Goal: Task Accomplishment & Management: Use online tool/utility

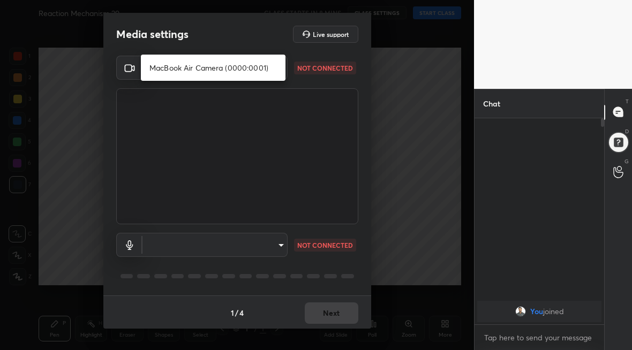
click at [275, 69] on body "1 2 3 4 5 6 7 C X Z C X Z E E Erase all H H Reaction Mechanism 29 CLASS STARTS …" at bounding box center [316, 175] width 632 height 350
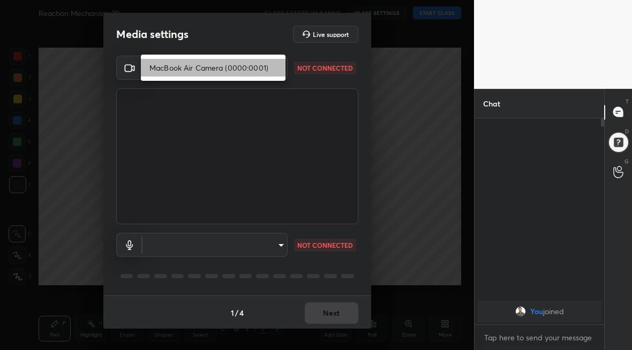
click at [247, 69] on li "MacBook Air Camera (0000:0001)" at bounding box center [213, 68] width 145 height 18
type input "32a3ee050b1f7df344c4669ade65226e4fc9bebcab31bf23dd666435cca7c0a6"
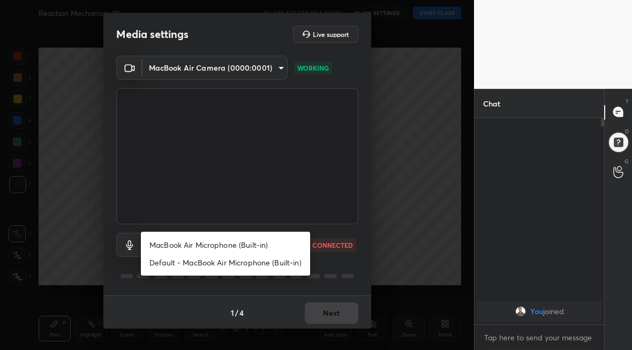
click at [275, 249] on body "1 2 3 4 5 6 7 C X Z C X Z E E Erase all H H Reaction Mechanism 29 CLASS STARTS …" at bounding box center [316, 175] width 632 height 350
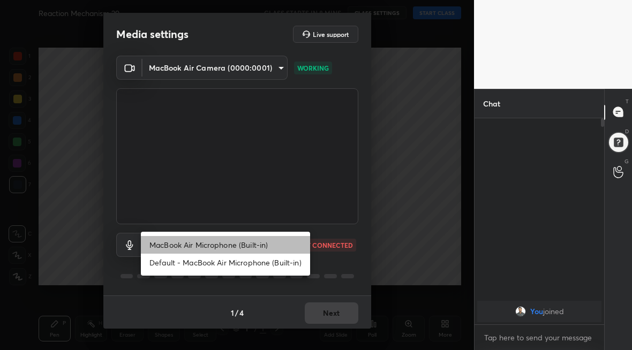
click at [260, 247] on li "MacBook Air Microphone (Built-in)" at bounding box center [225, 245] width 169 height 18
type input "7dd76a6d48b9df63db97d3583222935695bf257f2aeff2df8d7acbfeebf5b096"
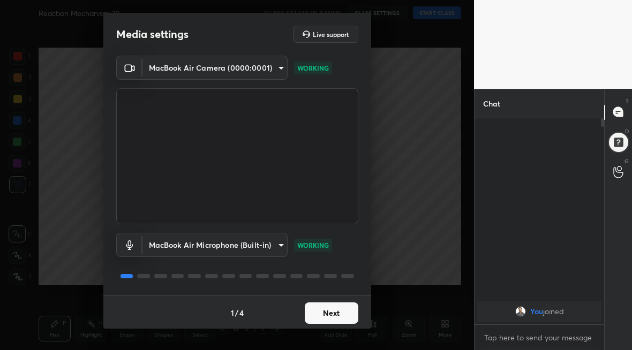
click at [337, 316] on button "Next" at bounding box center [332, 312] width 54 height 21
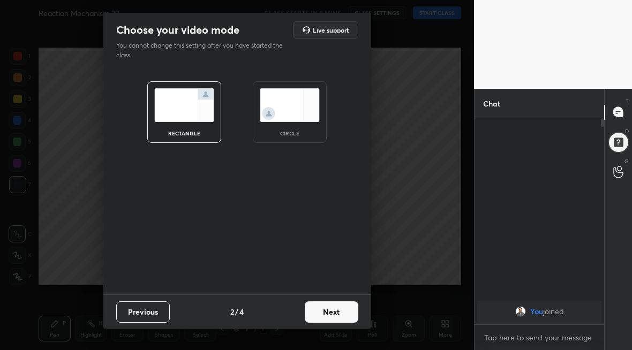
click at [337, 316] on button "Next" at bounding box center [332, 311] width 54 height 21
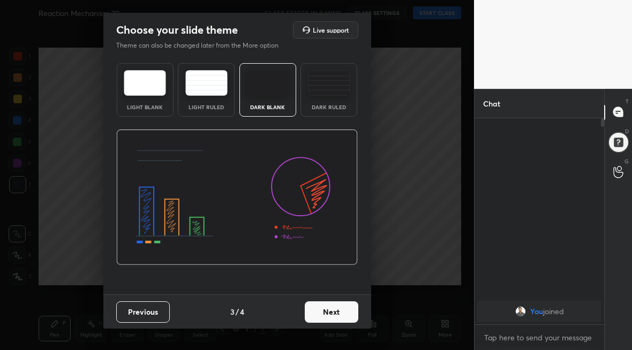
click at [337, 316] on button "Next" at bounding box center [332, 311] width 54 height 21
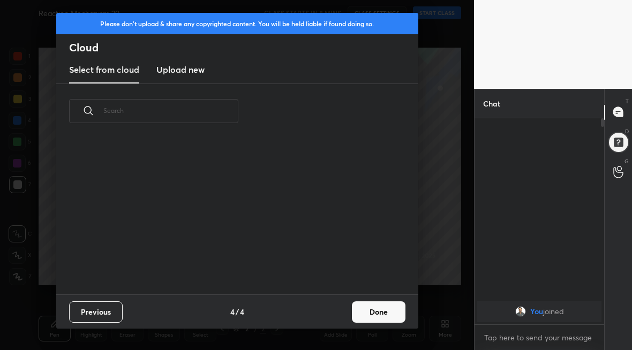
scroll to position [156, 344]
click at [185, 74] on h3 "Upload new" at bounding box center [180, 69] width 48 height 13
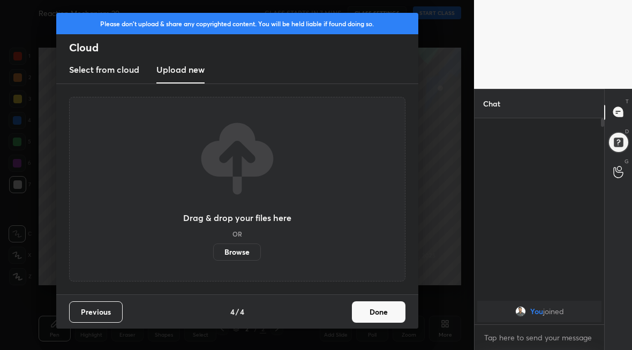
drag, startPoint x: 342, startPoint y: 186, endPoint x: 335, endPoint y: 223, distance: 37.6
click at [336, 223] on div "Drag & drop your files here OR Browse" at bounding box center [237, 189] width 336 height 185
drag, startPoint x: 342, startPoint y: 206, endPoint x: 361, endPoint y: 223, distance: 26.2
click at [362, 224] on div "Drag & drop your files here OR Browse" at bounding box center [237, 189] width 336 height 185
drag, startPoint x: 366, startPoint y: 209, endPoint x: 375, endPoint y: 206, distance: 9.1
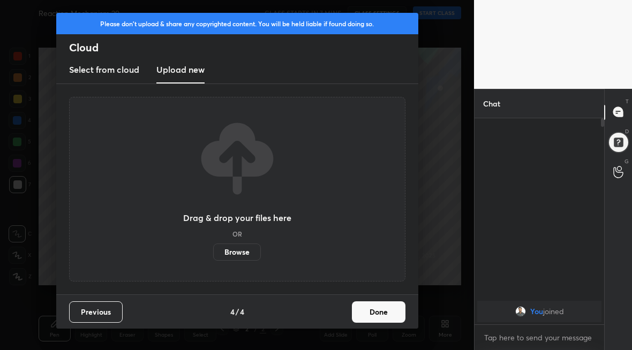
click at [375, 206] on div "Drag & drop your files here OR Browse" at bounding box center [237, 189] width 336 height 185
drag, startPoint x: 376, startPoint y: 215, endPoint x: 376, endPoint y: 221, distance: 6.4
click at [376, 222] on div "Drag & drop your files here OR Browse" at bounding box center [237, 189] width 336 height 185
click at [239, 260] on label "Browse" at bounding box center [237, 252] width 48 height 17
click at [213, 260] on input "Browse" at bounding box center [213, 252] width 0 height 17
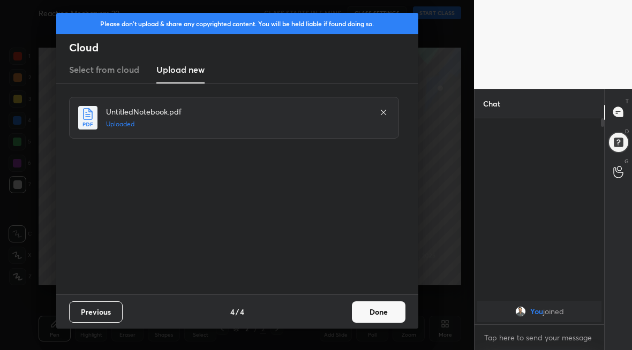
click at [385, 316] on button "Done" at bounding box center [379, 311] width 54 height 21
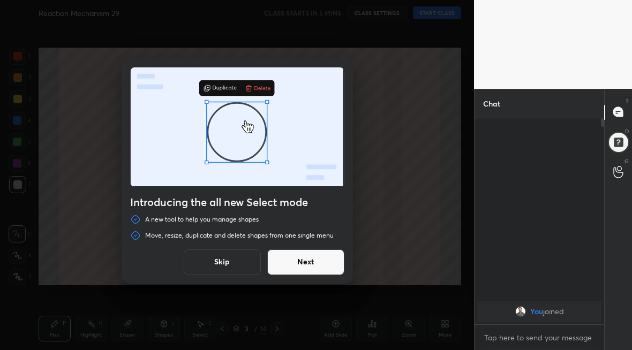
click at [238, 263] on button "Skip" at bounding box center [222, 262] width 77 height 26
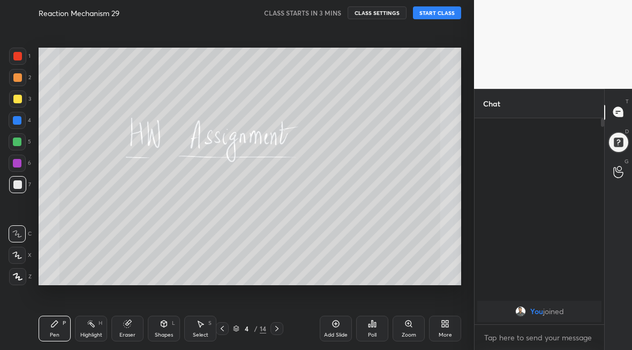
click at [127, 332] on div "Eraser" at bounding box center [127, 334] width 16 height 5
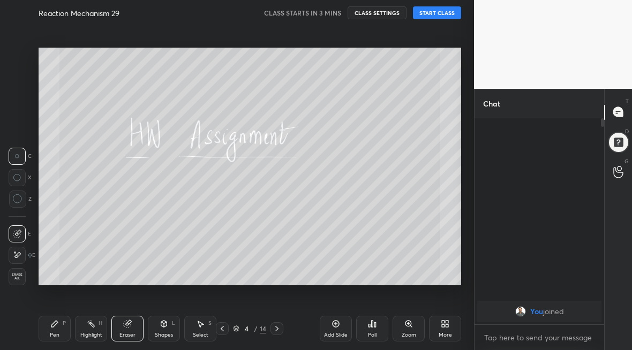
click at [16, 259] on div at bounding box center [17, 255] width 17 height 17
click at [55, 329] on div "Pen P" at bounding box center [55, 329] width 32 height 26
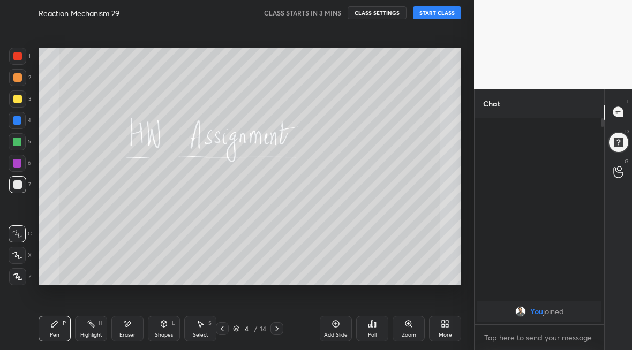
click at [21, 276] on icon at bounding box center [18, 276] width 10 height 7
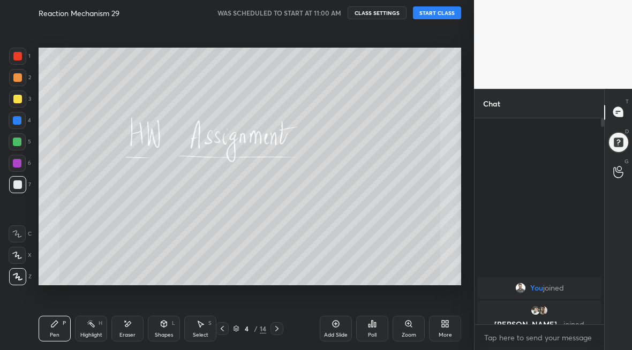
drag, startPoint x: 603, startPoint y: 124, endPoint x: 604, endPoint y: 191, distance: 66.9
click at [604, 193] on div "Chat You joined ALOK, [PERSON_NAME]... joined 3 NEW MESSAGES Enable hand raisin…" at bounding box center [553, 219] width 158 height 261
click at [604, 190] on div "T Messages (T) D Doubts (D) G Raise Hand (G)" at bounding box center [618, 219] width 28 height 261
click at [527, 347] on div "x" at bounding box center [539, 337] width 130 height 25
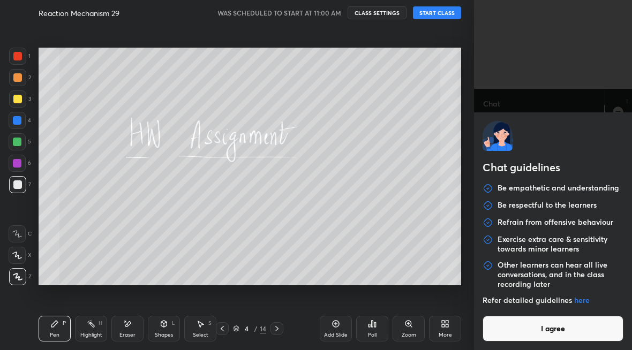
click at [532, 327] on button "I agree" at bounding box center [552, 329] width 141 height 26
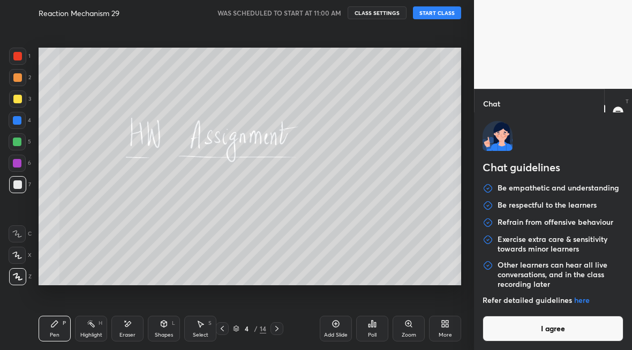
type textarea "x"
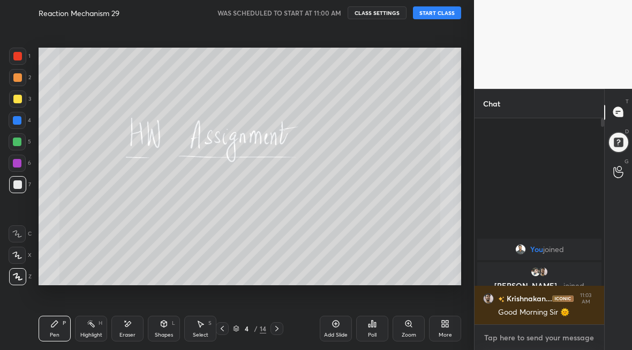
click at [510, 334] on textarea at bounding box center [539, 337] width 112 height 17
type textarea "g"
type textarea "x"
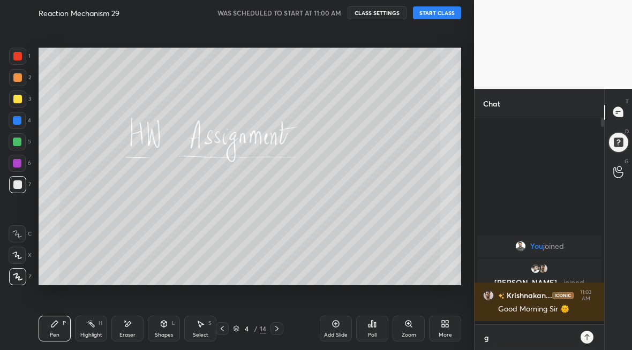
scroll to position [113, 126]
type textarea "go"
type textarea "x"
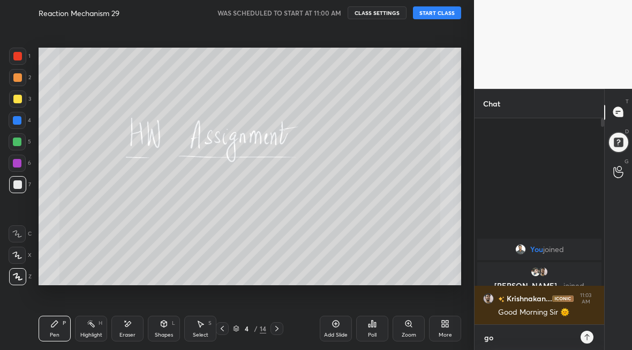
type textarea "goo"
type textarea "x"
type textarea "go"
type textarea "x"
type textarea "g"
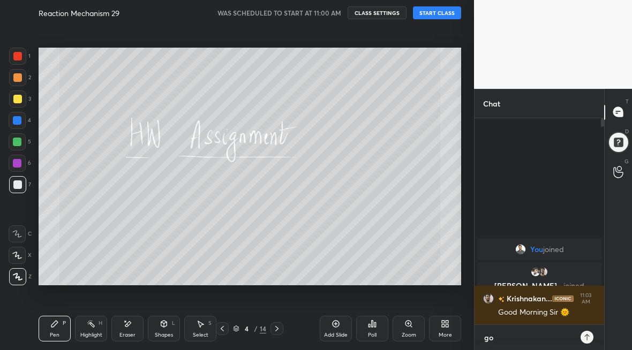
type textarea "x"
type textarea "G"
type textarea "x"
type textarea "Go"
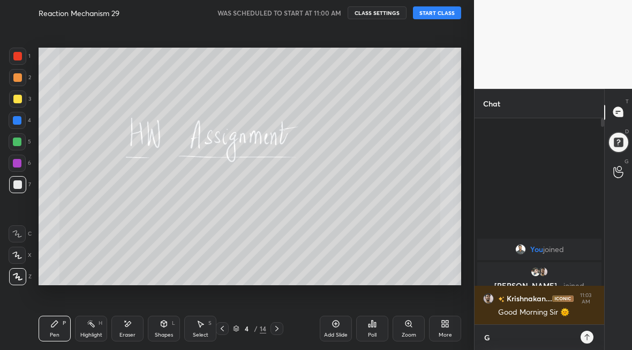
type textarea "x"
type textarea "Goo"
type textarea "x"
type textarea "Good"
type textarea "x"
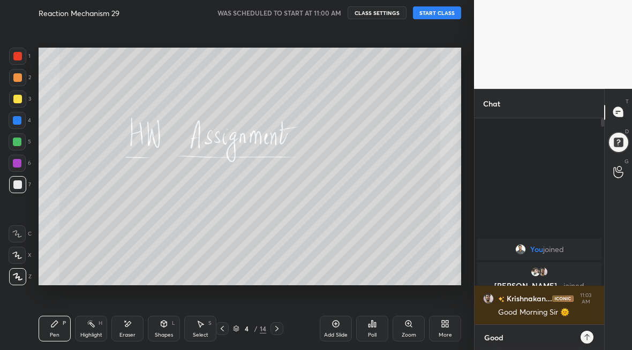
type textarea "Good"
type textarea "x"
type textarea "Good M"
type textarea "x"
type textarea "Good Mo"
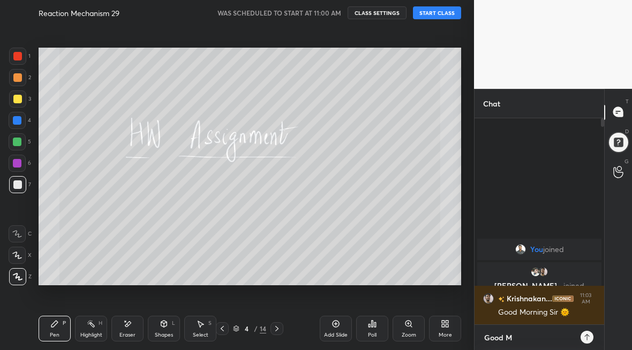
type textarea "x"
type textarea "Good Mor"
type textarea "x"
type textarea "Good Morn"
type textarea "x"
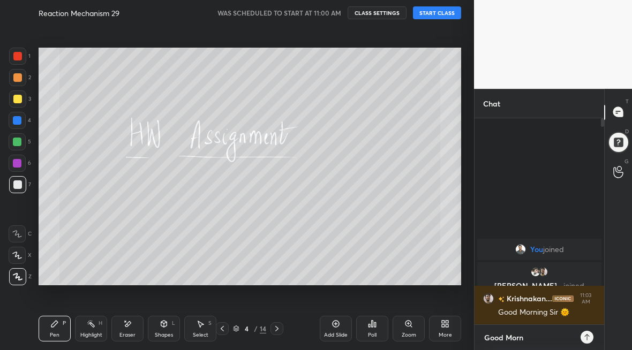
type textarea "Good Morni"
type textarea "x"
type textarea "Good Mornin"
type textarea "x"
type textarea "Good Morning"
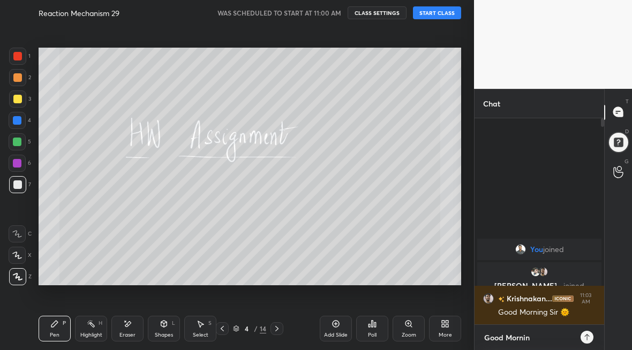
type textarea "x"
type textarea "Good Morning"
type textarea "x"
type textarea "Good Morning K"
type textarea "x"
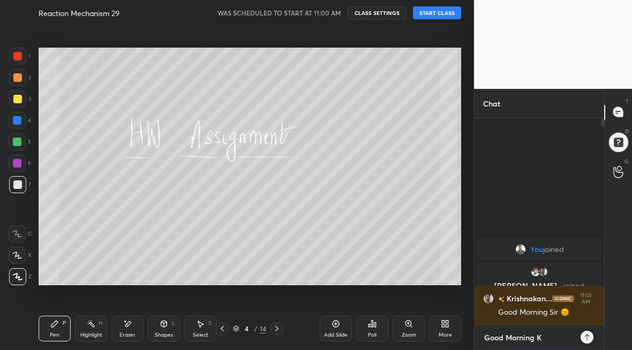
type textarea "Good Morning KK"
type textarea "x"
type textarea "Good Morning KK"
type textarea "x"
type textarea "Good Morning KK B"
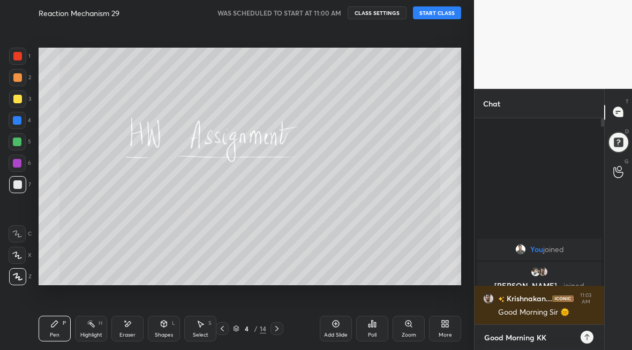
type textarea "x"
type textarea "Good Morning KK Bh"
type textarea "x"
type textarea "Good Morning KK Bha"
type textarea "x"
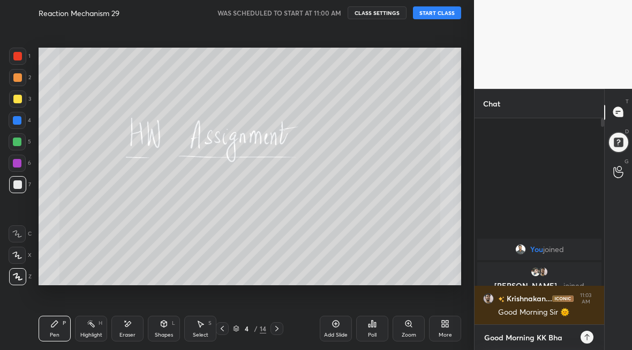
type textarea "Good Morning KK Bhai"
type textarea "x"
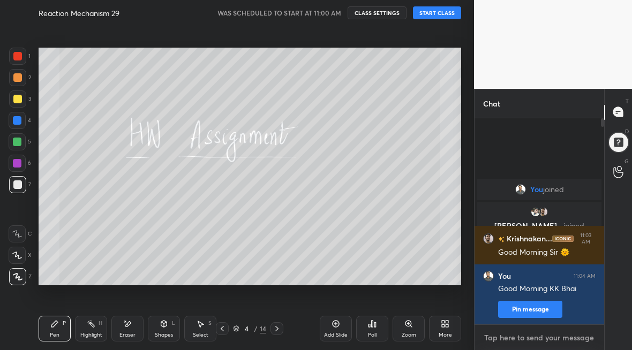
click at [531, 342] on textarea at bounding box center [539, 337] width 112 height 17
type textarea "s"
type textarea "x"
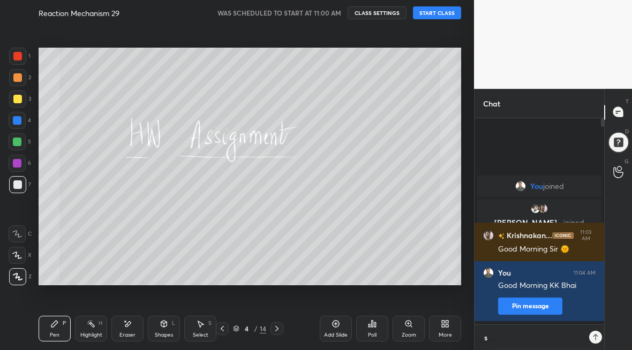
type textarea "sT"
type textarea "x"
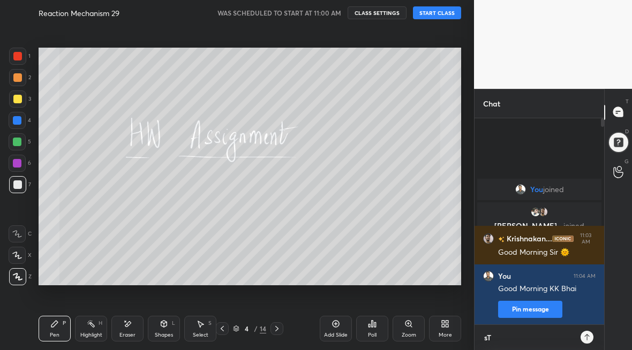
type textarea "sTA"
type textarea "x"
type textarea "sTAR"
type textarea "x"
type textarea "sTART"
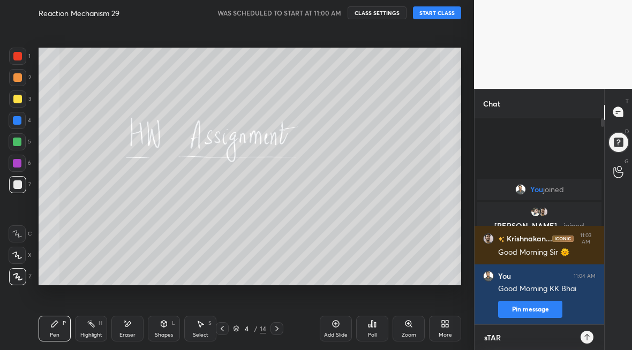
type textarea "x"
type textarea "sTAR"
type textarea "x"
type textarea "sTA"
type textarea "x"
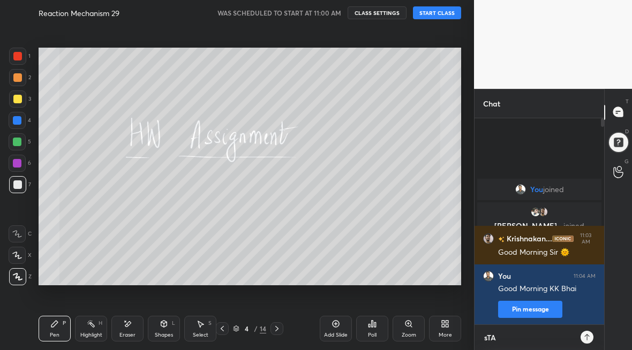
type textarea "sT"
type textarea "x"
type textarea "s"
type textarea "x"
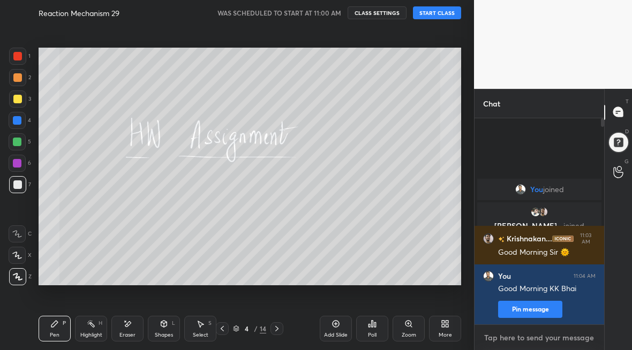
type textarea "S"
type textarea "x"
type textarea "St"
type textarea "x"
type textarea "Sta"
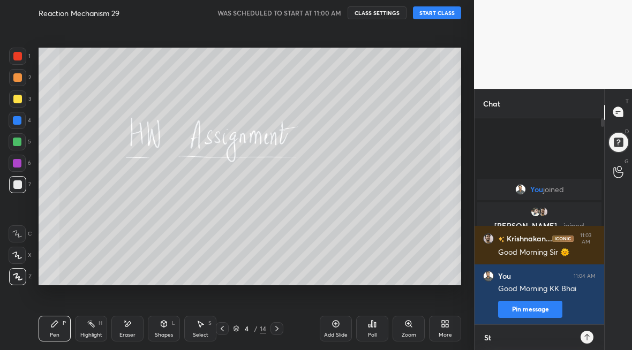
type textarea "x"
type textarea "Star"
type textarea "x"
type textarea "Start"
type textarea "x"
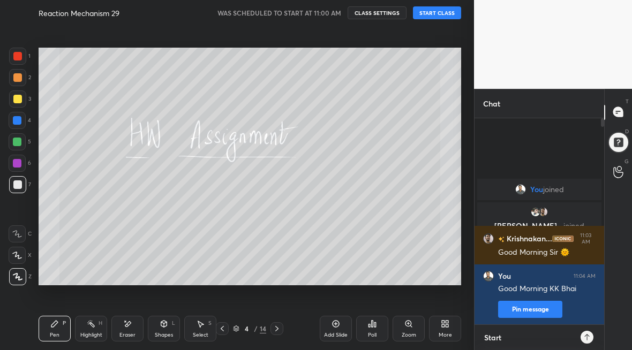
type textarea "Start"
type textarea "x"
type textarea "Start k"
type textarea "x"
type textarea "Start kr"
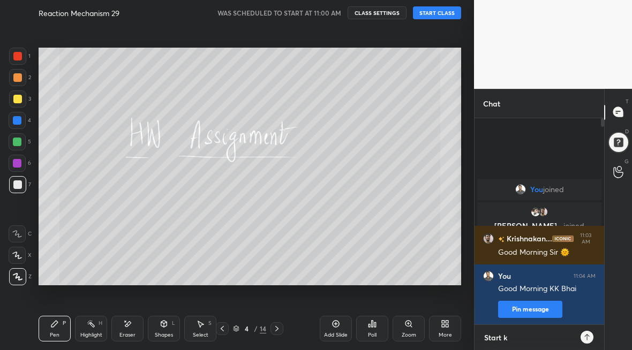
type textarea "x"
type textarea "Start krt"
type textarea "x"
type textarea "Start krte"
type textarea "x"
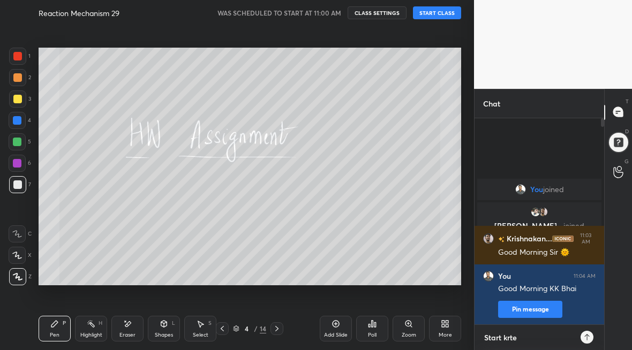
type textarea "Start krte"
type textarea "x"
type textarea "Start krte s"
type textarea "x"
type textarea "Start krte"
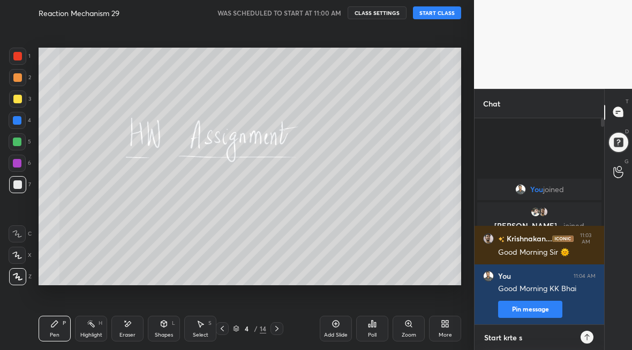
type textarea "x"
type textarea "Start krte h"
type textarea "x"
type textarea "Start krte ha"
type textarea "x"
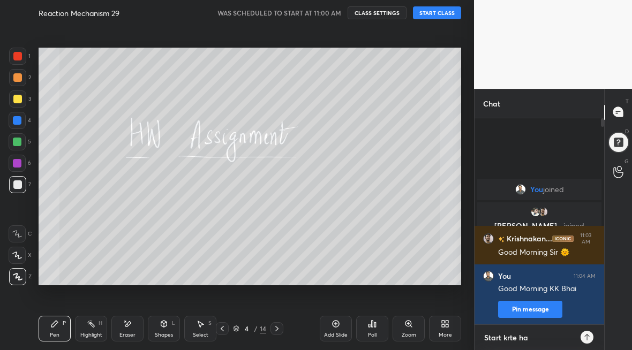
type textarea "Start krte hai"
type textarea "x"
type textarea "Start krte hain"
type textarea "x"
type textarea "Start krte hain"
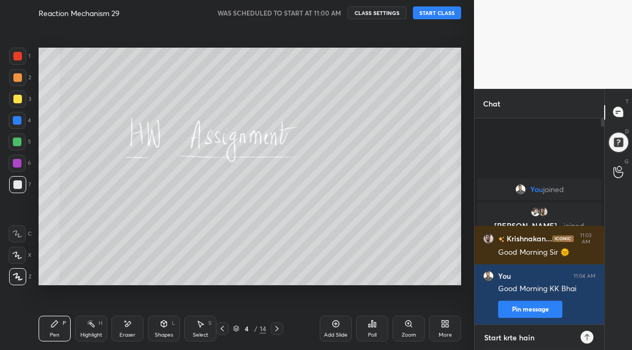
type textarea "x"
type textarea "Start krte hain 1"
type textarea "x"
type textarea "Start krte hain 1"
type textarea "x"
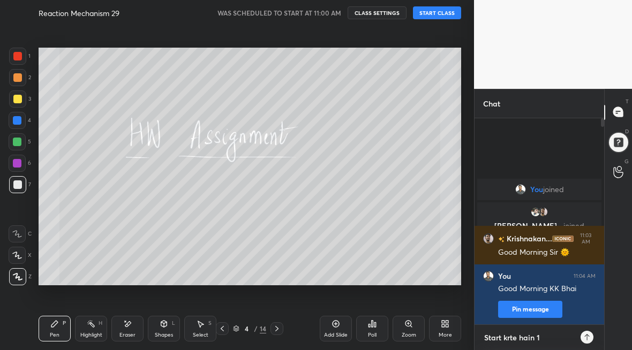
type textarea "Start krte hain 1 m"
type textarea "x"
type textarea "Start krte hain 1 mi"
type textarea "x"
type textarea "Start krte hain 1 min"
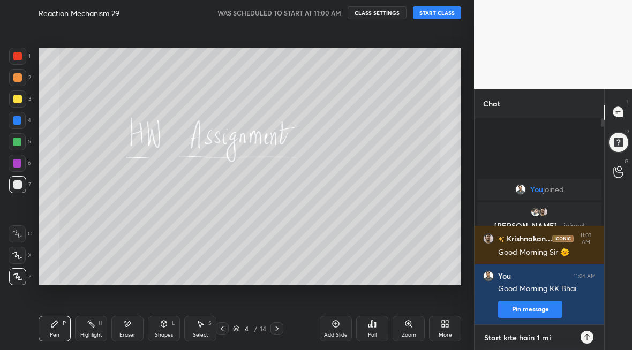
type textarea "x"
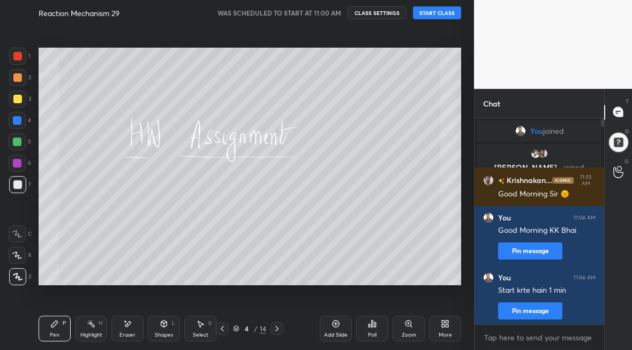
click at [441, 9] on button "START CLASS" at bounding box center [437, 12] width 48 height 13
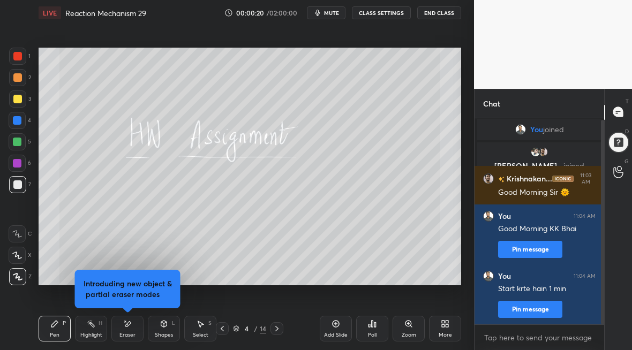
scroll to position [39, 0]
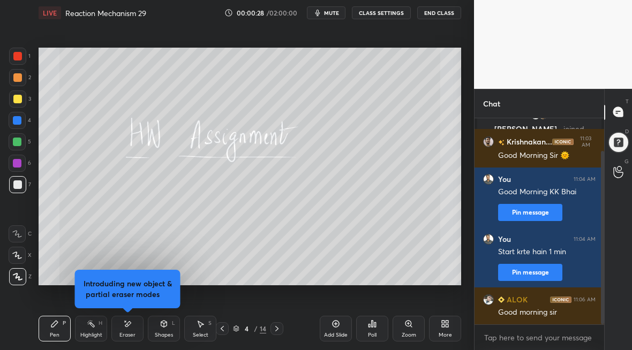
click at [127, 329] on div "Eraser" at bounding box center [127, 329] width 32 height 26
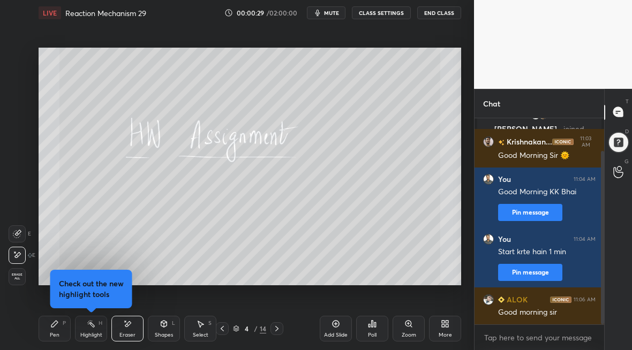
click at [104, 329] on div "Highlight H" at bounding box center [91, 329] width 32 height 26
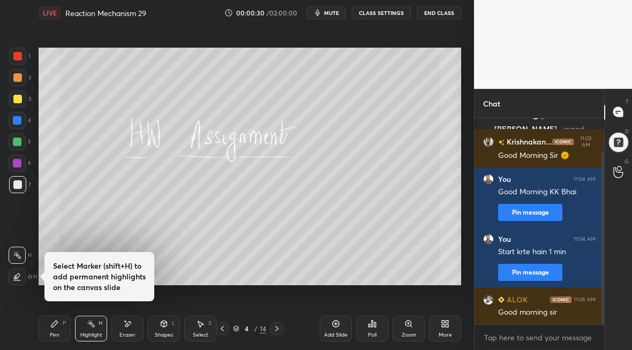
click at [42, 332] on div "Pen P" at bounding box center [55, 329] width 32 height 26
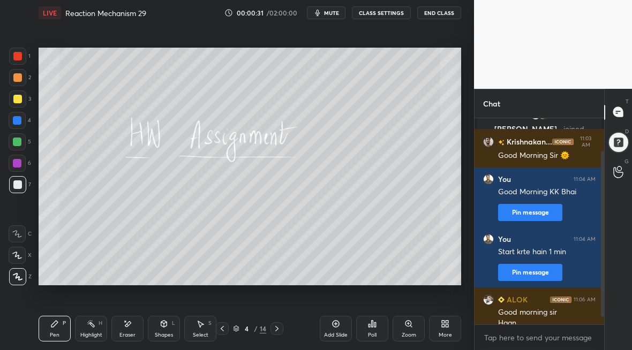
scroll to position [49, 0]
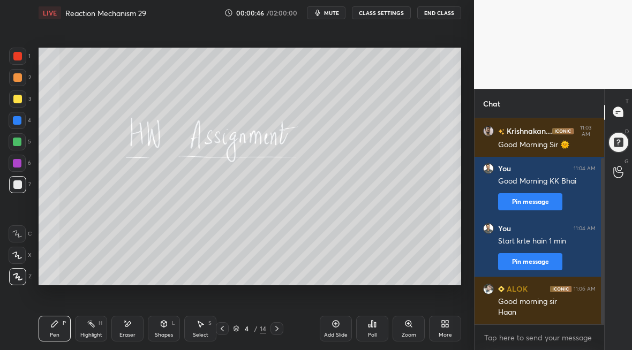
click at [276, 331] on icon at bounding box center [276, 328] width 9 height 9
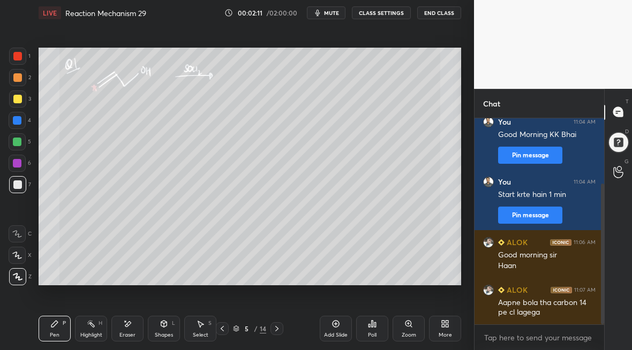
click at [89, 328] on div "Highlight H" at bounding box center [91, 329] width 32 height 26
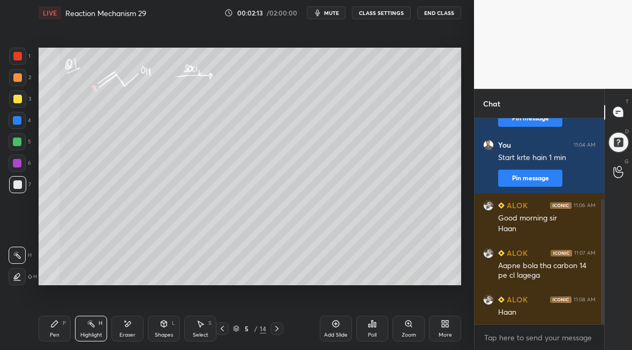
click at [14, 100] on div at bounding box center [17, 99] width 9 height 9
click at [59, 328] on div "Pen P" at bounding box center [55, 329] width 32 height 26
click at [335, 327] on icon at bounding box center [335, 324] width 9 height 9
click at [17, 187] on div at bounding box center [17, 184] width 9 height 9
click at [128, 332] on div "Eraser" at bounding box center [127, 334] width 16 height 5
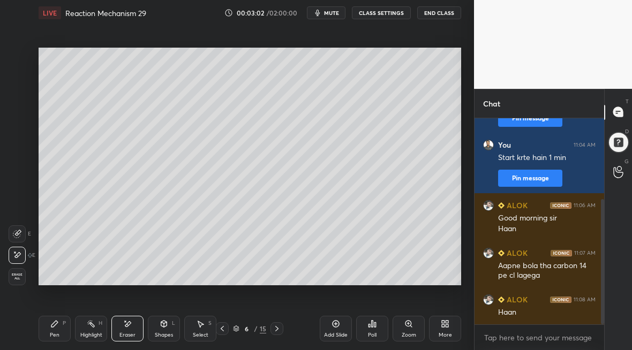
click at [56, 330] on div "Pen P" at bounding box center [55, 329] width 32 height 26
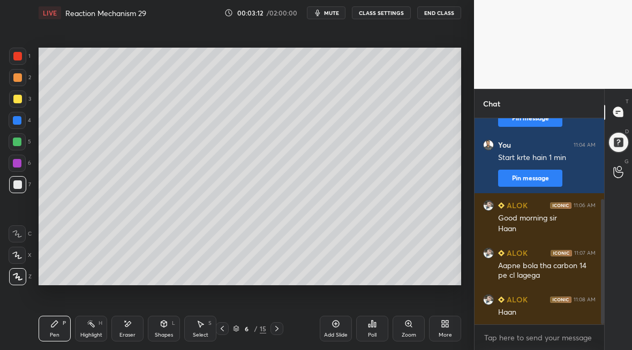
click at [126, 335] on div "Eraser" at bounding box center [127, 334] width 16 height 5
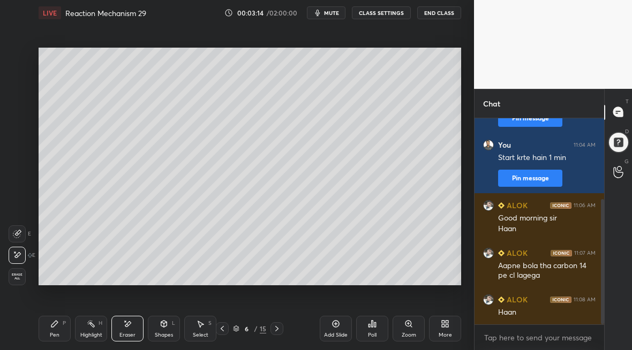
click at [47, 333] on div "Pen P" at bounding box center [55, 329] width 32 height 26
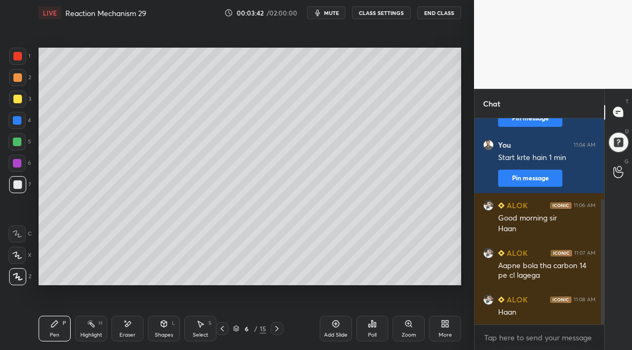
scroll to position [179, 0]
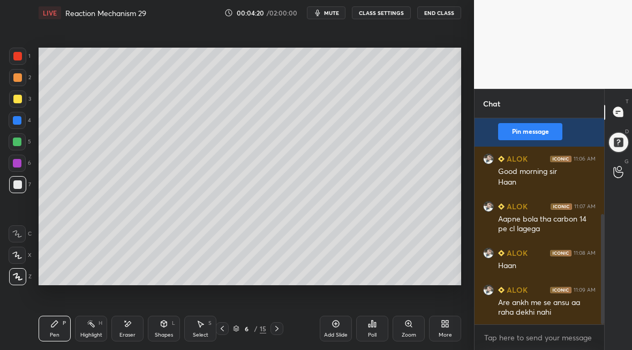
click at [21, 78] on div at bounding box center [17, 77] width 9 height 9
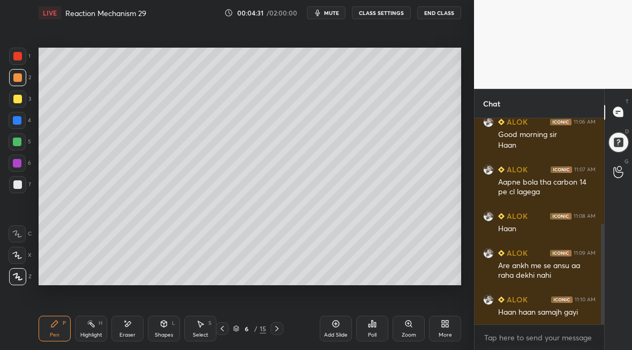
click at [274, 330] on icon at bounding box center [276, 328] width 9 height 9
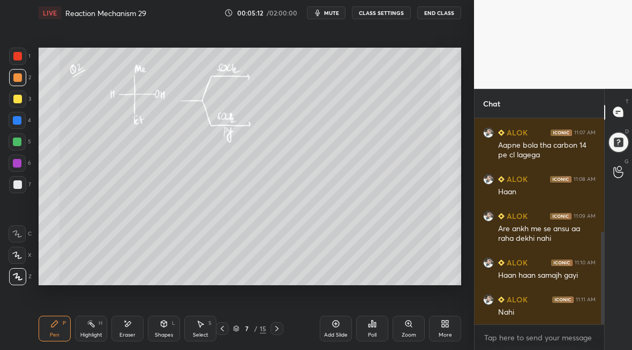
click at [276, 331] on icon at bounding box center [276, 328] width 9 height 9
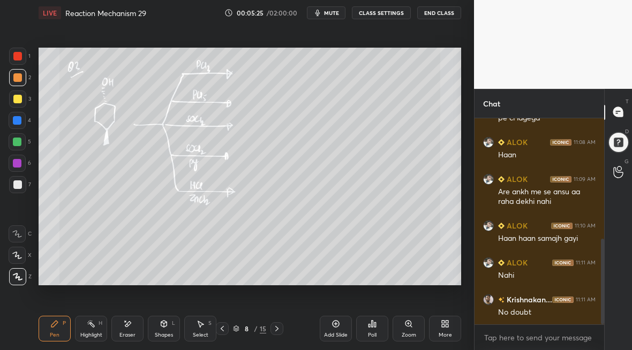
click at [330, 332] on div "Add Slide" at bounding box center [336, 334] width 24 height 5
click at [121, 332] on div "Eraser" at bounding box center [127, 334] width 16 height 5
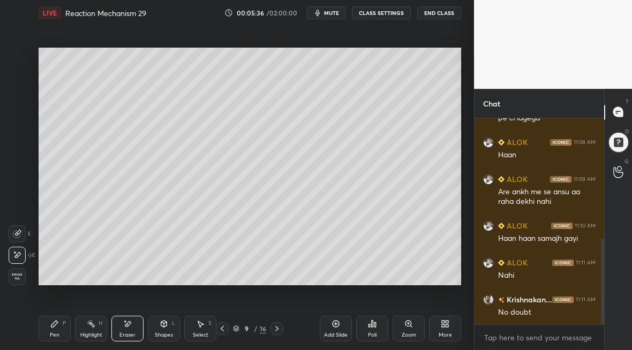
click at [45, 324] on div "Pen P" at bounding box center [55, 329] width 32 height 26
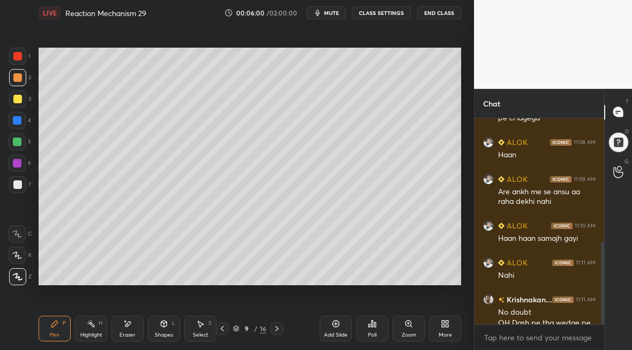
scroll to position [310, 0]
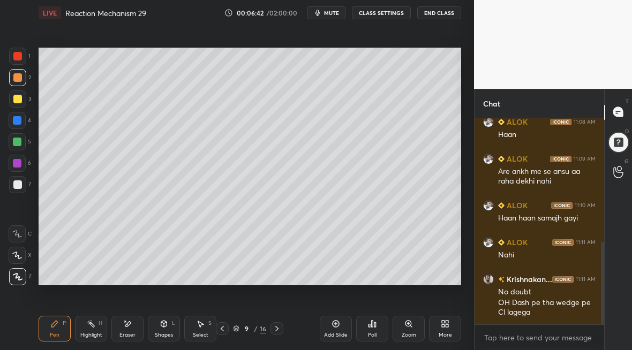
click at [223, 329] on icon at bounding box center [222, 328] width 9 height 9
click at [278, 328] on icon at bounding box center [276, 328] width 9 height 9
click at [406, 285] on div "Setting up your live class Poll for secs No correct answer Start poll" at bounding box center [249, 167] width 431 height 282
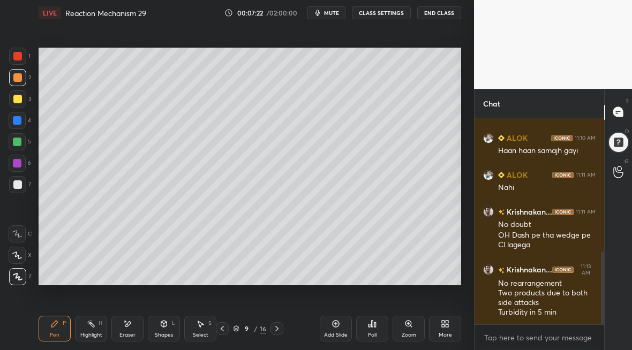
click at [467, 169] on div "1 2 3 4 5 6 7 C X Z E E Erase all H H LIVE Reaction Mechanism 29 00:07:22 / 02:…" at bounding box center [237, 175] width 474 height 350
drag, startPoint x: 467, startPoint y: 170, endPoint x: 462, endPoint y: 176, distance: 8.0
click at [461, 176] on div "1 2 3 4 5 6 7 C X Z E E Erase all H H LIVE Reaction Mechanism 29 00:07:22 / 02:…" at bounding box center [237, 175] width 474 height 350
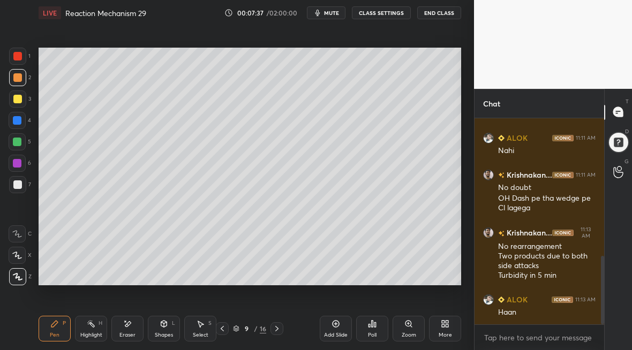
scroll to position [453, 0]
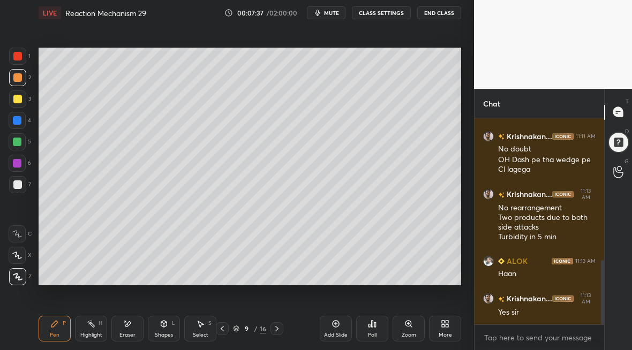
click at [276, 330] on icon at bounding box center [276, 328] width 9 height 9
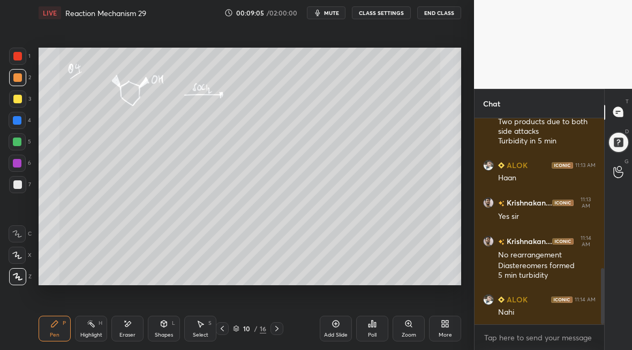
scroll to position [575, 0]
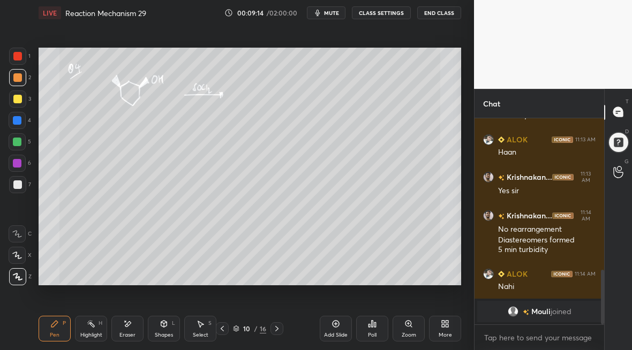
click at [14, 100] on div at bounding box center [17, 99] width 9 height 9
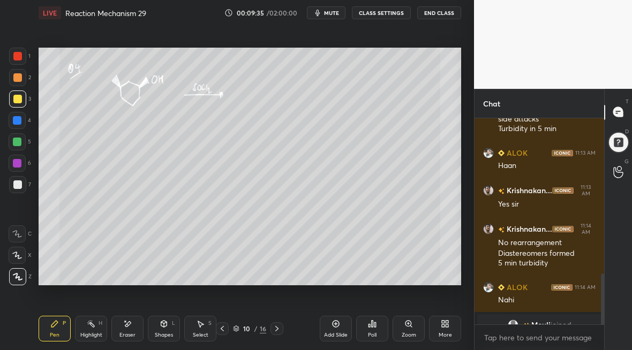
scroll to position [625, 0]
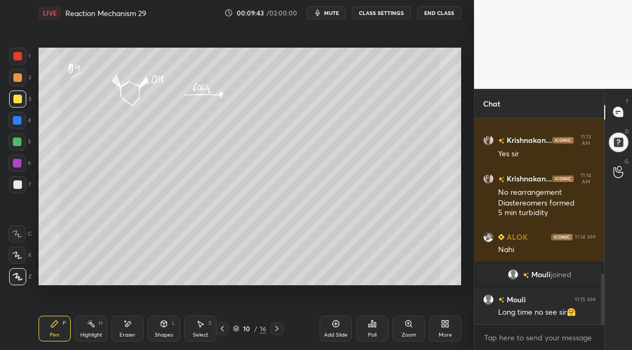
click at [276, 330] on icon at bounding box center [276, 328] width 9 height 9
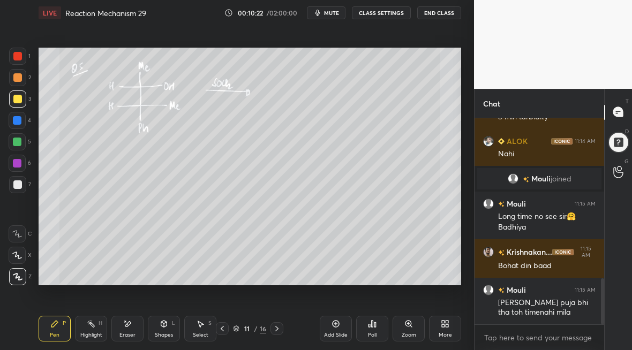
scroll to position [758, 0]
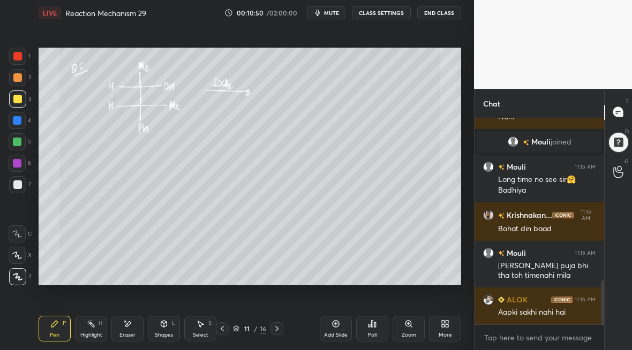
click at [15, 186] on div at bounding box center [17, 184] width 9 height 9
click at [19, 58] on div at bounding box center [17, 56] width 9 height 9
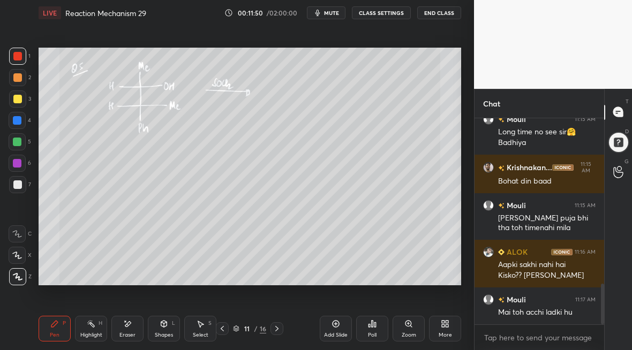
scroll to position [843, 0]
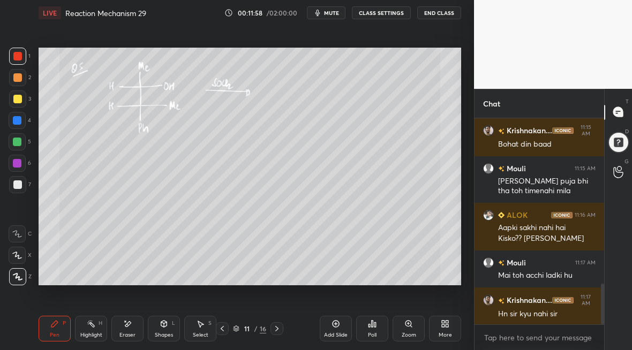
click at [14, 185] on div at bounding box center [17, 184] width 9 height 9
click at [397, 286] on div "Setting up your live class Poll for secs No correct answer Start poll" at bounding box center [249, 167] width 431 height 282
click at [407, 286] on div "Setting up your live class Poll for secs No correct answer Start poll" at bounding box center [249, 167] width 431 height 282
click at [13, 80] on div at bounding box center [17, 77] width 17 height 17
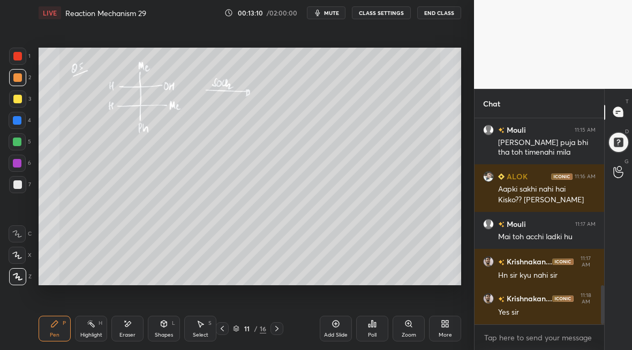
click at [274, 325] on icon at bounding box center [276, 328] width 9 height 9
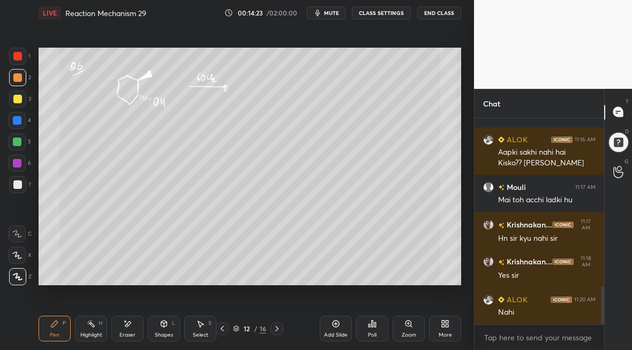
click at [274, 331] on icon at bounding box center [276, 328] width 9 height 9
click at [18, 59] on div at bounding box center [17, 56] width 17 height 17
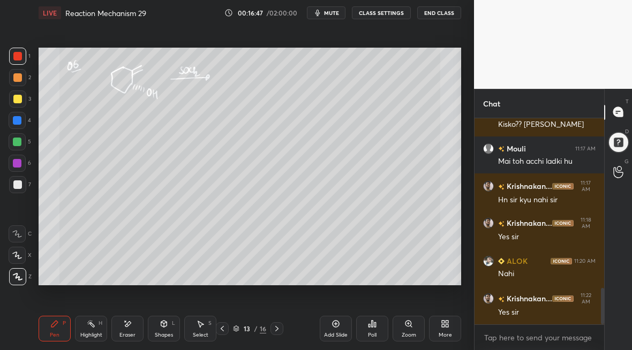
click at [275, 333] on div at bounding box center [276, 328] width 13 height 13
click at [20, 100] on div at bounding box center [17, 99] width 9 height 9
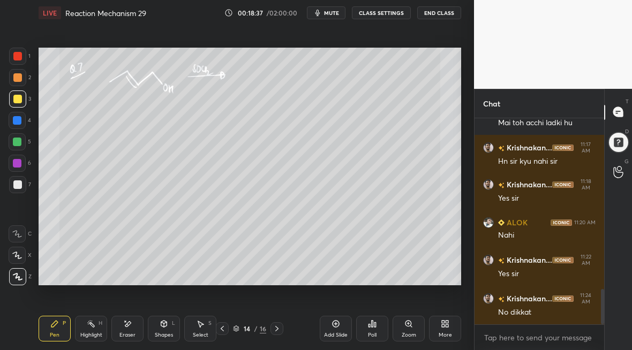
click at [276, 330] on icon at bounding box center [276, 328] width 9 height 9
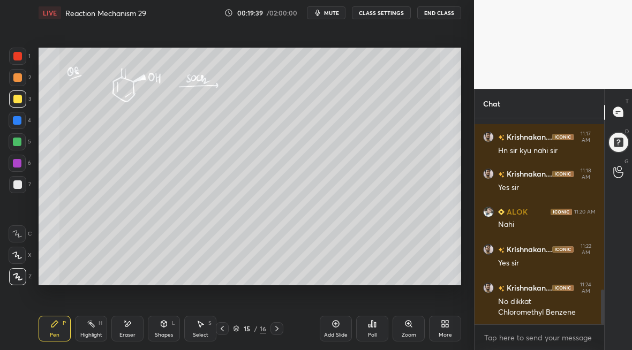
click at [127, 332] on div "Eraser" at bounding box center [127, 334] width 16 height 5
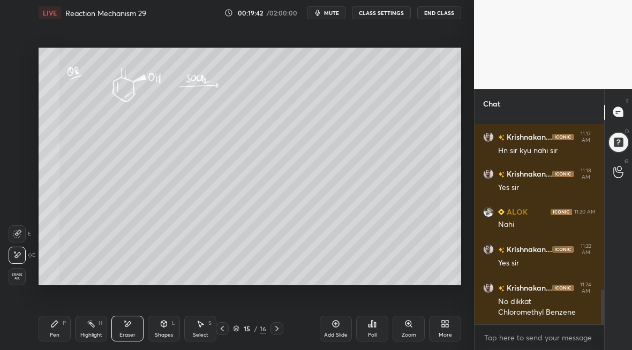
click at [50, 331] on div "Pen P" at bounding box center [55, 329] width 32 height 26
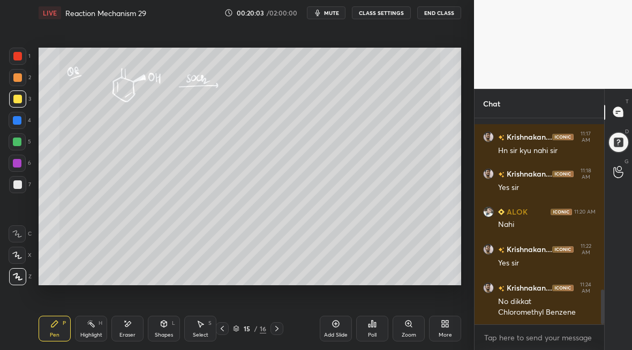
click at [276, 330] on icon at bounding box center [276, 328] width 9 height 9
click at [274, 332] on div at bounding box center [276, 328] width 13 height 13
click at [14, 189] on div at bounding box center [17, 184] width 17 height 17
click at [223, 332] on div at bounding box center [222, 328] width 13 height 13
click at [221, 332] on icon at bounding box center [222, 328] width 9 height 9
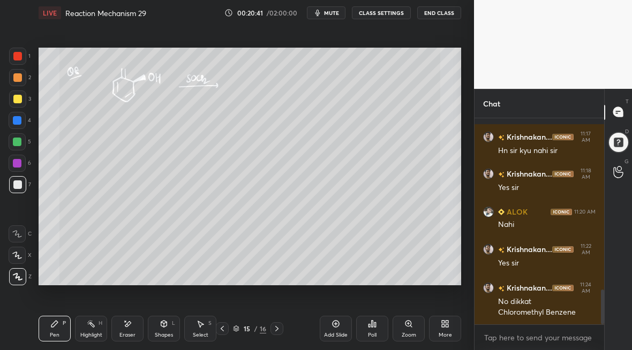
click at [221, 331] on icon at bounding box center [222, 328] width 9 height 9
click at [221, 329] on icon at bounding box center [222, 328] width 9 height 9
click at [272, 331] on icon at bounding box center [276, 328] width 9 height 9
click at [271, 330] on div at bounding box center [276, 328] width 13 height 13
click at [274, 328] on icon at bounding box center [276, 328] width 9 height 9
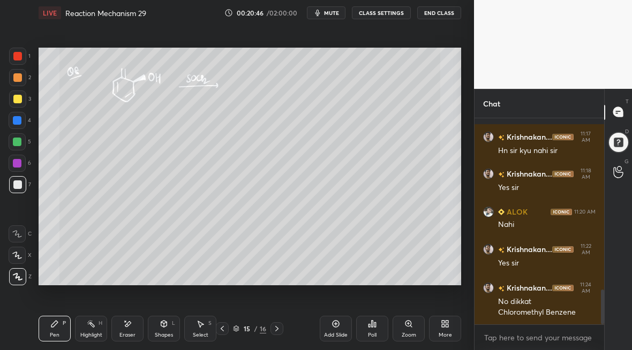
click at [274, 328] on icon at bounding box center [276, 328] width 9 height 9
click at [274, 329] on icon at bounding box center [276, 328] width 9 height 9
click at [272, 330] on icon at bounding box center [276, 328] width 9 height 9
click at [273, 330] on icon at bounding box center [276, 328] width 9 height 9
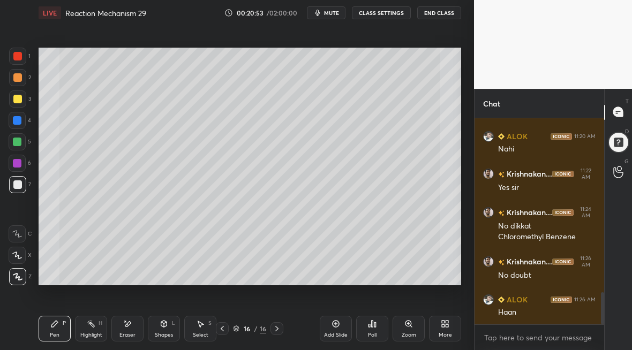
scroll to position [1118, 0]
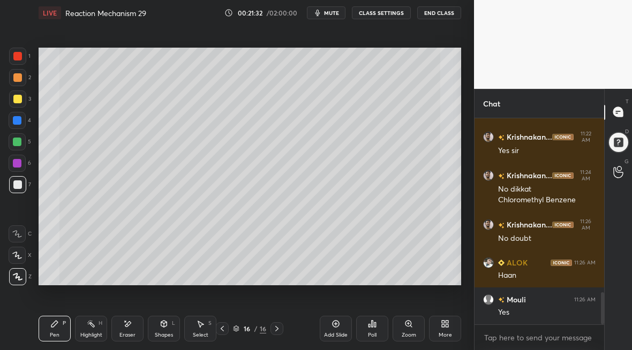
click at [13, 100] on div at bounding box center [17, 99] width 9 height 9
click at [124, 332] on div "Eraser" at bounding box center [127, 334] width 16 height 5
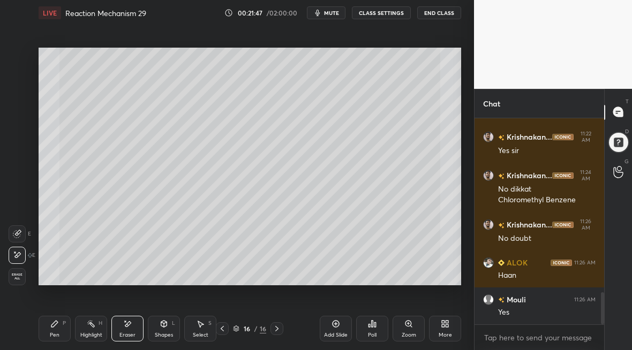
click at [57, 322] on icon at bounding box center [54, 324] width 6 height 6
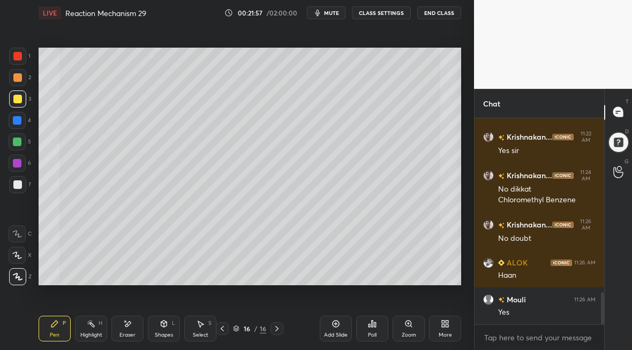
click at [328, 327] on div "Add Slide" at bounding box center [336, 329] width 32 height 26
click at [128, 333] on div "Eraser" at bounding box center [127, 329] width 32 height 26
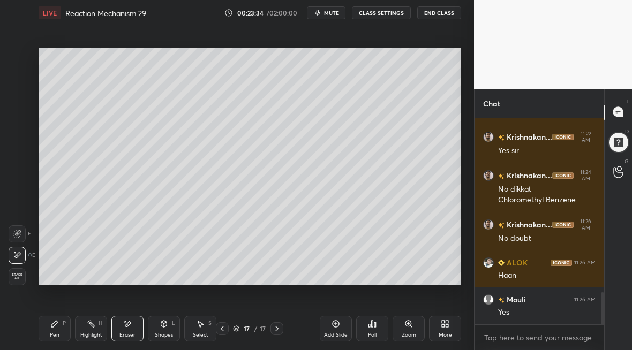
click at [41, 330] on div "Pen P" at bounding box center [55, 329] width 32 height 26
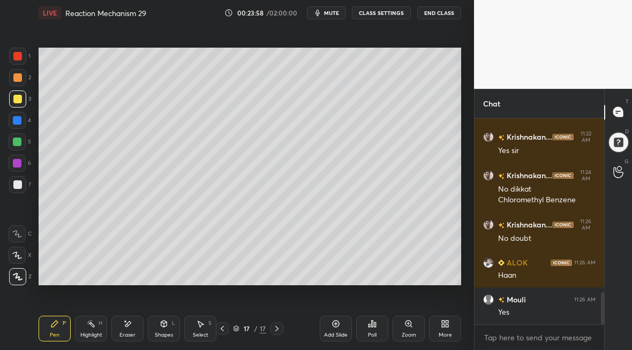
click at [138, 285] on div "Setting up your live class Poll for secs No correct answer Start poll" at bounding box center [249, 167] width 431 height 282
click at [168, 286] on div "Setting up your live class Poll for secs No correct answer Start poll" at bounding box center [249, 167] width 431 height 282
click at [169, 286] on div "Setting up your live class Poll for secs No correct answer Start poll" at bounding box center [249, 167] width 431 height 282
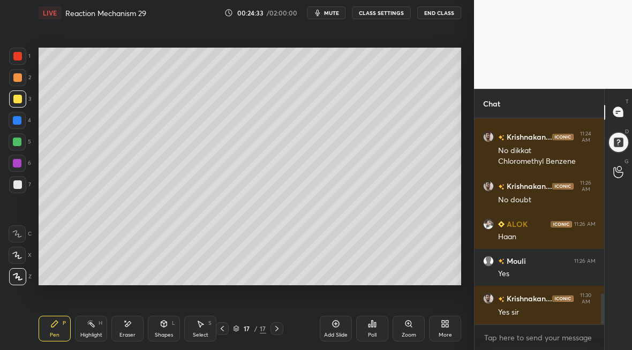
click at [333, 328] on div "Add Slide" at bounding box center [336, 329] width 32 height 26
click at [13, 188] on div at bounding box center [17, 184] width 17 height 17
click at [97, 327] on div "Highlight H" at bounding box center [91, 329] width 32 height 26
click at [128, 328] on div "Eraser" at bounding box center [127, 329] width 32 height 26
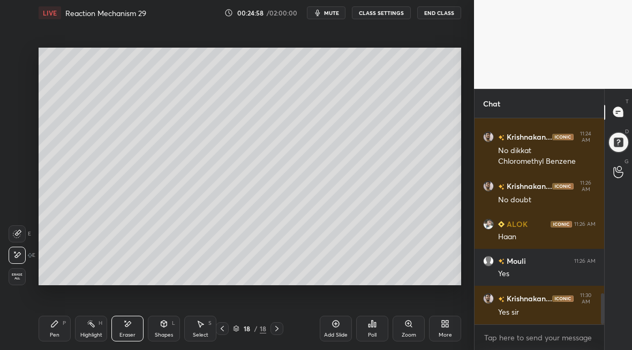
click at [54, 334] on div "Pen" at bounding box center [55, 334] width 10 height 5
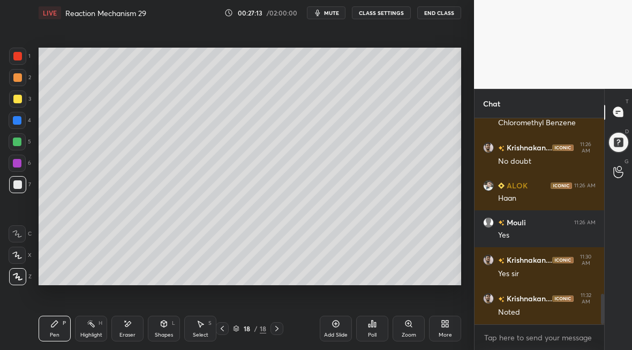
scroll to position [1232, 0]
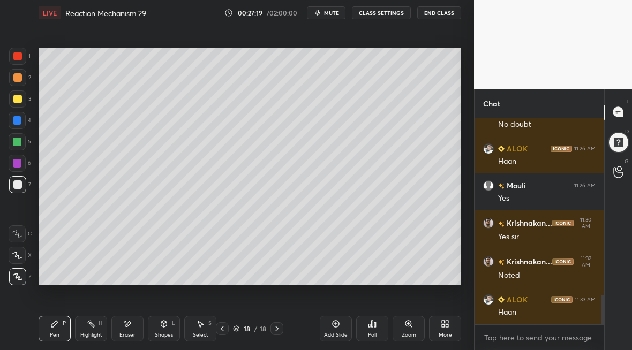
click at [334, 329] on div "Add Slide" at bounding box center [336, 329] width 32 height 26
click at [15, 97] on div at bounding box center [17, 99] width 9 height 9
click at [336, 331] on div "Add Slide" at bounding box center [336, 329] width 32 height 26
click at [222, 329] on icon at bounding box center [221, 328] width 9 height 9
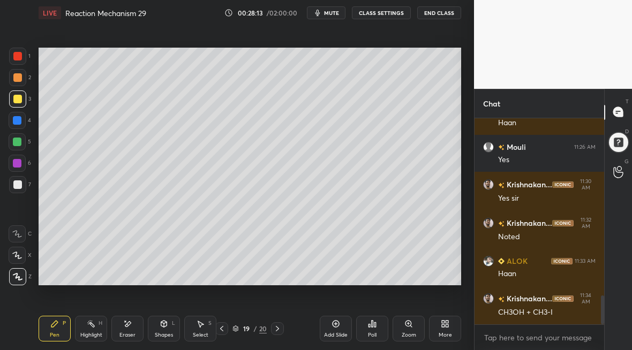
click at [277, 324] on icon at bounding box center [277, 328] width 9 height 9
click at [276, 331] on icon at bounding box center [277, 328] width 9 height 9
click at [338, 330] on div "Add Slide" at bounding box center [336, 329] width 32 height 26
click at [124, 330] on div "Eraser" at bounding box center [127, 329] width 32 height 26
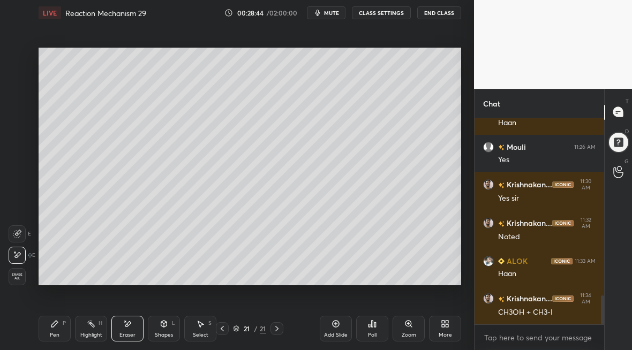
click at [63, 323] on div "Pen P" at bounding box center [55, 329] width 32 height 26
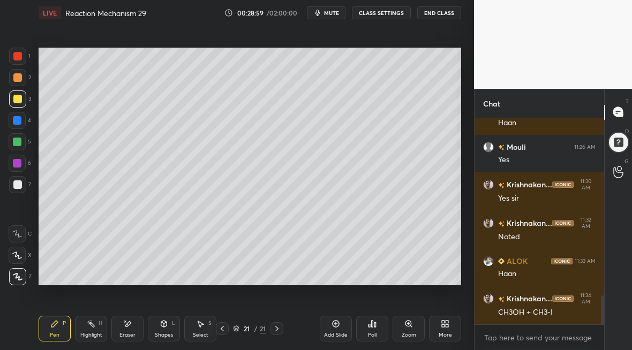
click at [222, 334] on div at bounding box center [222, 328] width 13 height 13
click at [285, 330] on div "20 / 21" at bounding box center [249, 328] width 141 height 13
click at [278, 325] on icon at bounding box center [276, 328] width 9 height 9
click at [336, 340] on div "Add Slide Poll Zoom More" at bounding box center [390, 329] width 141 height 60
click at [339, 319] on div "Add Slide" at bounding box center [336, 329] width 32 height 26
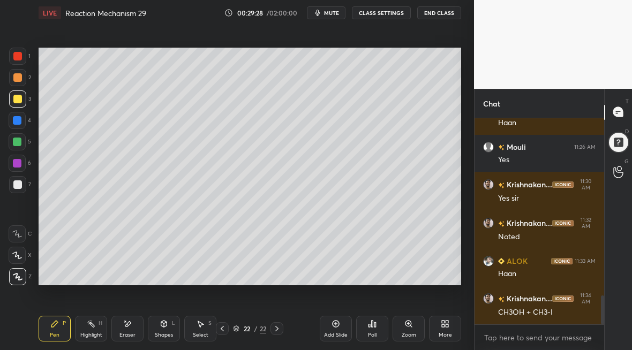
click at [268, 331] on div "22 / 22" at bounding box center [249, 328] width 67 height 13
click at [278, 330] on icon at bounding box center [276, 328] width 9 height 9
click at [275, 329] on icon at bounding box center [276, 328] width 9 height 9
click at [339, 327] on div "Add Slide" at bounding box center [336, 329] width 32 height 26
click at [336, 330] on div "Add Slide" at bounding box center [336, 329] width 32 height 26
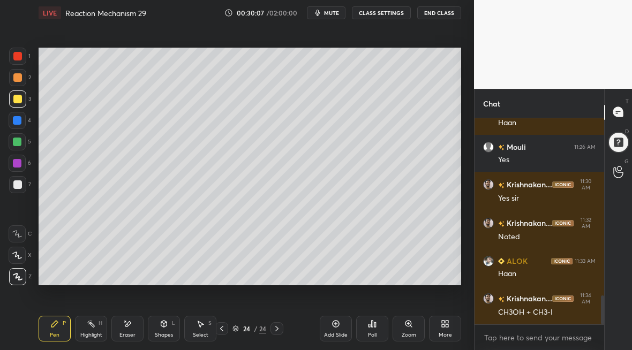
click at [335, 332] on div "Add Slide" at bounding box center [336, 334] width 24 height 5
click at [226, 325] on div at bounding box center [221, 328] width 13 height 13
click at [281, 327] on div at bounding box center [276, 328] width 13 height 13
click at [171, 327] on div "Shapes L" at bounding box center [164, 329] width 32 height 26
click at [133, 330] on div "Eraser" at bounding box center [127, 329] width 32 height 26
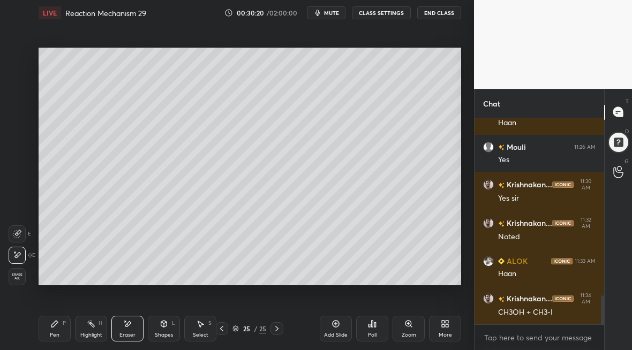
click at [60, 329] on div "Pen P" at bounding box center [55, 329] width 32 height 26
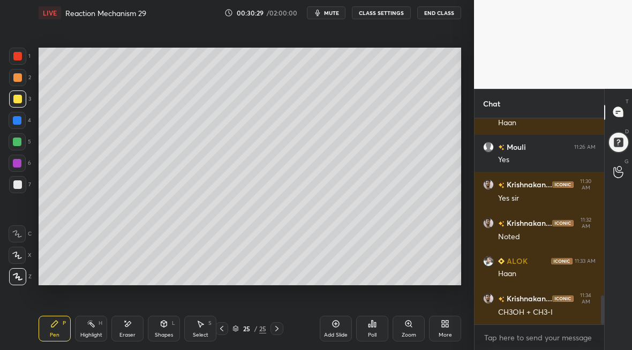
click at [336, 330] on div "Add Slide" at bounding box center [336, 329] width 32 height 26
click at [339, 329] on div "Add Slide" at bounding box center [336, 329] width 32 height 26
click at [131, 327] on icon at bounding box center [127, 324] width 9 height 9
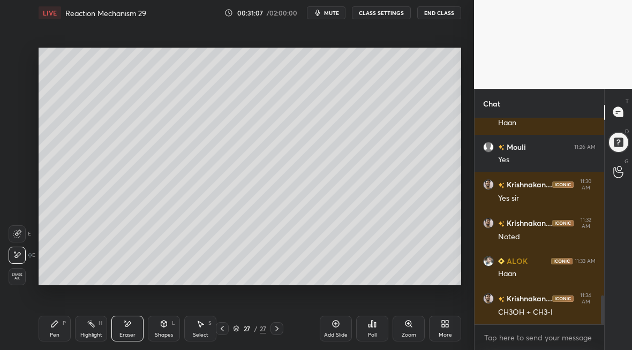
click at [54, 329] on div "Pen P" at bounding box center [55, 329] width 32 height 26
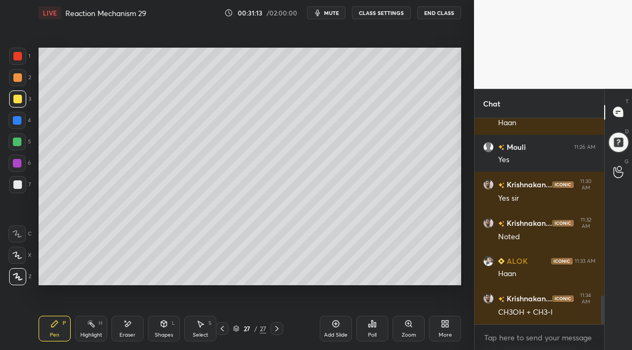
click at [128, 329] on div "Eraser" at bounding box center [127, 329] width 32 height 26
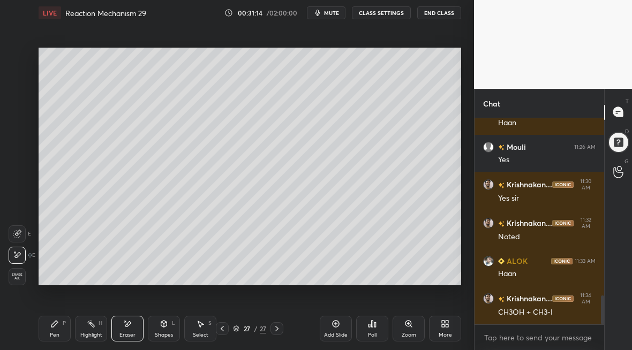
click at [54, 324] on icon at bounding box center [54, 324] width 6 height 6
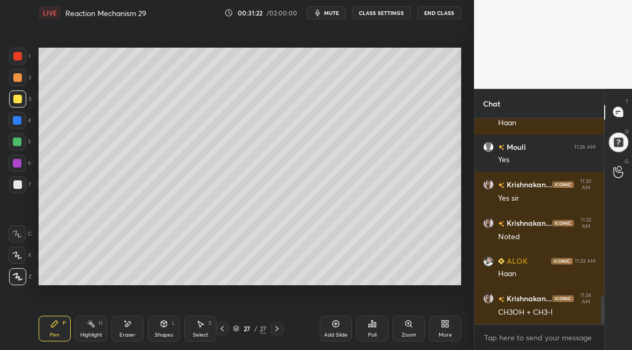
click at [331, 330] on div "Add Slide" at bounding box center [336, 329] width 32 height 26
click at [127, 324] on icon at bounding box center [128, 323] width 6 height 5
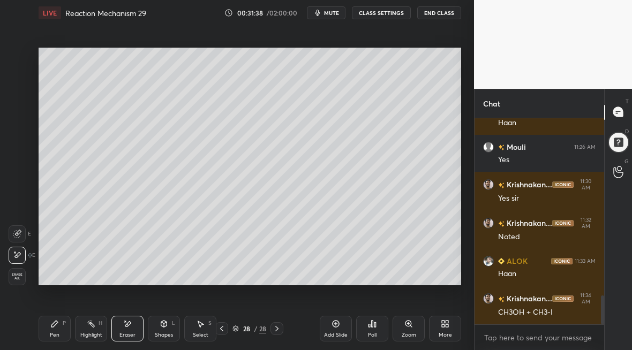
click at [61, 326] on div "Pen P" at bounding box center [55, 329] width 32 height 26
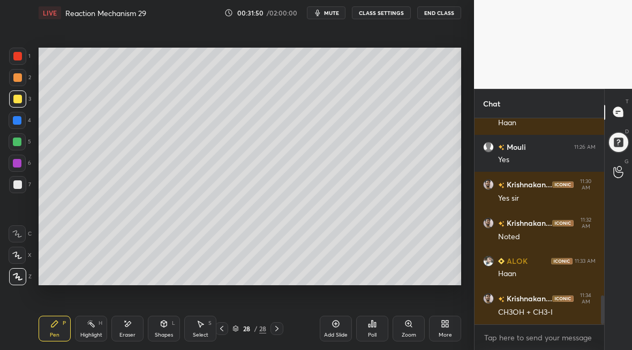
click at [281, 330] on div at bounding box center [276, 328] width 13 height 13
click at [277, 331] on icon at bounding box center [276, 328] width 9 height 9
click at [334, 327] on div "Add Slide" at bounding box center [336, 329] width 32 height 26
click at [329, 332] on div "Add Slide" at bounding box center [336, 334] width 24 height 5
drag, startPoint x: 140, startPoint y: 327, endPoint x: 133, endPoint y: 327, distance: 6.4
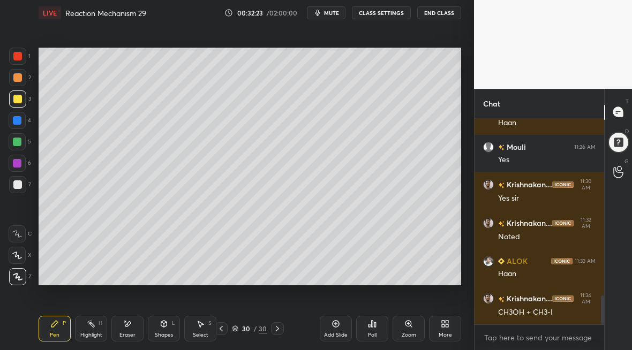
click at [133, 328] on div "Eraser" at bounding box center [127, 329] width 32 height 26
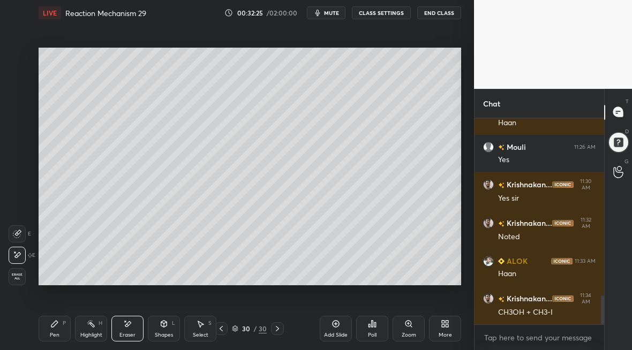
click at [54, 329] on div "Pen P" at bounding box center [55, 329] width 32 height 26
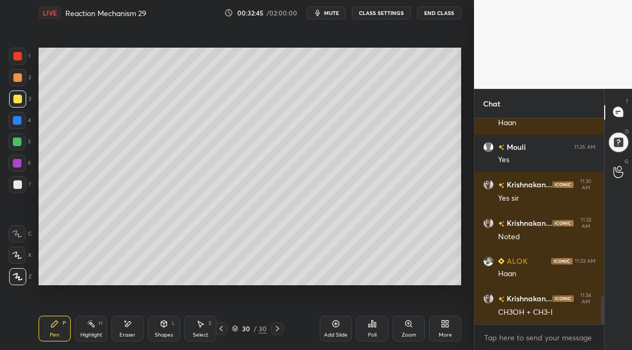
click at [336, 329] on div "Add Slide" at bounding box center [336, 329] width 32 height 26
click at [128, 329] on div "Eraser" at bounding box center [127, 329] width 32 height 26
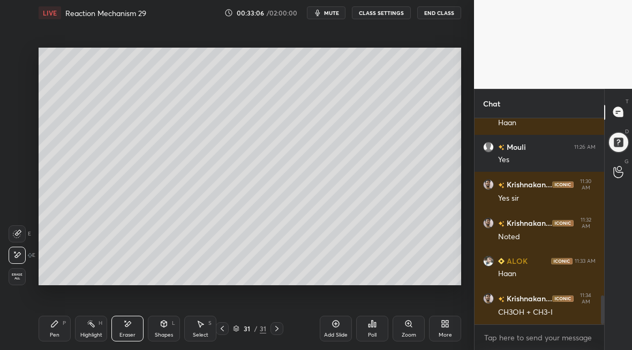
click at [47, 334] on div "Pen P" at bounding box center [55, 329] width 32 height 26
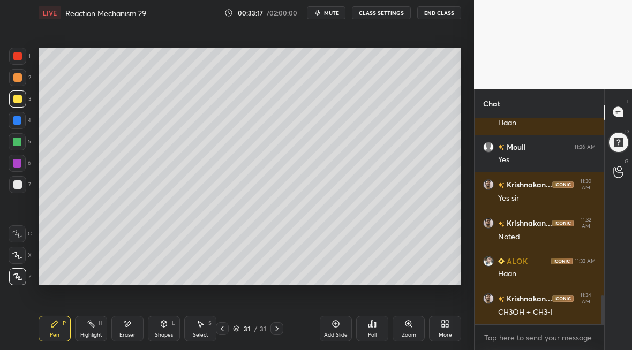
click at [329, 330] on div "Add Slide" at bounding box center [336, 329] width 32 height 26
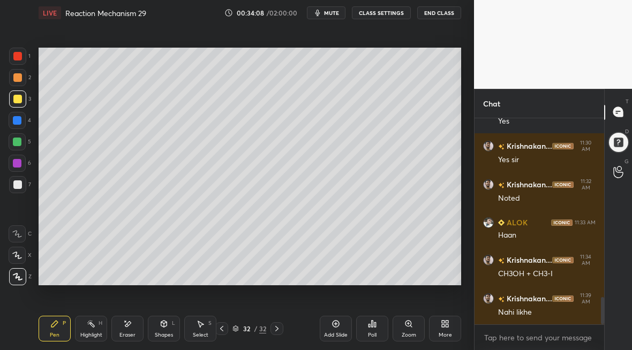
scroll to position [1346, 0]
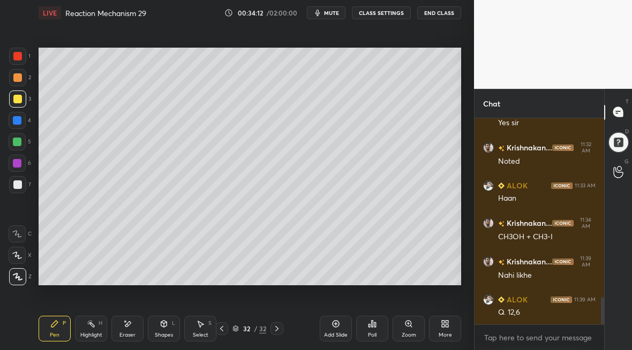
click at [223, 329] on icon at bounding box center [221, 328] width 9 height 9
click at [221, 331] on icon at bounding box center [221, 328] width 9 height 9
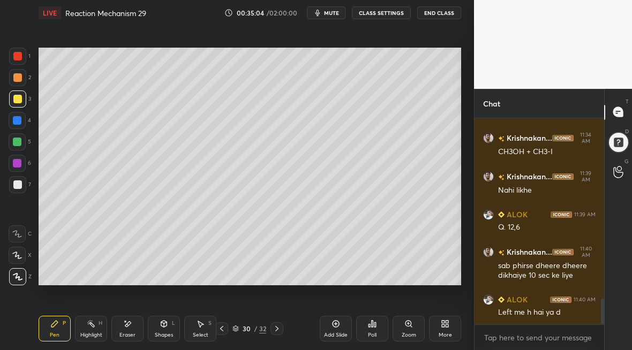
scroll to position [1442, 0]
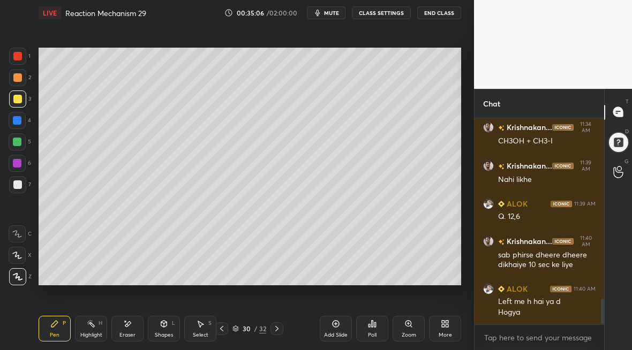
click at [221, 330] on icon at bounding box center [221, 328] width 9 height 9
click at [221, 329] on icon at bounding box center [221, 328] width 3 height 5
click at [221, 329] on icon at bounding box center [221, 328] width 9 height 9
click at [222, 329] on icon at bounding box center [221, 328] width 9 height 9
click at [224, 329] on icon at bounding box center [221, 328] width 9 height 9
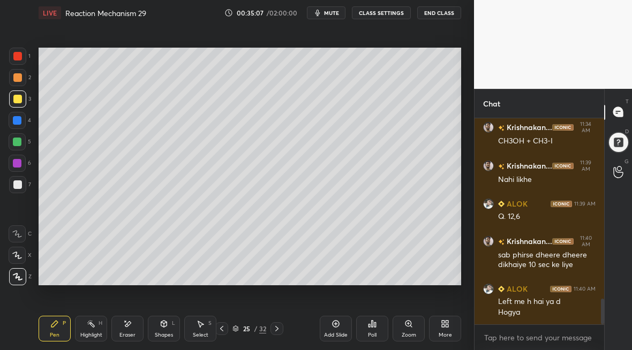
click at [225, 327] on icon at bounding box center [221, 328] width 9 height 9
click at [221, 326] on icon at bounding box center [221, 328] width 9 height 9
click at [223, 327] on icon at bounding box center [221, 328] width 9 height 9
click at [224, 329] on icon at bounding box center [221, 328] width 9 height 9
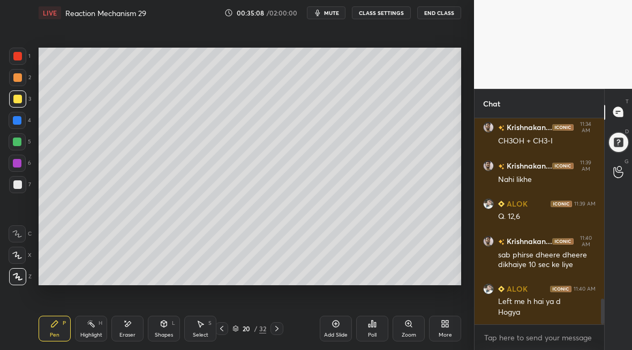
click at [225, 330] on icon at bounding box center [221, 328] width 9 height 9
click at [224, 330] on icon at bounding box center [221, 328] width 9 height 9
click at [275, 327] on icon at bounding box center [276, 328] width 9 height 9
click at [276, 331] on icon at bounding box center [276, 328] width 9 height 9
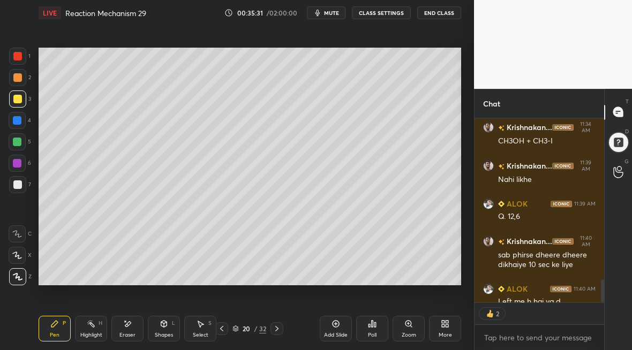
click at [274, 334] on div at bounding box center [276, 328] width 13 height 13
click at [281, 330] on icon at bounding box center [276, 328] width 9 height 9
click at [277, 328] on icon at bounding box center [276, 328] width 3 height 5
click at [275, 332] on div at bounding box center [276, 328] width 13 height 13
click at [274, 330] on icon at bounding box center [276, 328] width 9 height 9
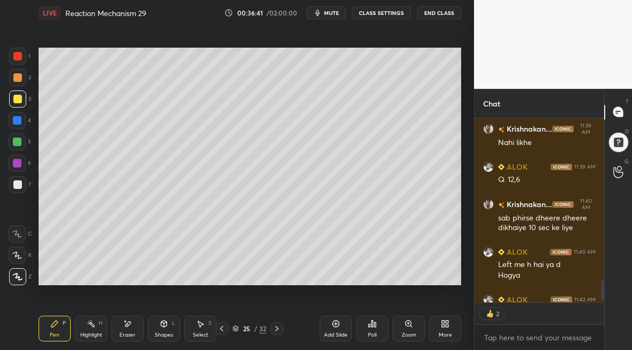
click at [274, 330] on icon at bounding box center [276, 328] width 9 height 9
click at [275, 327] on icon at bounding box center [276, 328] width 9 height 9
click at [274, 331] on div at bounding box center [276, 328] width 13 height 13
click at [276, 330] on icon at bounding box center [276, 328] width 9 height 9
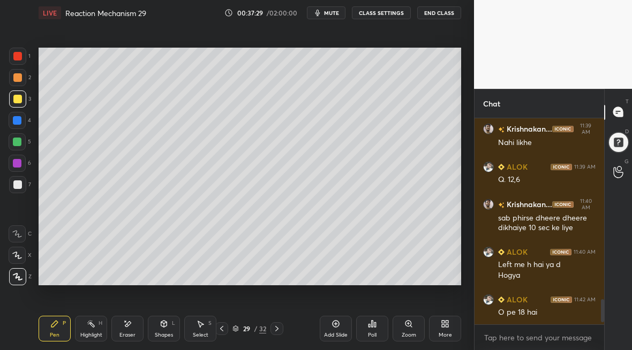
click at [278, 329] on icon at bounding box center [276, 328] width 9 height 9
click at [270, 328] on div at bounding box center [276, 328] width 13 height 13
click at [275, 330] on div at bounding box center [276, 328] width 13 height 13
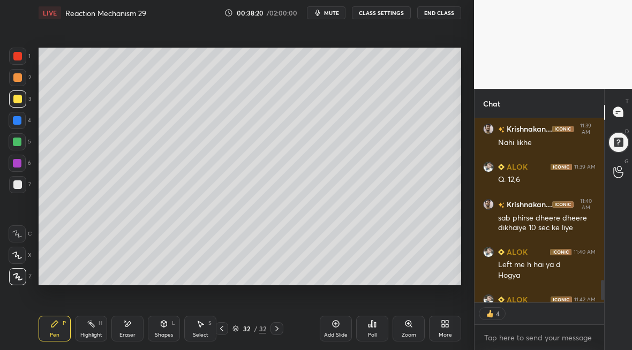
click at [274, 332] on div at bounding box center [276, 328] width 13 height 13
click at [376, 332] on div "Poll" at bounding box center [372, 334] width 9 height 5
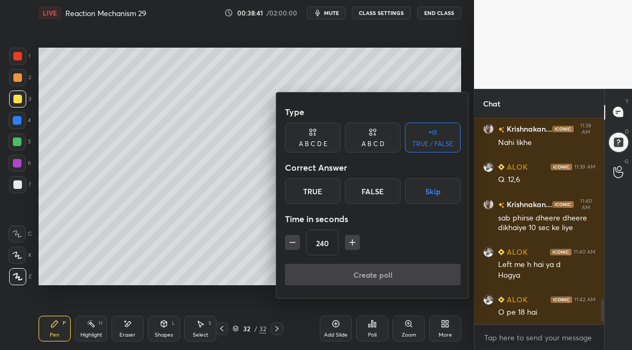
click at [322, 185] on div "True" at bounding box center [313, 191] width 56 height 26
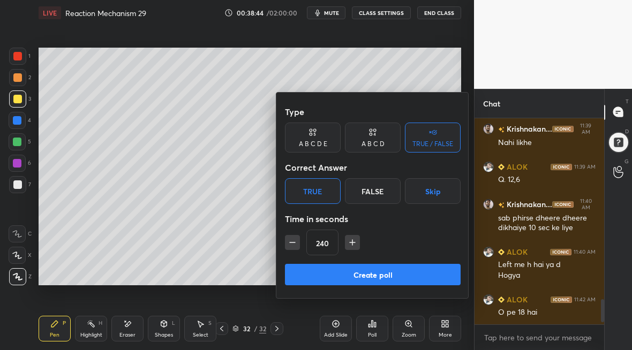
click at [393, 281] on button "Create poll" at bounding box center [373, 274] width 176 height 21
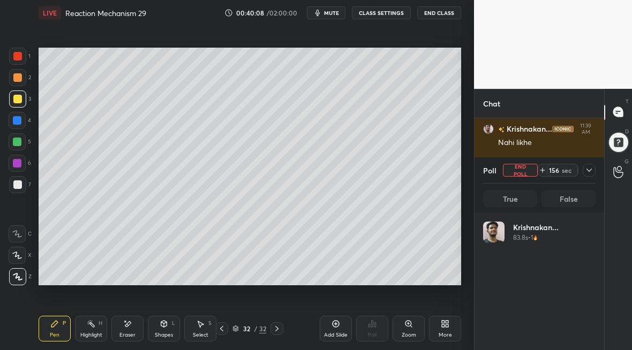
scroll to position [125, 109]
click at [521, 169] on button "End Poll" at bounding box center [522, 170] width 38 height 13
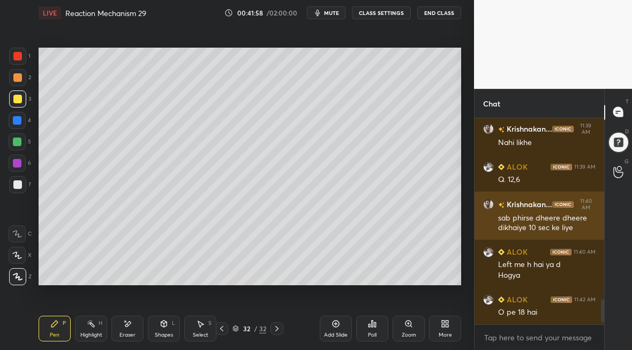
scroll to position [203, 126]
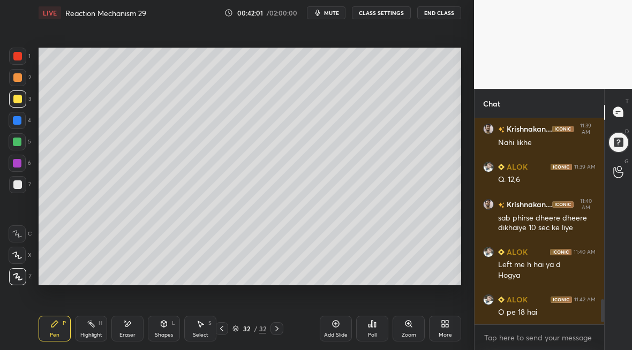
click at [221, 328] on icon at bounding box center [221, 328] width 3 height 5
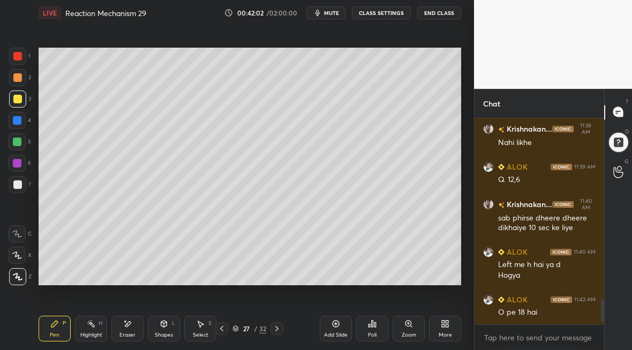
click at [221, 328] on icon at bounding box center [221, 328] width 3 height 5
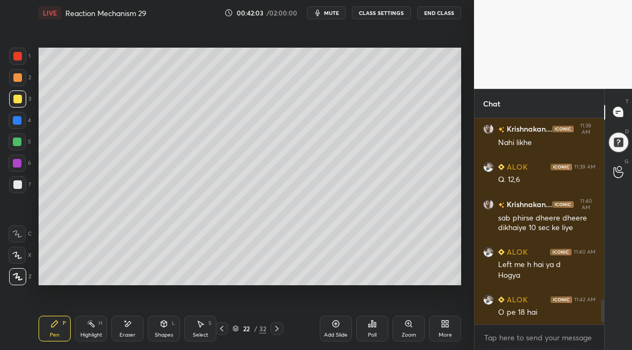
click at [221, 328] on icon at bounding box center [221, 328] width 3 height 5
click at [221, 329] on icon at bounding box center [221, 328] width 9 height 9
click at [281, 331] on icon at bounding box center [276, 328] width 9 height 9
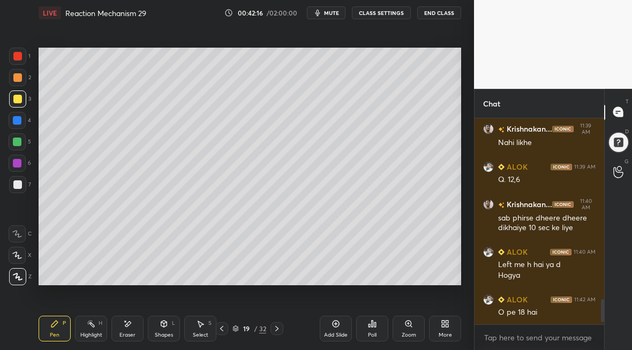
click at [17, 185] on div at bounding box center [17, 184] width 9 height 9
click at [16, 140] on div at bounding box center [17, 142] width 9 height 9
click at [130, 330] on div "Eraser" at bounding box center [127, 329] width 32 height 26
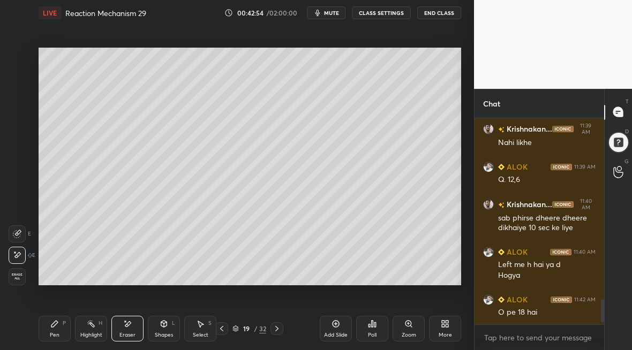
click at [58, 331] on div "Pen P" at bounding box center [55, 329] width 32 height 26
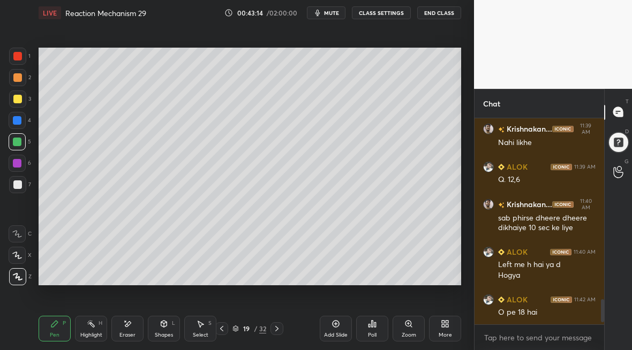
scroll to position [1518, 0]
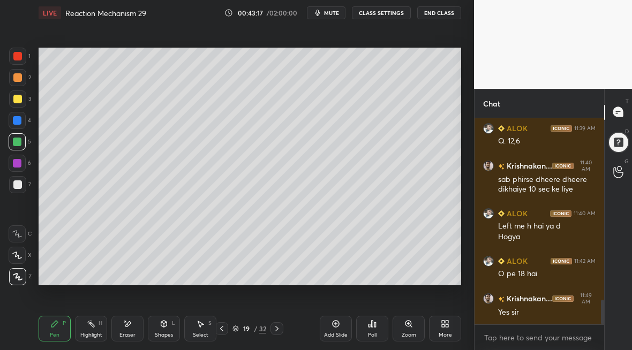
click at [275, 331] on icon at bounding box center [276, 328] width 9 height 9
click at [19, 188] on div at bounding box center [17, 184] width 9 height 9
click at [18, 142] on div at bounding box center [17, 141] width 17 height 17
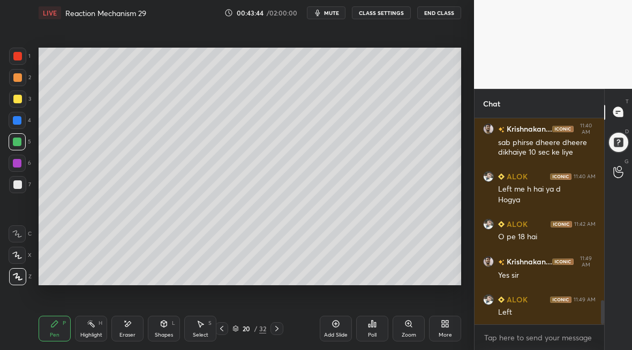
scroll to position [1593, 0]
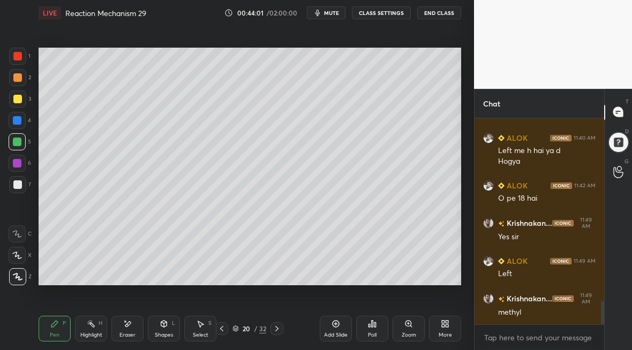
click at [271, 330] on div at bounding box center [276, 328] width 13 height 13
click at [12, 188] on div at bounding box center [17, 184] width 17 height 17
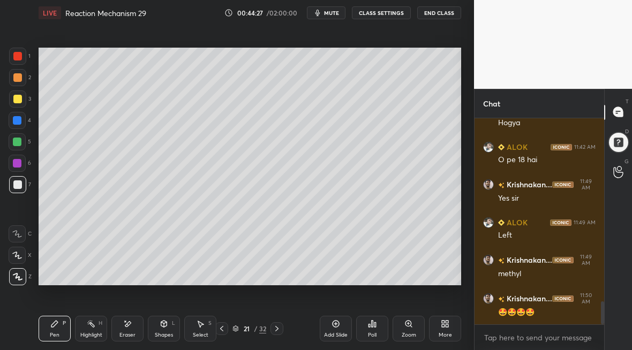
click at [12, 76] on div at bounding box center [17, 77] width 17 height 17
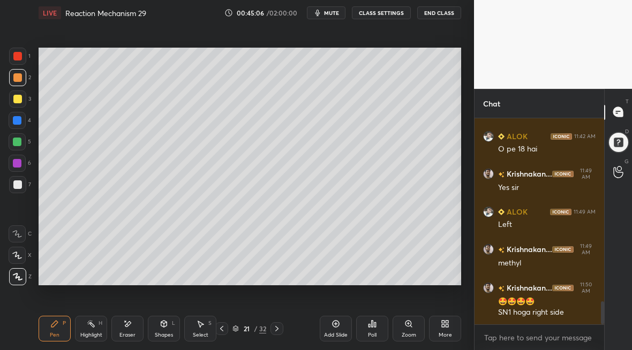
click at [281, 327] on div at bounding box center [276, 328] width 13 height 13
click at [25, 180] on div "7" at bounding box center [20, 184] width 22 height 17
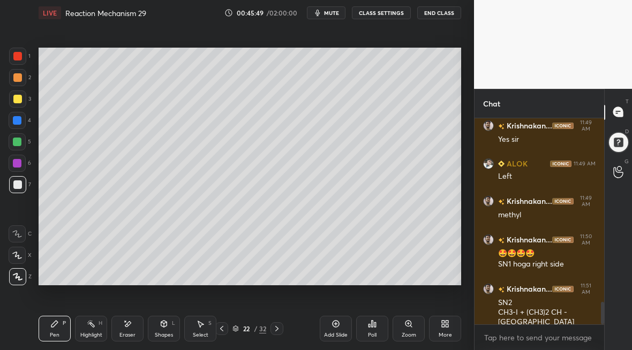
click at [276, 329] on icon at bounding box center [276, 328] width 9 height 9
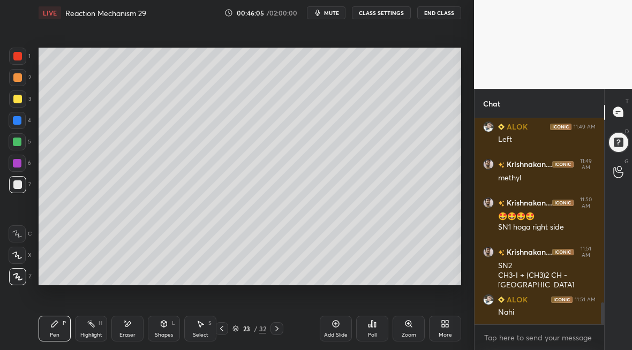
click at [12, 61] on div at bounding box center [17, 56] width 17 height 17
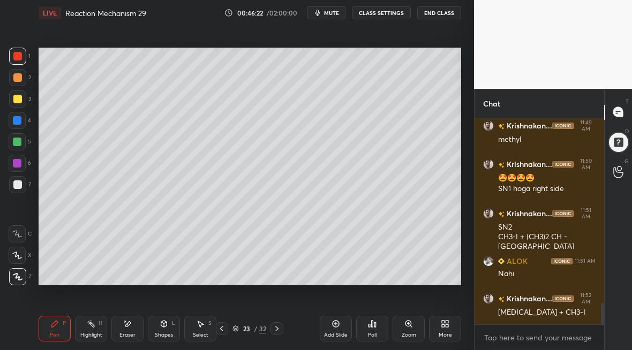
click at [276, 329] on icon at bounding box center [276, 328] width 9 height 9
click at [21, 184] on div at bounding box center [17, 184] width 17 height 17
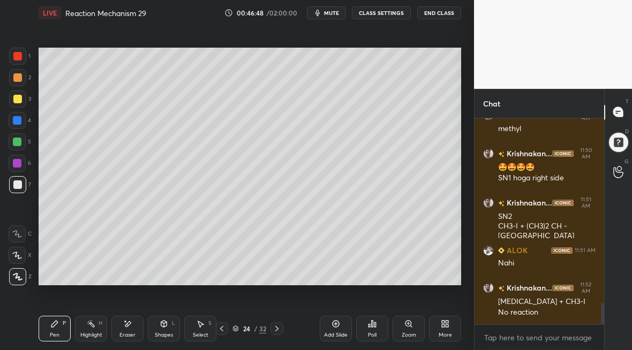
click at [274, 332] on div at bounding box center [276, 328] width 13 height 13
click at [14, 111] on div "1 2 3 4 5 6 7" at bounding box center [20, 123] width 22 height 150
click at [19, 93] on div at bounding box center [17, 98] width 17 height 17
click at [18, 184] on div at bounding box center [17, 184] width 9 height 9
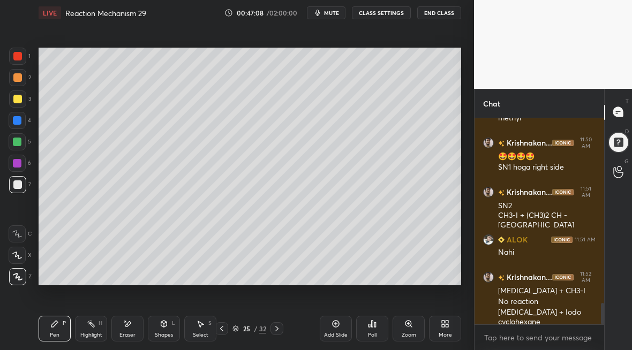
click at [95, 330] on div "Highlight H" at bounding box center [91, 329] width 32 height 26
click at [119, 332] on div "Eraser" at bounding box center [127, 329] width 32 height 26
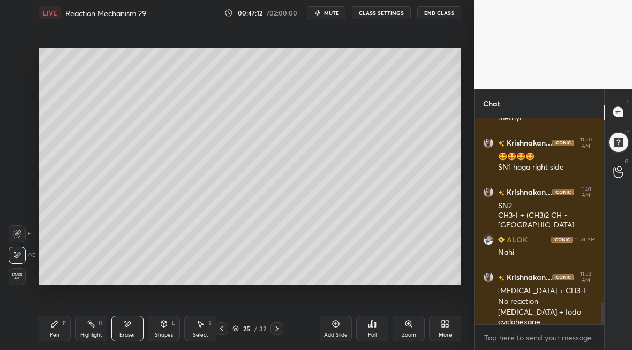
click at [50, 331] on div "Pen P" at bounding box center [55, 329] width 32 height 26
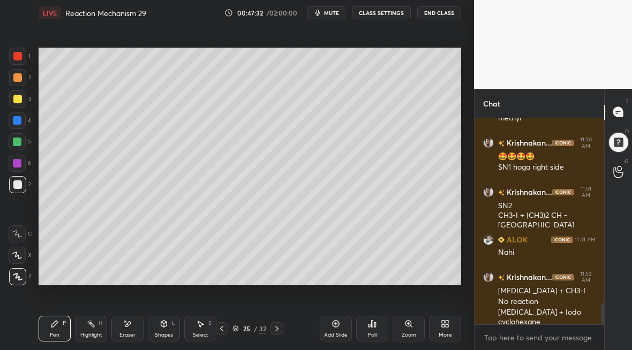
click at [131, 329] on div "Eraser" at bounding box center [127, 329] width 32 height 26
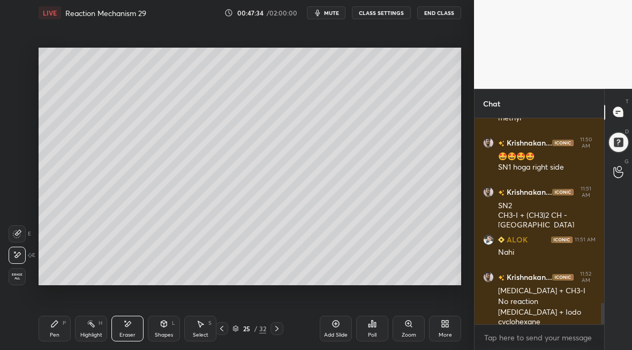
click at [56, 328] on div "Pen P" at bounding box center [55, 329] width 32 height 26
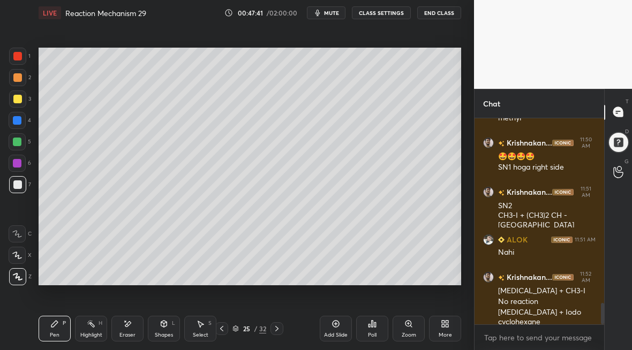
click at [274, 331] on icon at bounding box center [276, 328] width 9 height 9
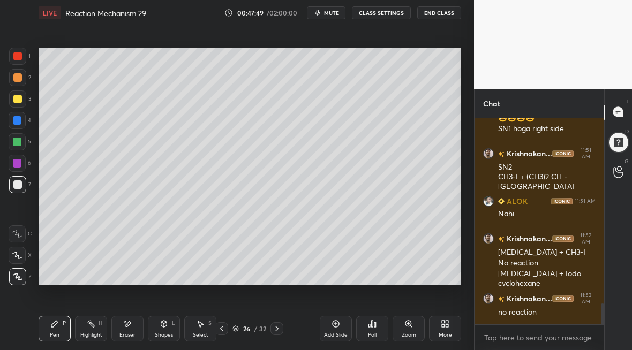
click at [275, 330] on icon at bounding box center [276, 328] width 9 height 9
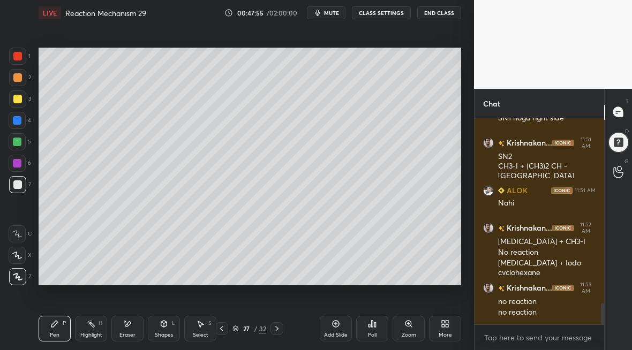
click at [276, 331] on icon at bounding box center [276, 328] width 9 height 9
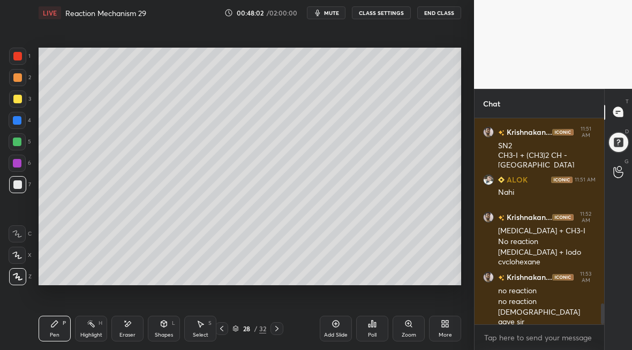
click at [125, 327] on div "Eraser" at bounding box center [127, 329] width 32 height 26
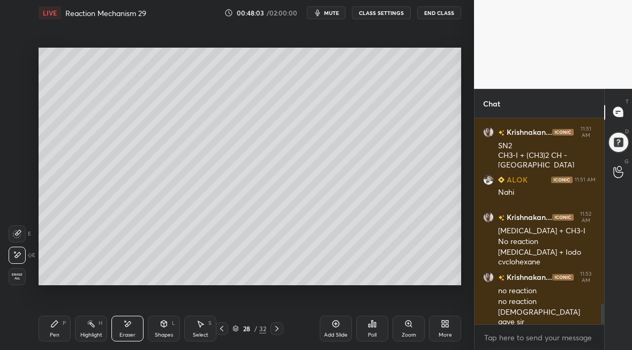
click at [54, 330] on div "Pen P" at bounding box center [55, 329] width 32 height 26
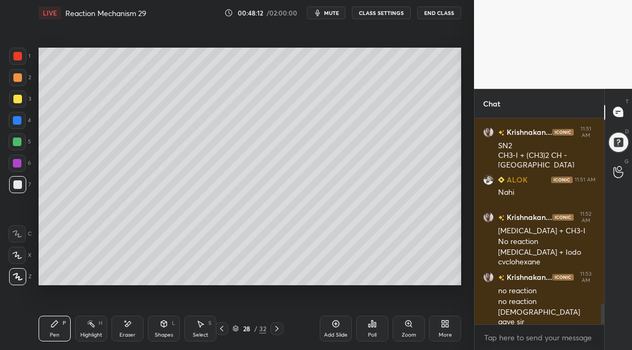
scroll to position [1884, 0]
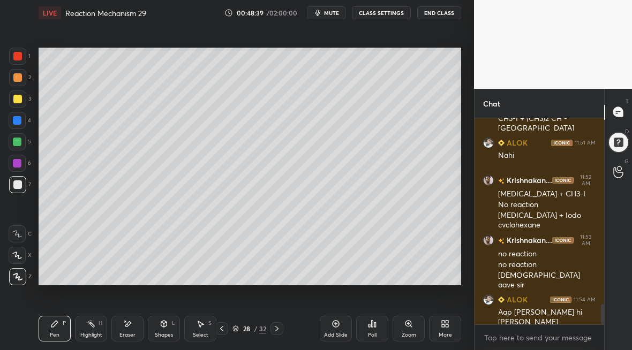
click at [124, 333] on div "Eraser" at bounding box center [127, 334] width 16 height 5
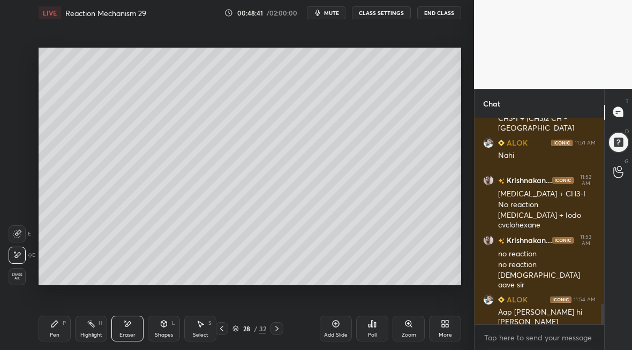
click at [67, 327] on div "Pen P Highlight H Eraser Shapes L Select S" at bounding box center [109, 329] width 141 height 26
click at [56, 325] on icon at bounding box center [54, 324] width 9 height 9
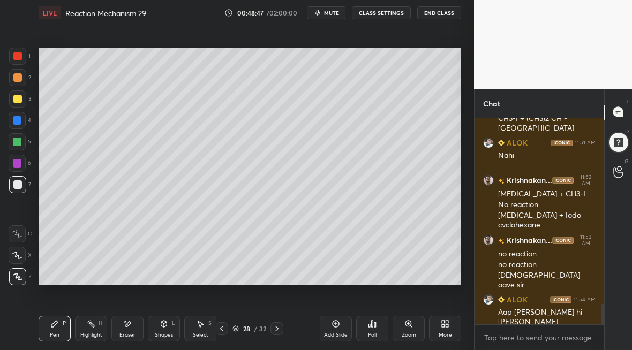
click at [18, 78] on div at bounding box center [17, 77] width 9 height 9
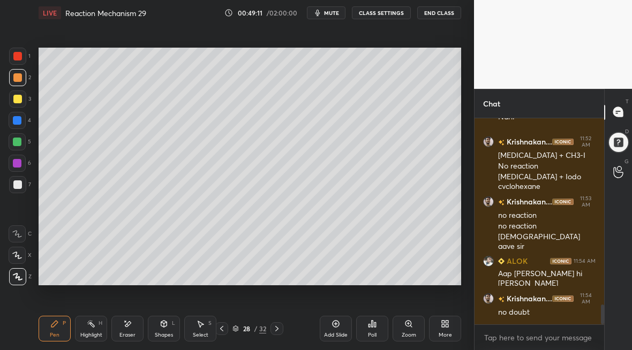
click at [276, 328] on icon at bounding box center [276, 328] width 9 height 9
click at [121, 329] on div "Eraser" at bounding box center [127, 329] width 32 height 26
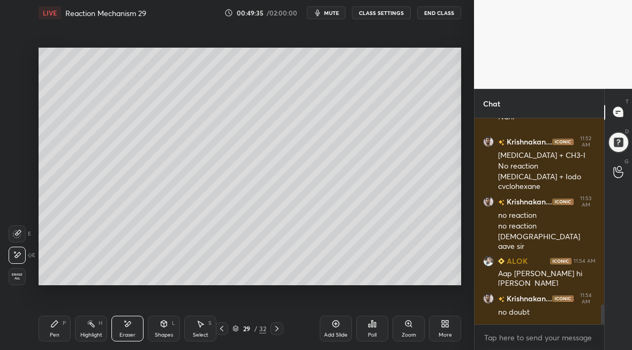
scroll to position [1970, 0]
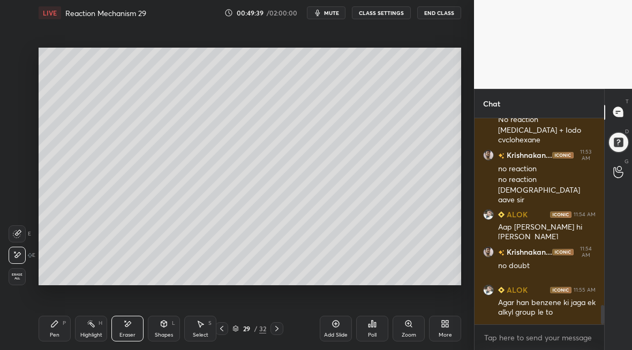
click at [52, 327] on div "Pen P" at bounding box center [55, 329] width 32 height 26
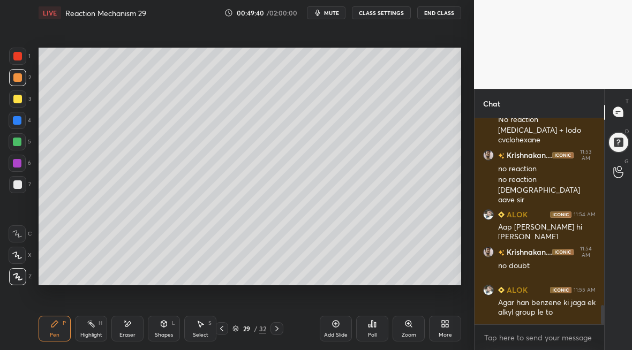
click at [16, 102] on div at bounding box center [17, 99] width 9 height 9
click at [13, 80] on div at bounding box center [17, 77] width 9 height 9
click at [85, 331] on div "Highlight H" at bounding box center [91, 329] width 32 height 26
click at [128, 329] on div "Eraser" at bounding box center [127, 329] width 32 height 26
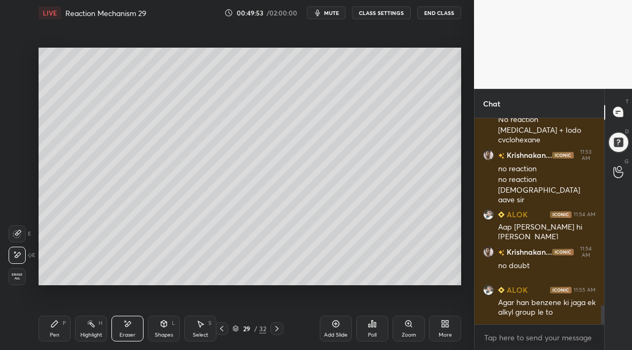
click at [58, 327] on div "Pen P" at bounding box center [55, 329] width 32 height 26
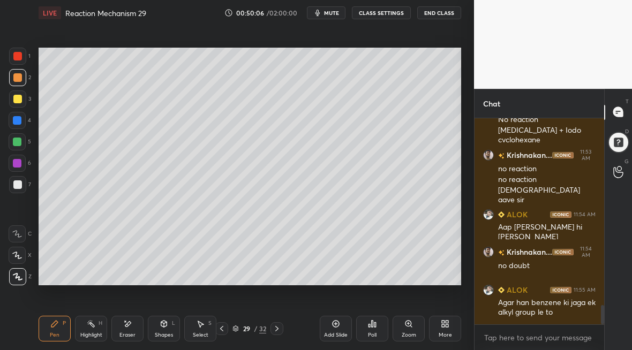
click at [221, 329] on icon at bounding box center [221, 328] width 9 height 9
click at [272, 325] on icon at bounding box center [276, 328] width 9 height 9
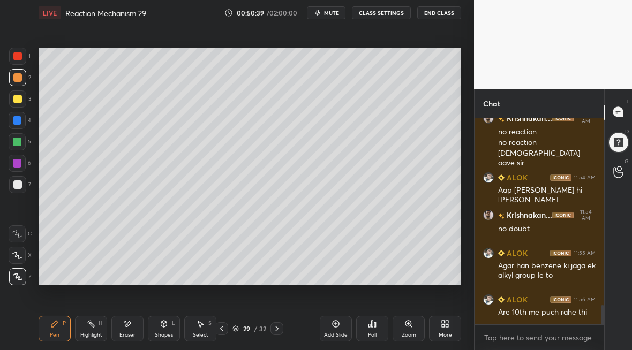
scroll to position [2045, 0]
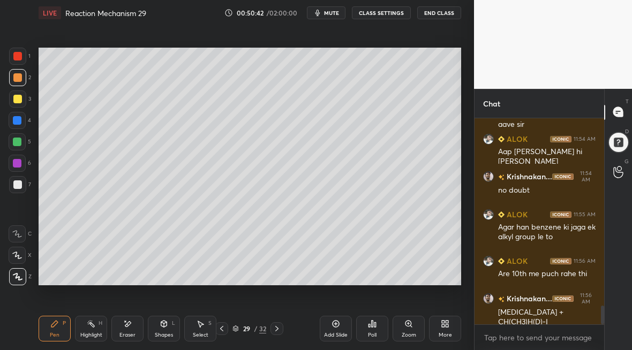
click at [218, 329] on icon at bounding box center [221, 328] width 9 height 9
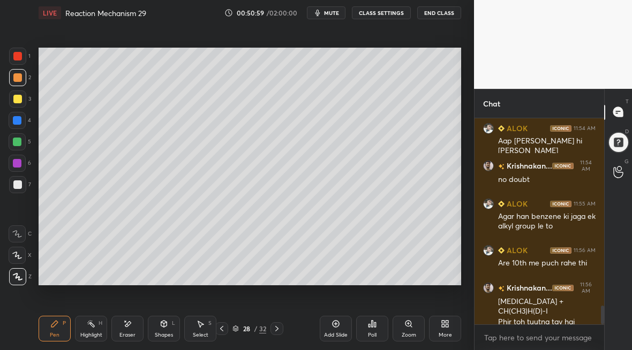
click at [278, 324] on icon at bounding box center [276, 328] width 9 height 9
click at [276, 329] on icon at bounding box center [276, 328] width 9 height 9
click at [278, 328] on icon at bounding box center [276, 328] width 9 height 9
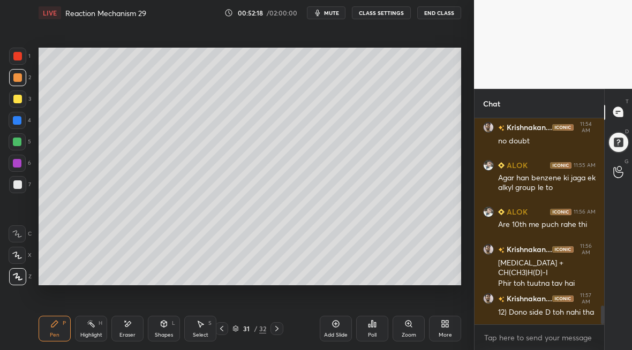
click at [218, 335] on div at bounding box center [221, 328] width 13 height 13
click at [127, 330] on div "Eraser" at bounding box center [127, 329] width 32 height 26
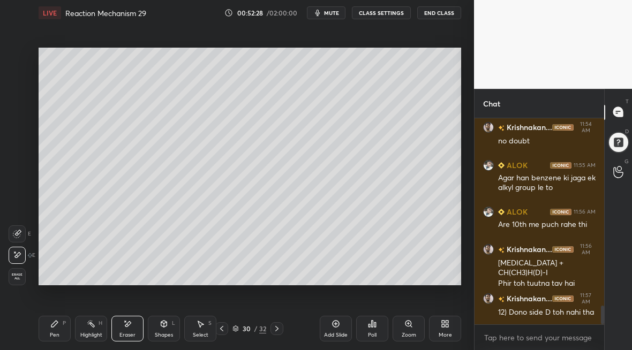
click at [56, 323] on icon at bounding box center [54, 324] width 9 height 9
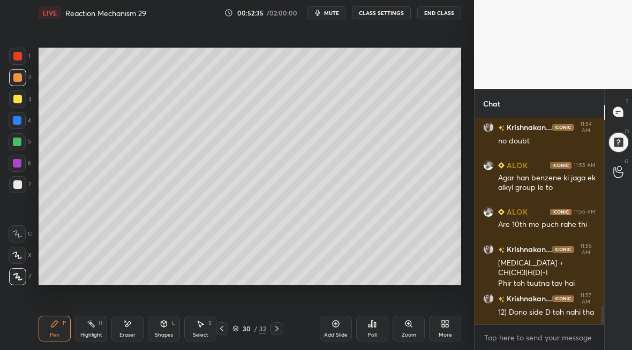
click at [17, 101] on div at bounding box center [17, 99] width 9 height 9
click at [126, 331] on div "Eraser" at bounding box center [127, 329] width 32 height 26
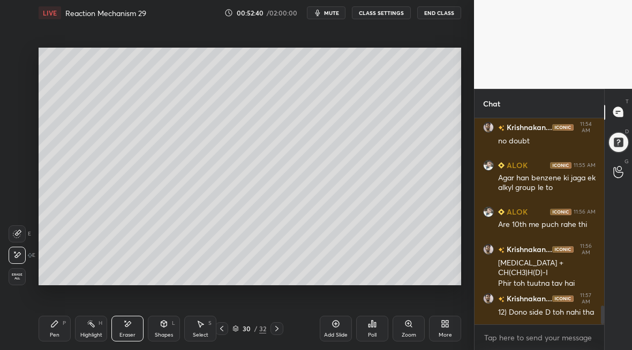
click at [49, 334] on div "Pen P" at bounding box center [55, 329] width 32 height 26
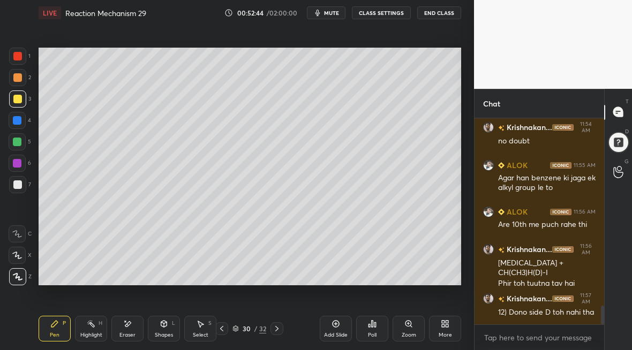
click at [12, 183] on div at bounding box center [17, 184] width 17 height 17
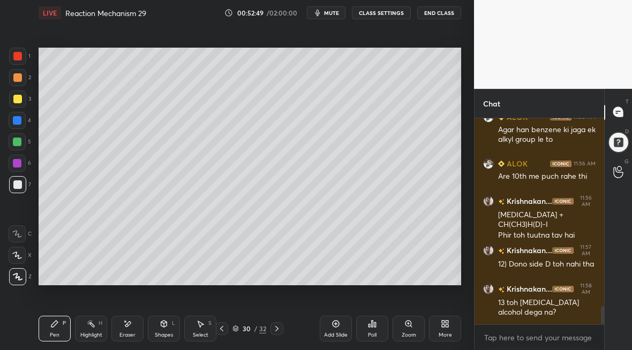
click at [272, 331] on div at bounding box center [276, 328] width 13 height 13
click at [122, 329] on div "Eraser" at bounding box center [127, 329] width 32 height 26
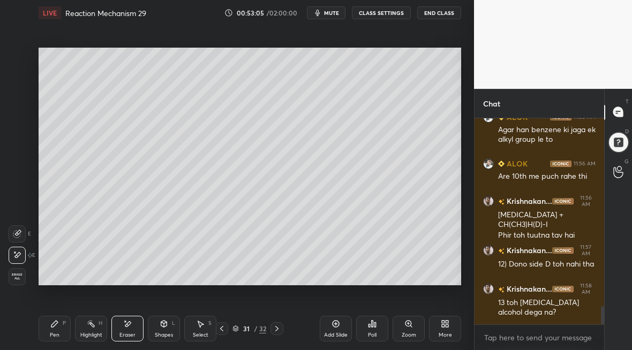
click at [49, 326] on div "Pen P" at bounding box center [55, 329] width 32 height 26
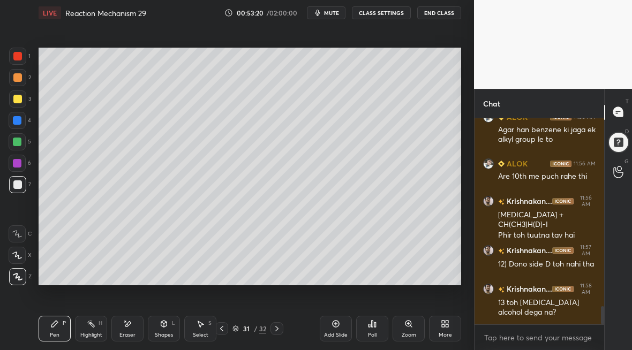
click at [274, 330] on div at bounding box center [276, 328] width 13 height 13
click at [221, 329] on icon at bounding box center [221, 328] width 9 height 9
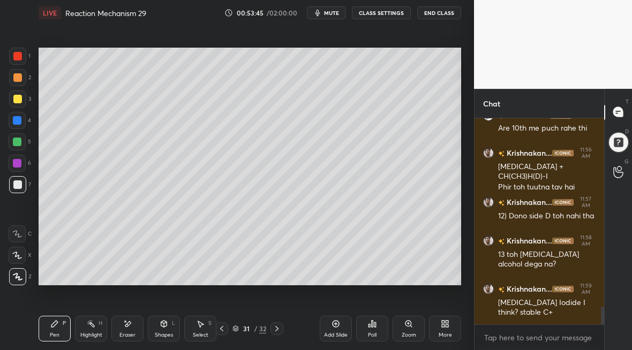
click at [461, 205] on div "Setting up your live class Poll for secs No correct answer Start poll" at bounding box center [249, 167] width 431 height 282
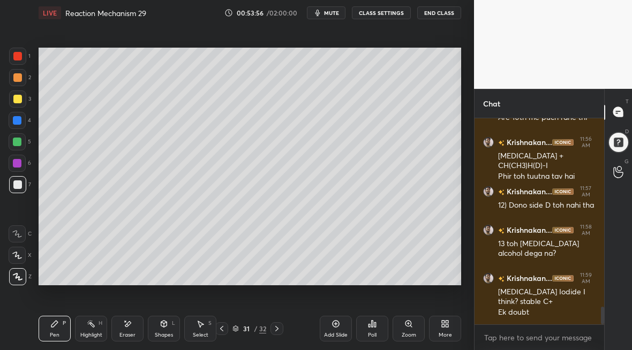
click at [280, 327] on icon at bounding box center [276, 328] width 9 height 9
click at [220, 328] on icon at bounding box center [221, 328] width 9 height 9
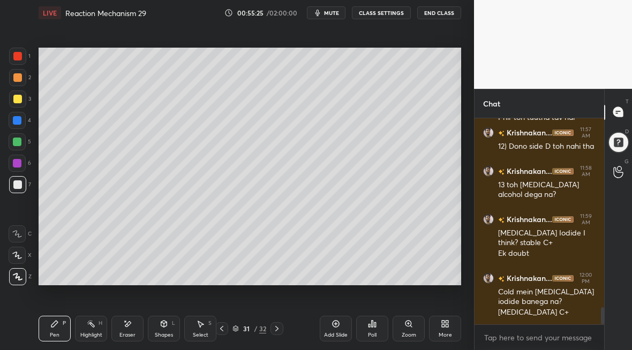
scroll to position [2308, 0]
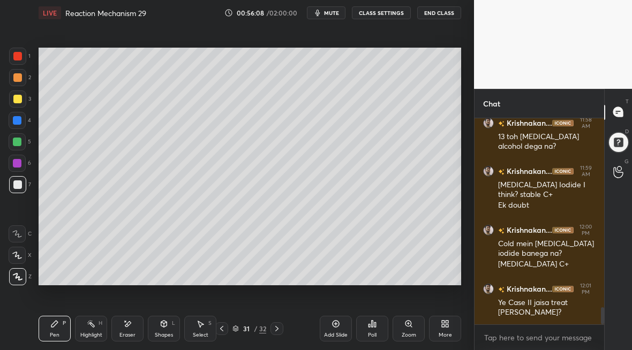
click at [373, 41] on div "Setting up your live class Poll for secs No correct answer Start poll" at bounding box center [249, 167] width 431 height 282
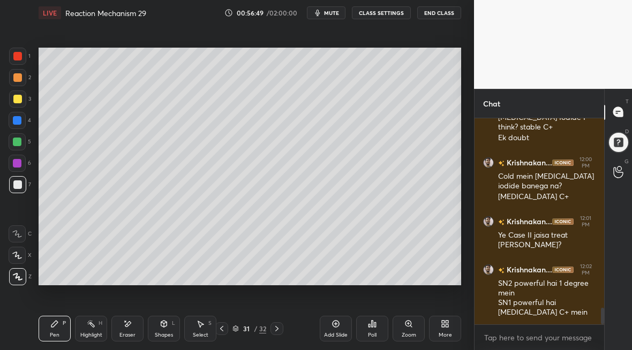
click at [21, 80] on div at bounding box center [17, 77] width 17 height 17
click at [18, 58] on div at bounding box center [17, 56] width 17 height 17
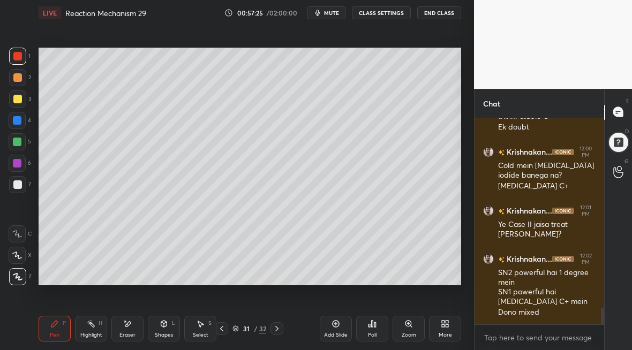
click at [275, 330] on icon at bounding box center [276, 328] width 9 height 9
click at [304, 291] on div "Setting up your live class Poll for secs No correct answer Start poll" at bounding box center [249, 167] width 431 height 282
click at [415, 286] on div "Setting up your live class Poll for secs No correct answer Start poll" at bounding box center [249, 167] width 431 height 282
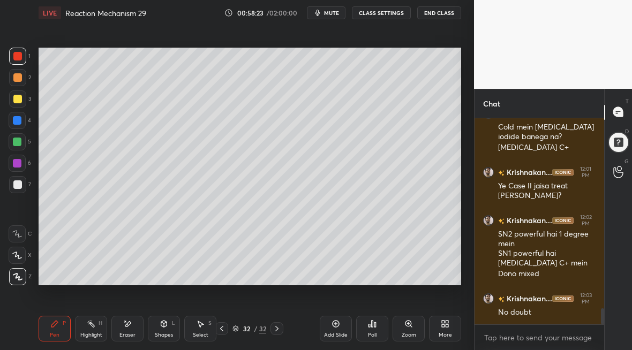
click at [277, 329] on icon at bounding box center [276, 328] width 9 height 9
click at [336, 325] on div "Add Slide" at bounding box center [336, 329] width 32 height 26
click at [19, 99] on div at bounding box center [17, 99] width 9 height 9
click at [223, 329] on icon at bounding box center [221, 328] width 9 height 9
click at [276, 327] on icon at bounding box center [277, 328] width 9 height 9
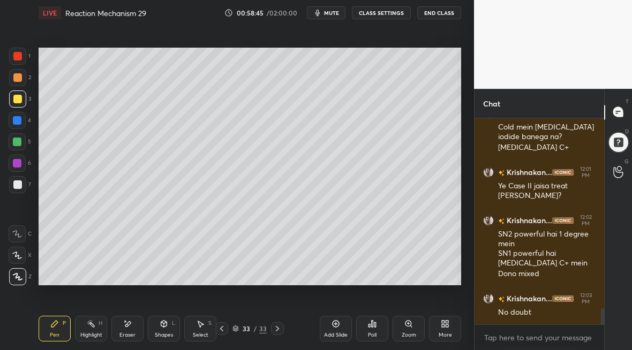
click at [165, 331] on div "Shapes L" at bounding box center [164, 329] width 32 height 26
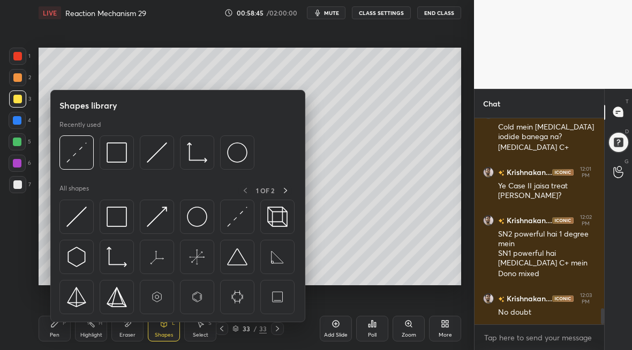
click at [122, 326] on div "Eraser" at bounding box center [127, 329] width 32 height 26
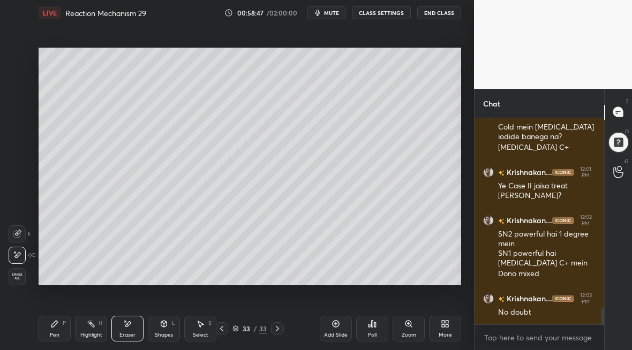
click at [96, 328] on div "Highlight H" at bounding box center [91, 329] width 32 height 26
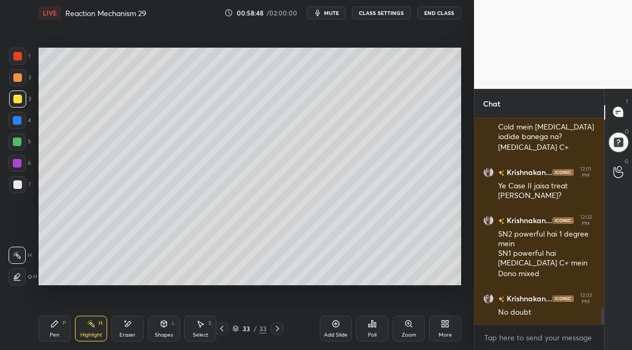
click at [50, 331] on div "Pen P" at bounding box center [55, 329] width 32 height 26
click at [278, 327] on icon at bounding box center [277, 328] width 9 height 9
click at [339, 326] on icon at bounding box center [335, 324] width 9 height 9
click at [336, 329] on div "Add Slide" at bounding box center [336, 329] width 32 height 26
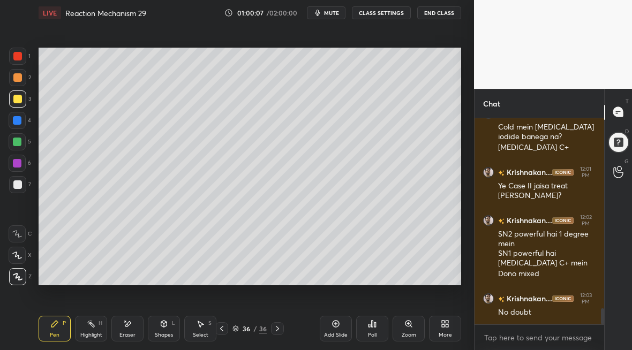
click at [327, 333] on div "Add Slide" at bounding box center [336, 334] width 24 height 5
drag, startPoint x: 231, startPoint y: 329, endPoint x: 226, endPoint y: 332, distance: 5.7
click at [227, 332] on div "37 / 37" at bounding box center [249, 328] width 68 height 13
click at [224, 330] on icon at bounding box center [221, 328] width 9 height 9
click at [223, 330] on icon at bounding box center [221, 328] width 9 height 9
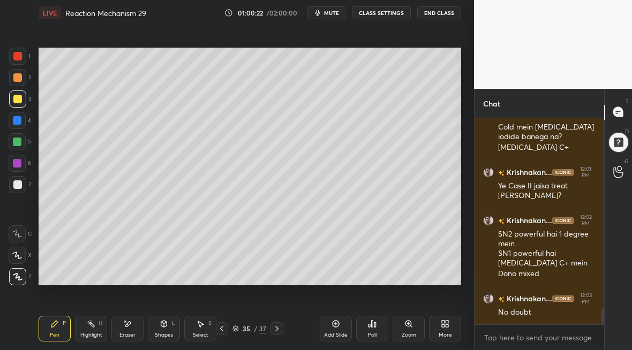
click at [277, 329] on icon at bounding box center [276, 328] width 9 height 9
click at [276, 330] on icon at bounding box center [276, 328] width 3 height 5
click at [279, 327] on icon at bounding box center [276, 328] width 9 height 9
click at [274, 327] on icon at bounding box center [276, 328] width 9 height 9
click at [60, 330] on div "Pen P" at bounding box center [55, 329] width 32 height 26
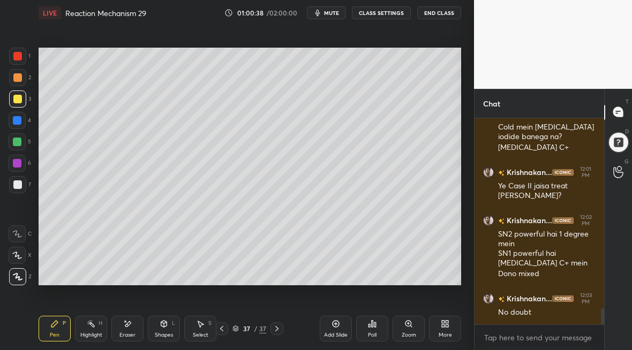
click at [336, 329] on div "Add Slide" at bounding box center [336, 329] width 32 height 26
click at [126, 327] on div "Eraser" at bounding box center [127, 329] width 32 height 26
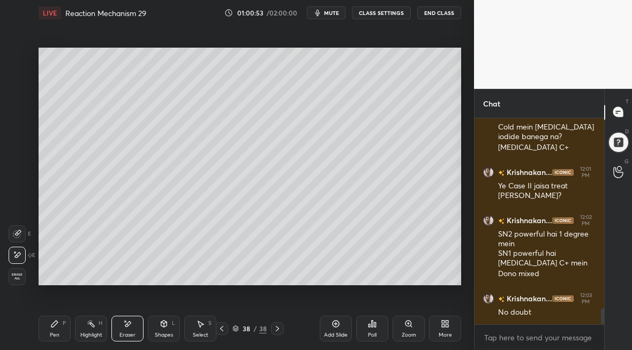
click at [56, 328] on div "Pen P" at bounding box center [55, 329] width 32 height 26
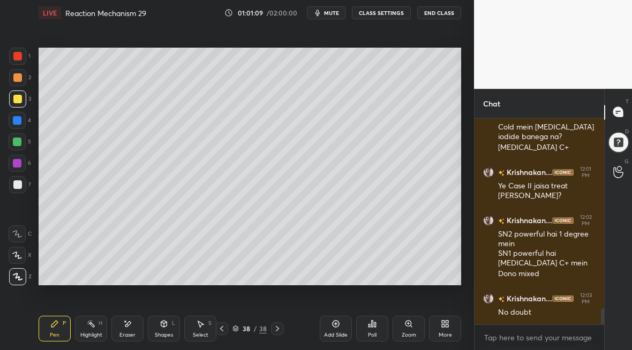
click at [221, 327] on icon at bounding box center [221, 328] width 9 height 9
click at [223, 328] on icon at bounding box center [221, 328] width 9 height 9
click at [223, 329] on icon at bounding box center [221, 328] width 9 height 9
click at [223, 328] on icon at bounding box center [221, 328] width 9 height 9
click at [224, 331] on icon at bounding box center [221, 328] width 9 height 9
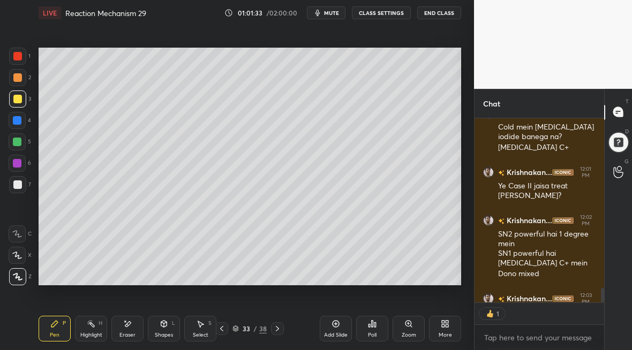
scroll to position [181, 126]
click at [279, 328] on icon at bounding box center [277, 328] width 9 height 9
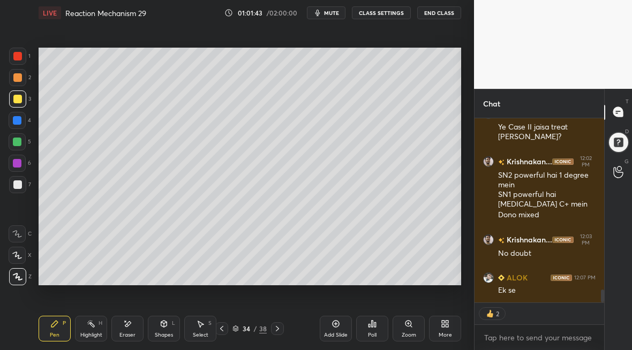
click at [276, 331] on icon at bounding box center [277, 328] width 9 height 9
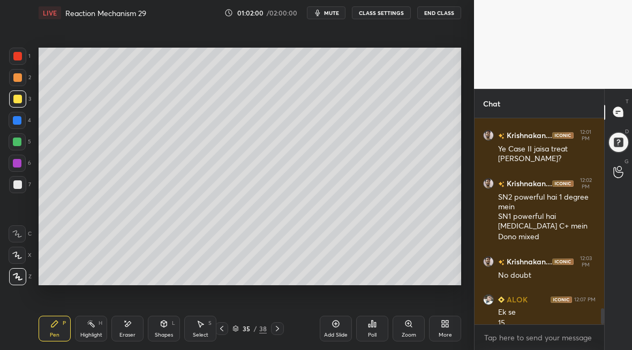
scroll to position [2473, 0]
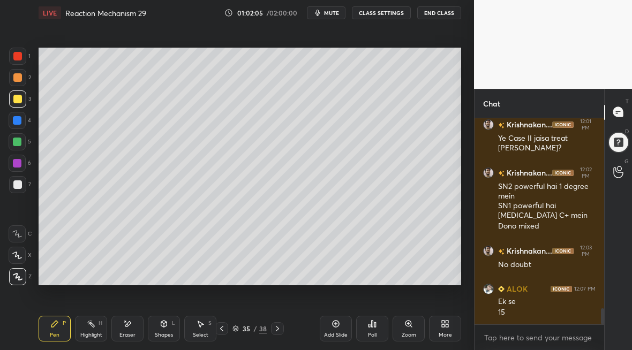
click at [221, 331] on icon at bounding box center [221, 328] width 9 height 9
click at [223, 331] on icon at bounding box center [221, 328] width 9 height 9
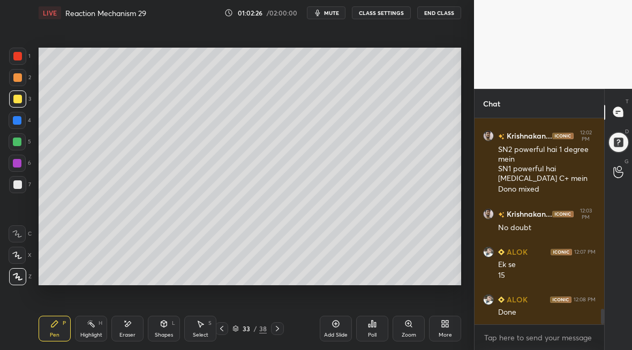
click at [279, 331] on icon at bounding box center [277, 328] width 9 height 9
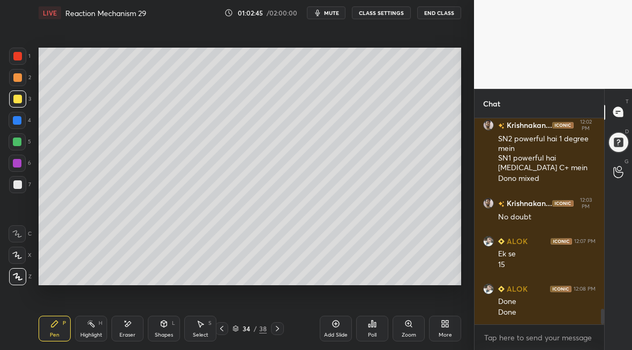
click at [279, 332] on div at bounding box center [277, 328] width 13 height 13
click at [276, 330] on icon at bounding box center [277, 328] width 9 height 9
click at [274, 331] on icon at bounding box center [277, 328] width 9 height 9
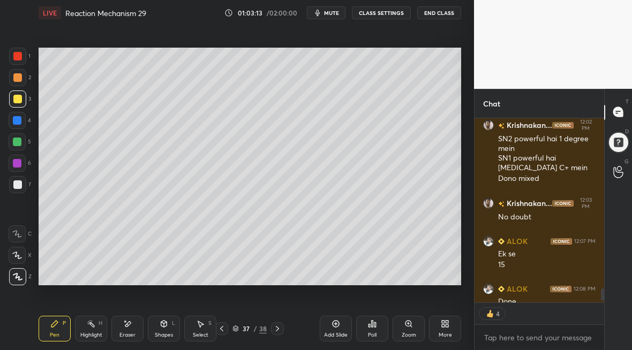
click at [275, 331] on icon at bounding box center [277, 328] width 9 height 9
type textarea "x"
click at [373, 332] on div "Poll" at bounding box center [372, 334] width 9 height 5
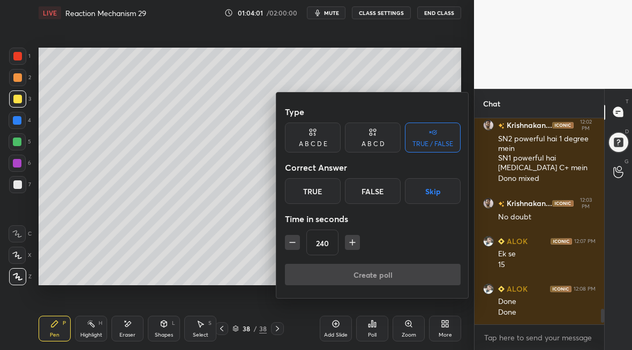
click at [328, 241] on input "240" at bounding box center [322, 243] width 31 height 26
click at [347, 244] on icon "button" at bounding box center [347, 242] width 11 height 11
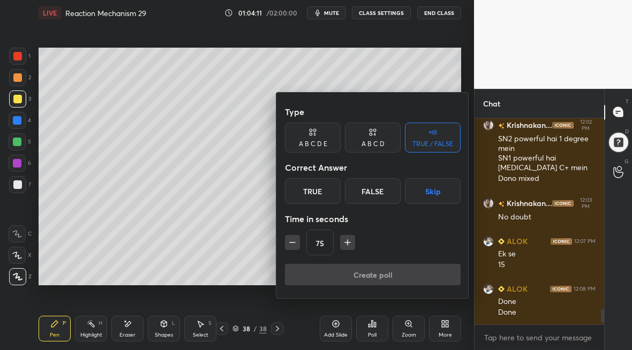
click at [347, 244] on icon "button" at bounding box center [347, 242] width 11 height 11
click at [347, 244] on icon "button" at bounding box center [352, 242] width 11 height 11
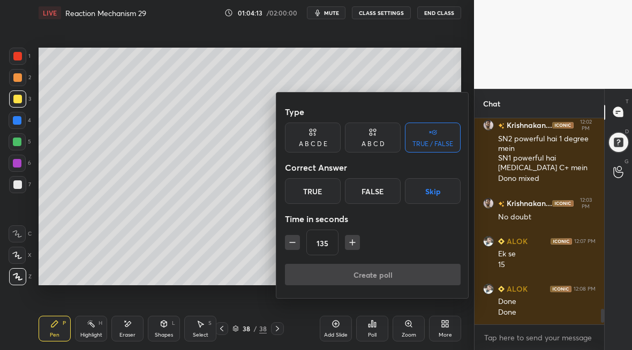
type input "150"
click at [327, 200] on div "True" at bounding box center [313, 191] width 56 height 26
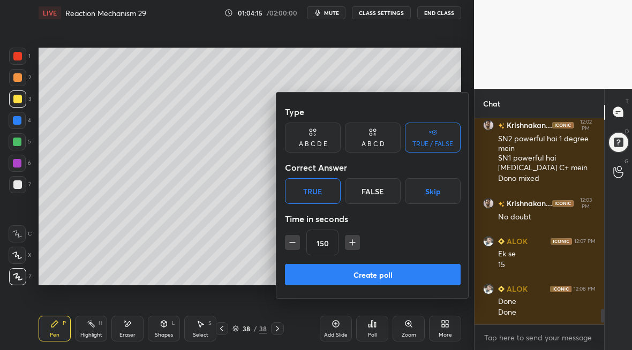
click at [340, 279] on button "Create poll" at bounding box center [373, 274] width 176 height 21
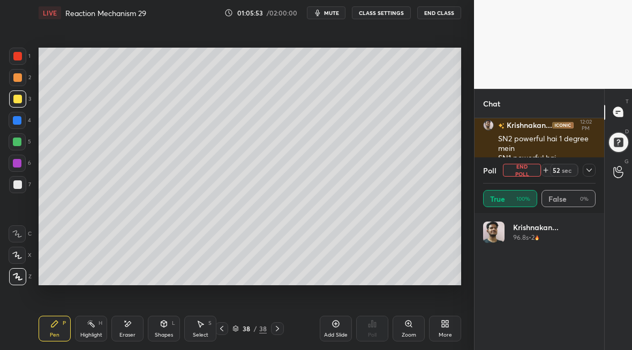
scroll to position [4, 4]
click at [523, 170] on button "End Poll" at bounding box center [522, 170] width 38 height 13
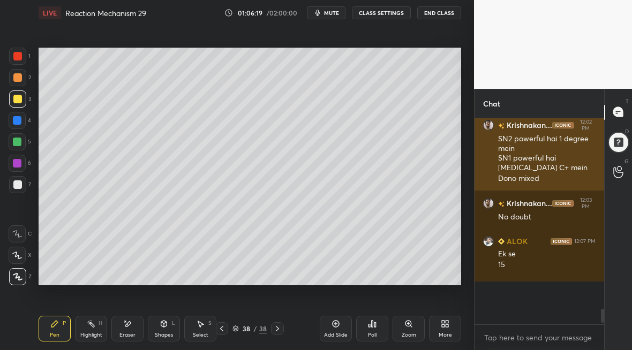
scroll to position [3, 4]
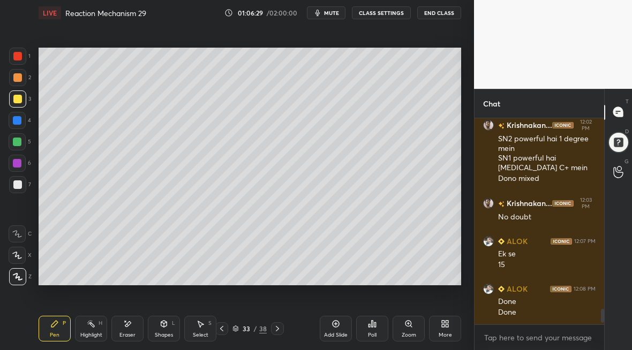
click at [220, 329] on icon at bounding box center [221, 328] width 3 height 5
click at [219, 327] on icon at bounding box center [221, 328] width 9 height 9
click at [219, 329] on icon at bounding box center [221, 328] width 9 height 9
click at [278, 325] on icon at bounding box center [277, 328] width 9 height 9
click at [277, 327] on icon at bounding box center [277, 328] width 9 height 9
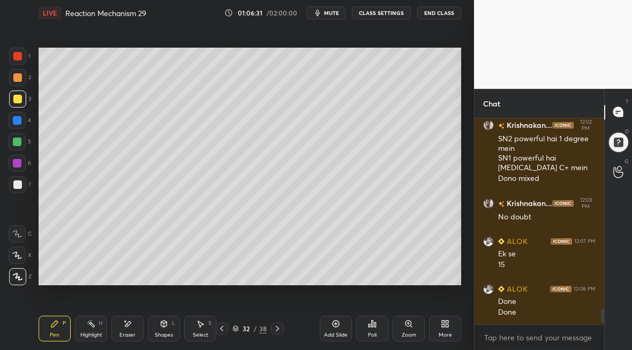
click at [276, 328] on icon at bounding box center [277, 328] width 9 height 9
click at [278, 328] on icon at bounding box center [277, 328] width 9 height 9
click at [222, 327] on icon at bounding box center [221, 328] width 9 height 9
click at [17, 143] on div at bounding box center [17, 142] width 9 height 9
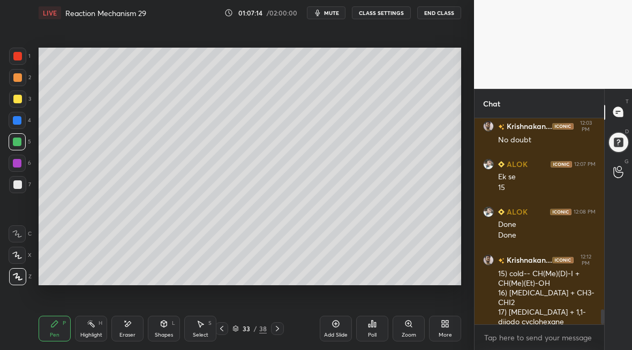
click at [125, 329] on div "Eraser" at bounding box center [127, 329] width 32 height 26
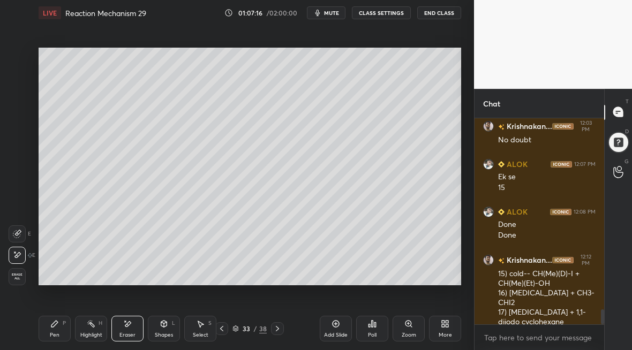
click at [55, 332] on div "Pen" at bounding box center [55, 334] width 10 height 5
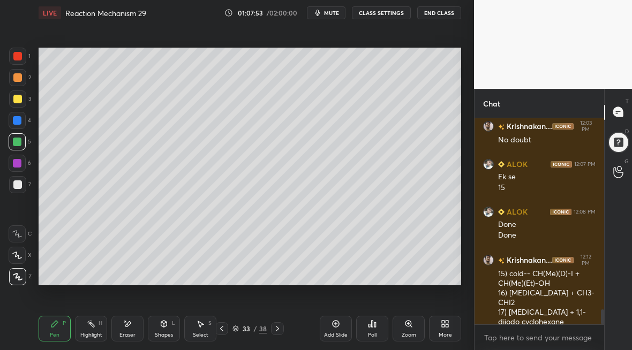
click at [458, 115] on div "Setting up your live class Poll for secs No correct answer Start poll" at bounding box center [249, 167] width 431 height 282
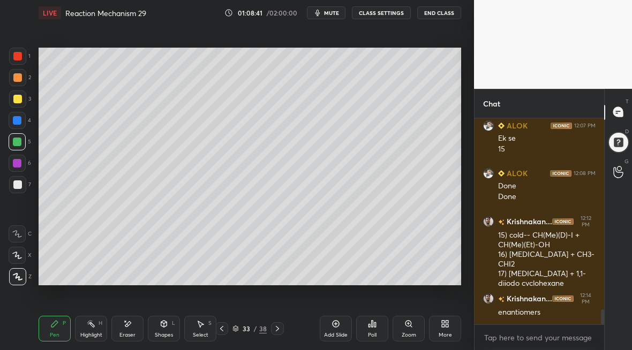
scroll to position [2647, 0]
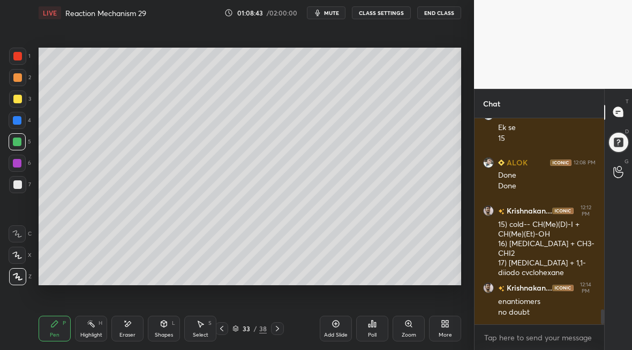
click at [276, 329] on icon at bounding box center [277, 328] width 9 height 9
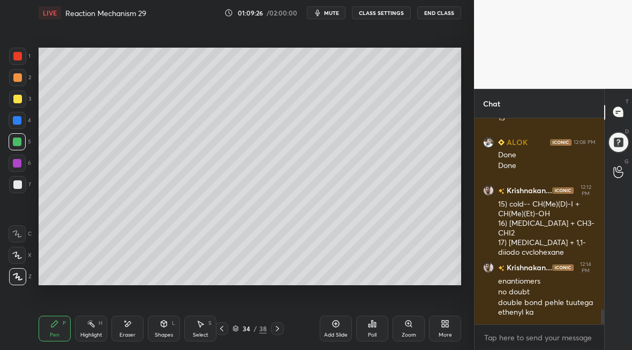
click at [17, 184] on div at bounding box center [17, 184] width 9 height 9
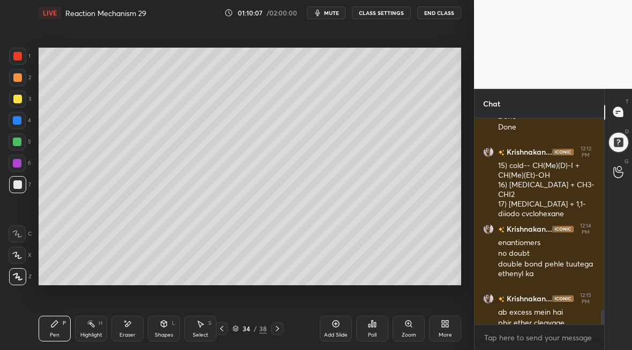
scroll to position [2716, 0]
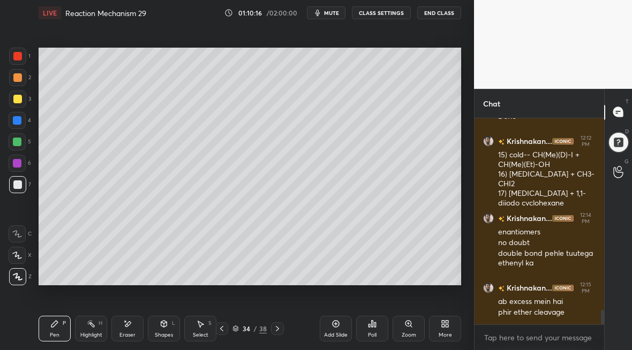
click at [335, 328] on div "Add Slide" at bounding box center [336, 329] width 32 height 26
click at [126, 327] on icon at bounding box center [127, 324] width 9 height 9
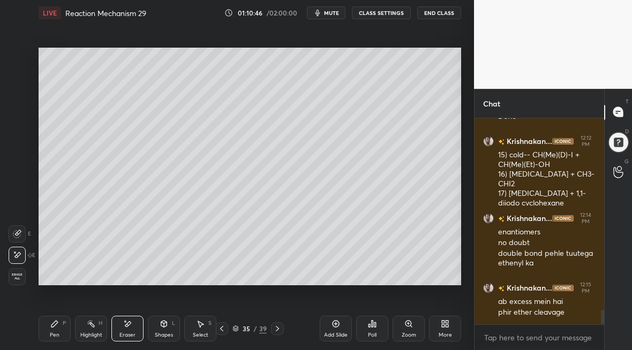
click at [58, 328] on icon at bounding box center [54, 324] width 9 height 9
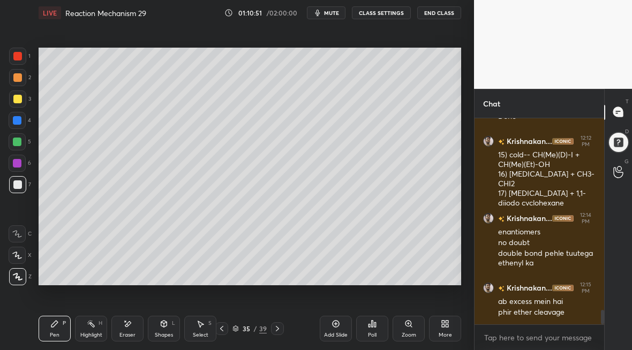
click at [165, 327] on div "Shapes L" at bounding box center [164, 329] width 32 height 26
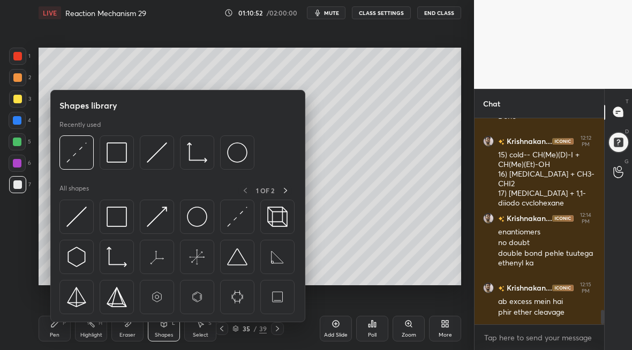
click at [118, 327] on div "Eraser" at bounding box center [127, 329] width 32 height 26
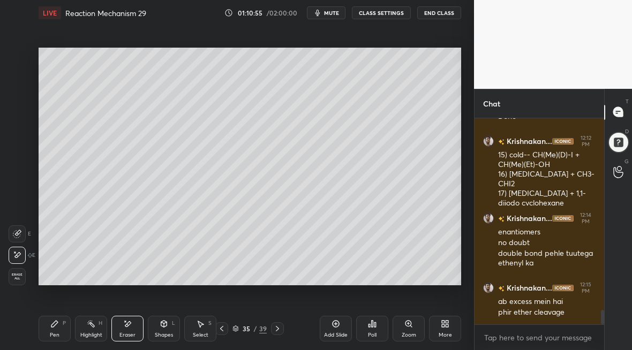
click at [43, 324] on div "Pen P" at bounding box center [55, 329] width 32 height 26
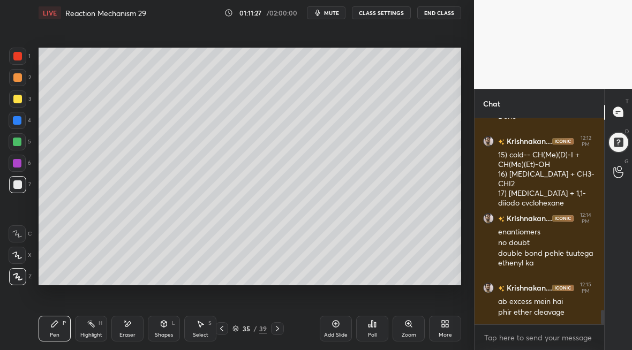
scroll to position [2765, 0]
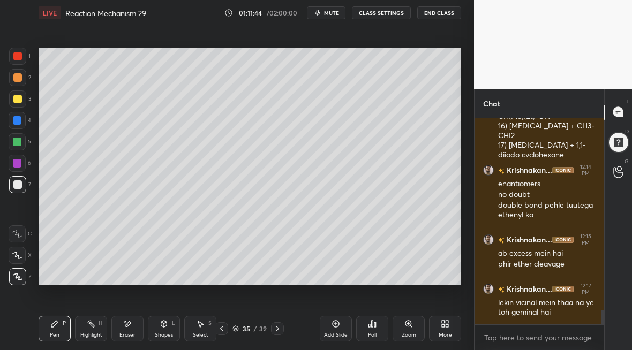
click at [130, 334] on div "Eraser" at bounding box center [127, 334] width 16 height 5
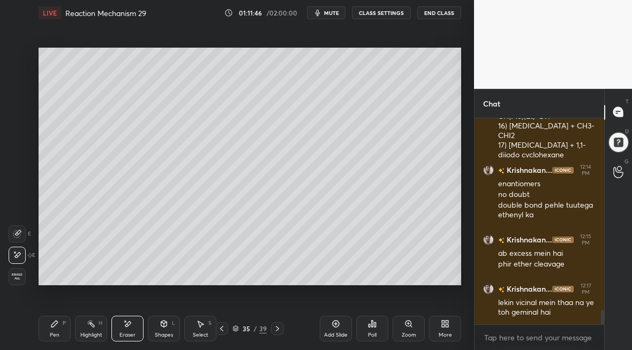
click at [52, 331] on div "Pen P" at bounding box center [55, 329] width 32 height 26
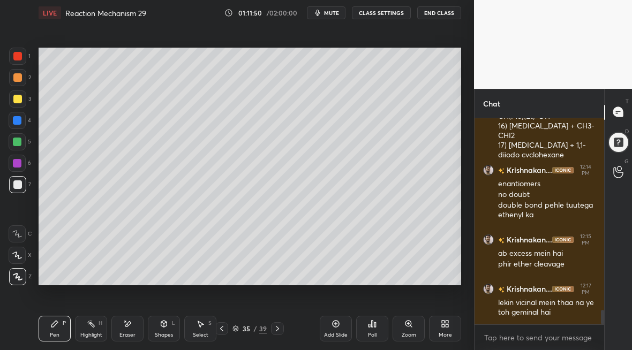
drag, startPoint x: 388, startPoint y: 286, endPoint x: 402, endPoint y: 292, distance: 14.6
click at [403, 292] on div "Setting up your live class Poll for secs No correct answer Start poll" at bounding box center [249, 167] width 431 height 282
click at [400, 285] on div "Setting up your live class Poll for secs No correct answer Start poll" at bounding box center [249, 167] width 431 height 282
click at [123, 336] on div "Eraser" at bounding box center [127, 334] width 16 height 5
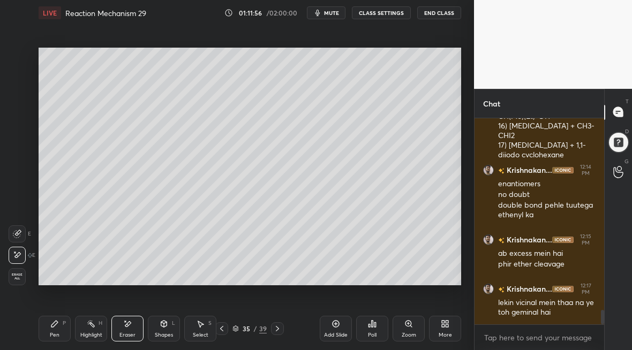
click at [43, 332] on div "Pen P" at bounding box center [55, 329] width 32 height 26
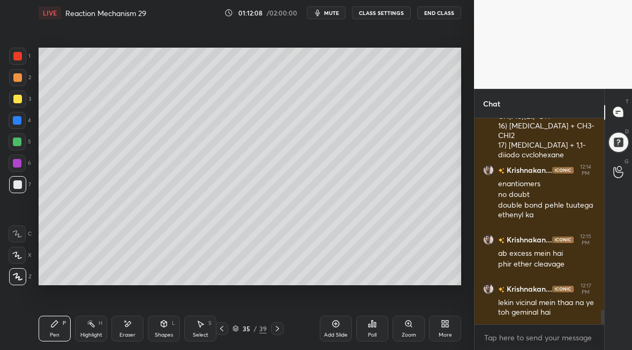
click at [276, 330] on icon at bounding box center [277, 328] width 9 height 9
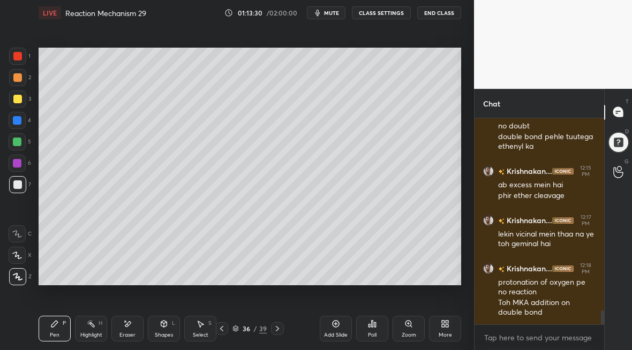
scroll to position [2872, 0]
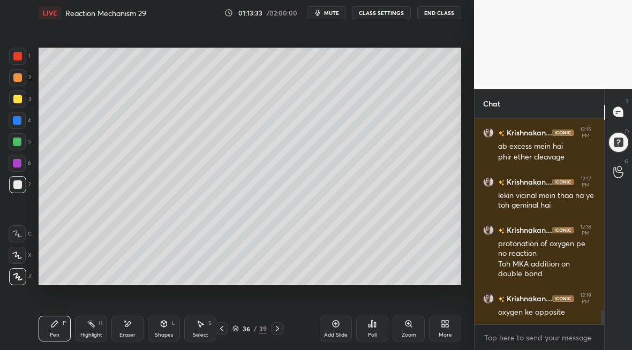
click at [166, 329] on div "Shapes L" at bounding box center [164, 329] width 32 height 26
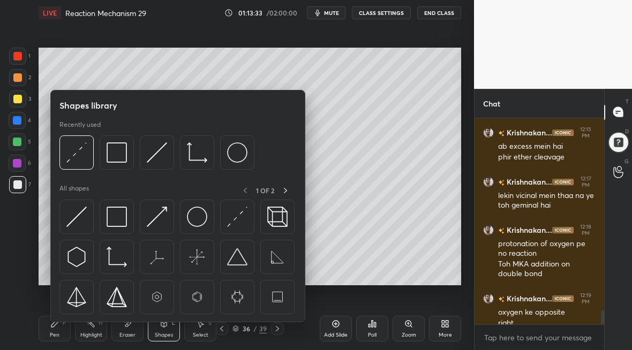
scroll to position [2882, 0]
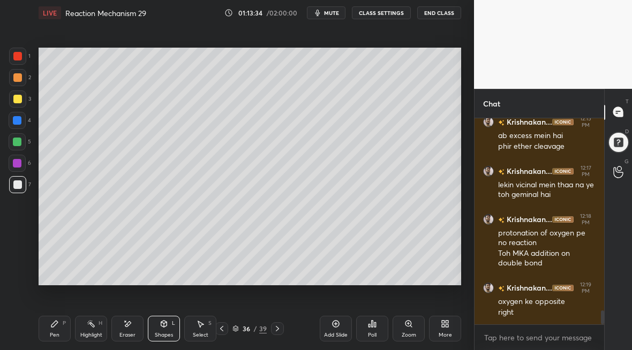
click at [120, 330] on div "Eraser" at bounding box center [127, 329] width 32 height 26
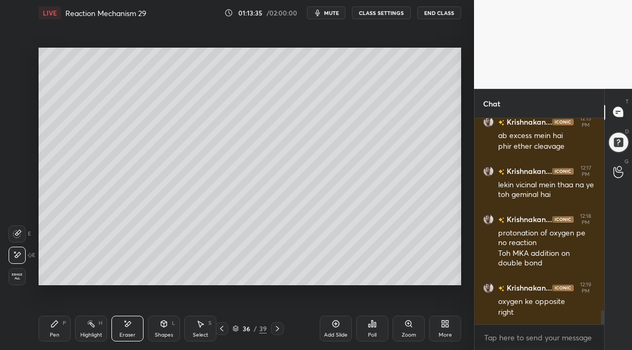
click at [82, 331] on div "Highlight H" at bounding box center [91, 329] width 32 height 26
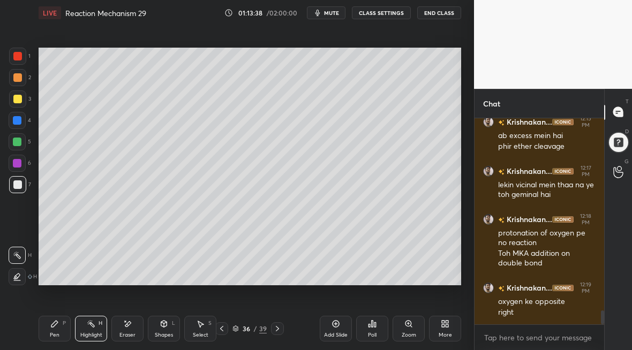
scroll to position [2919, 0]
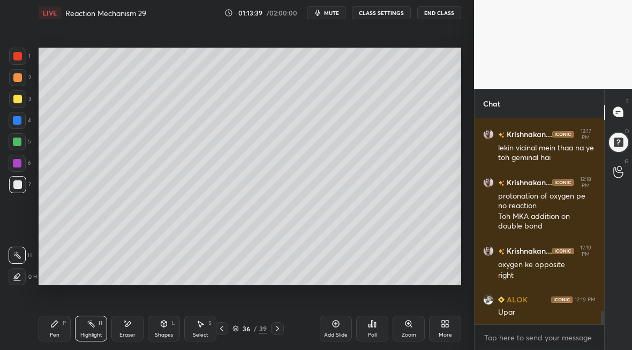
click at [55, 332] on div "Pen" at bounding box center [55, 334] width 10 height 5
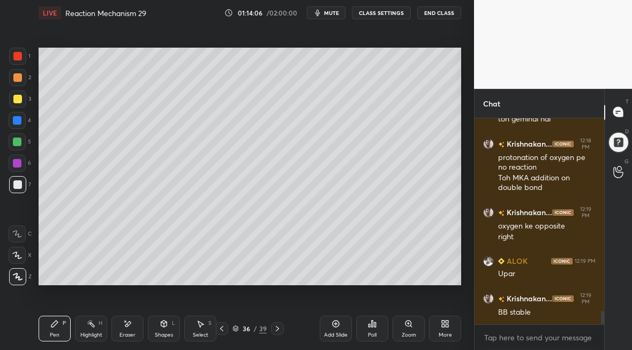
click at [122, 329] on div "Eraser" at bounding box center [127, 329] width 32 height 26
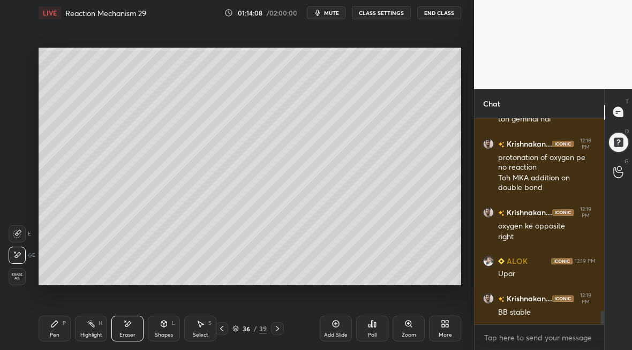
click at [48, 330] on div "Pen P" at bounding box center [55, 329] width 32 height 26
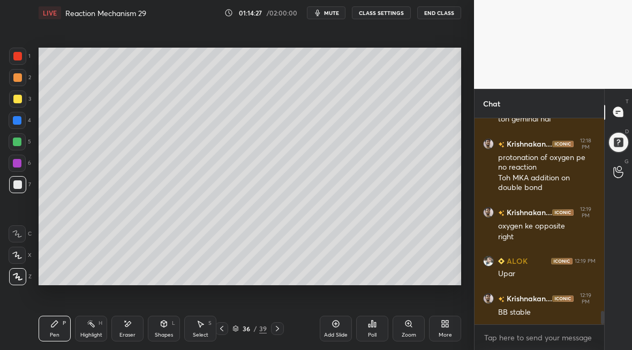
scroll to position [2996, 0]
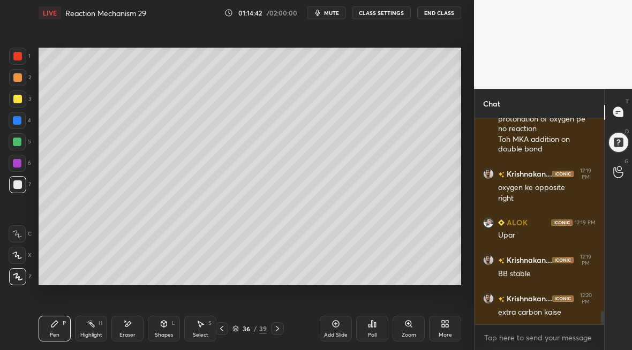
click at [126, 335] on div "Eraser" at bounding box center [127, 334] width 16 height 5
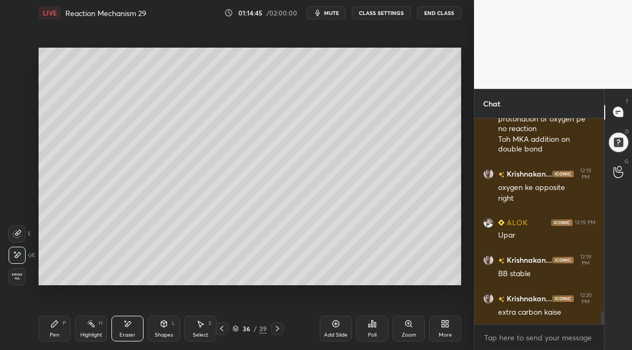
click at [56, 328] on div "Pen P" at bounding box center [55, 329] width 32 height 26
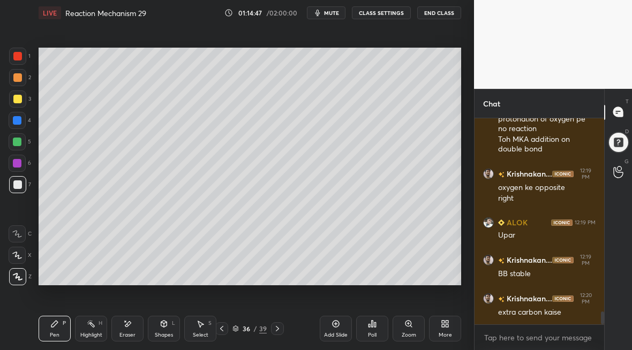
scroll to position [3033, 0]
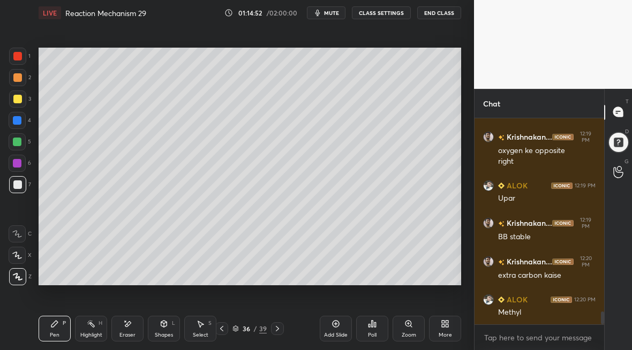
click at [277, 329] on icon at bounding box center [277, 328] width 9 height 9
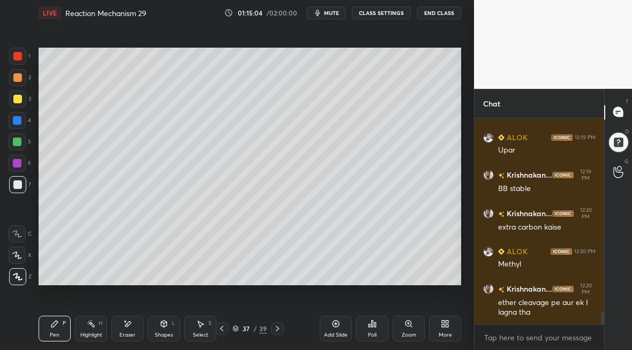
click at [225, 330] on icon at bounding box center [221, 328] width 9 height 9
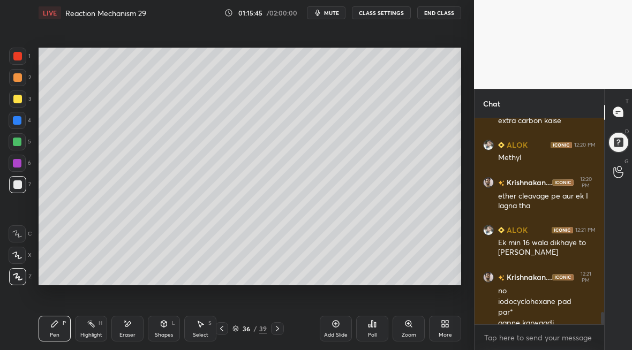
scroll to position [3199, 0]
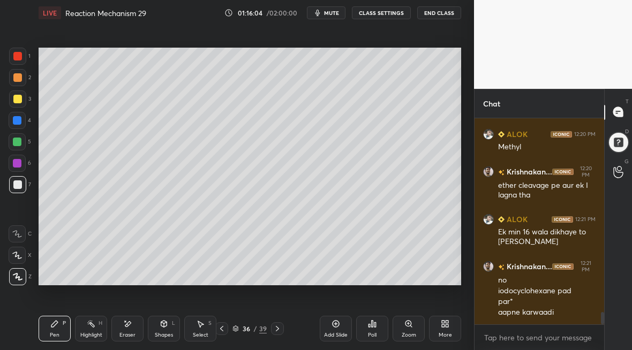
click at [125, 334] on div "Eraser" at bounding box center [127, 334] width 16 height 5
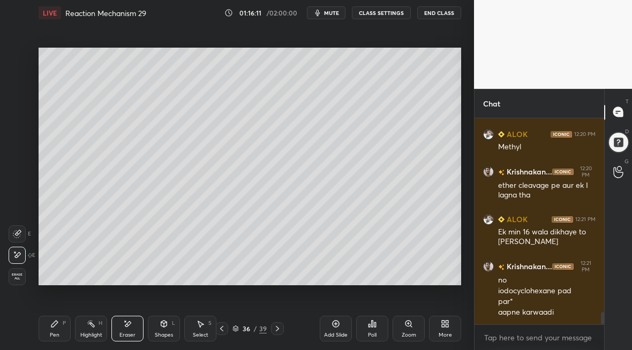
click at [50, 326] on div "Pen P" at bounding box center [55, 329] width 32 height 26
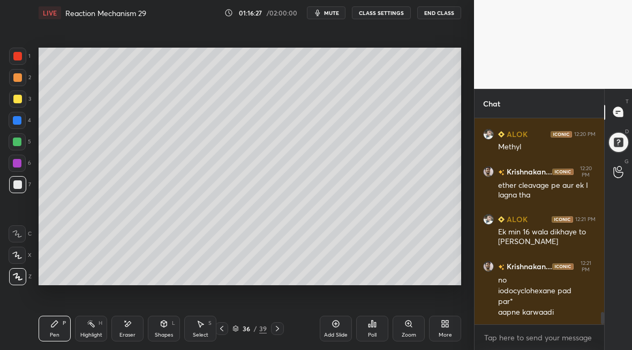
scroll to position [3247, 0]
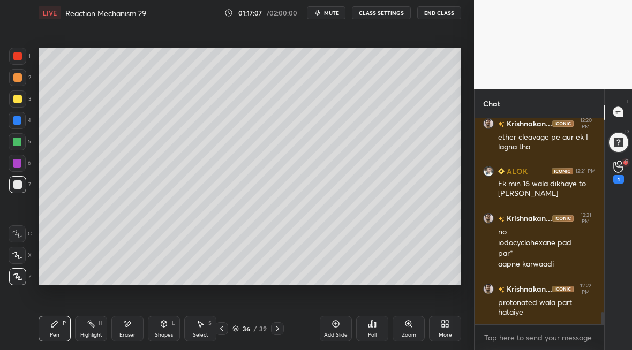
click at [618, 170] on icon at bounding box center [618, 167] width 10 height 12
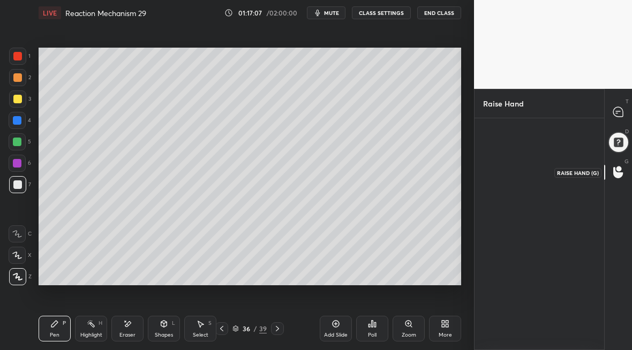
scroll to position [4, 4]
click at [572, 173] on div "Raise Hand (G)" at bounding box center [577, 173] width 47 height 10
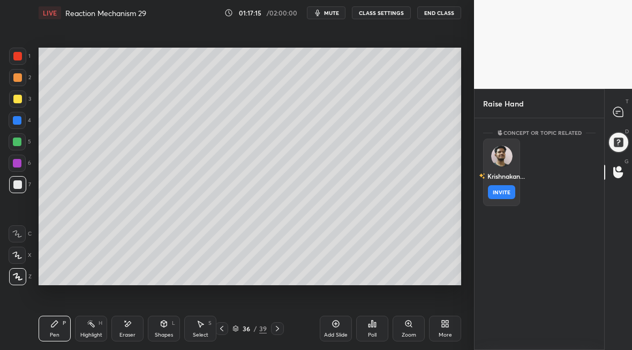
click at [508, 192] on button "INVITE" at bounding box center [501, 192] width 27 height 14
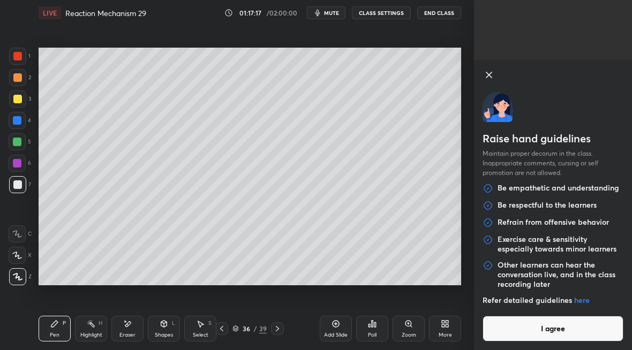
click at [558, 331] on button "I agree" at bounding box center [552, 329] width 141 height 26
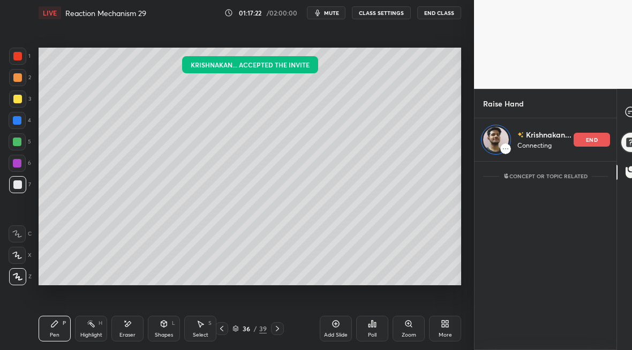
scroll to position [185, 154]
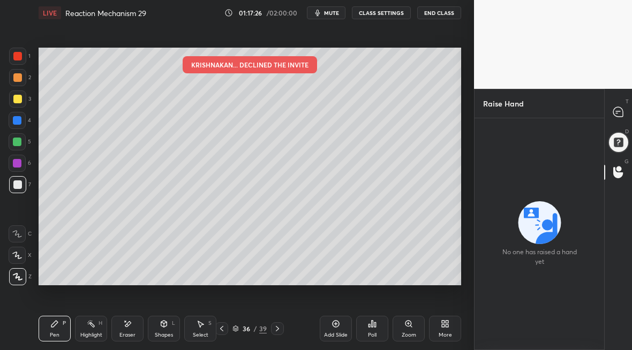
click at [618, 110] on icon at bounding box center [618, 112] width 10 height 10
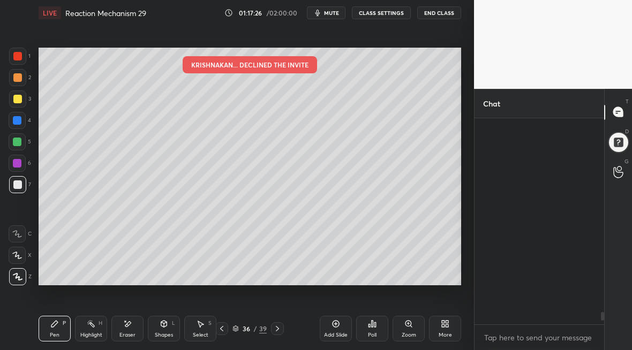
scroll to position [203, 126]
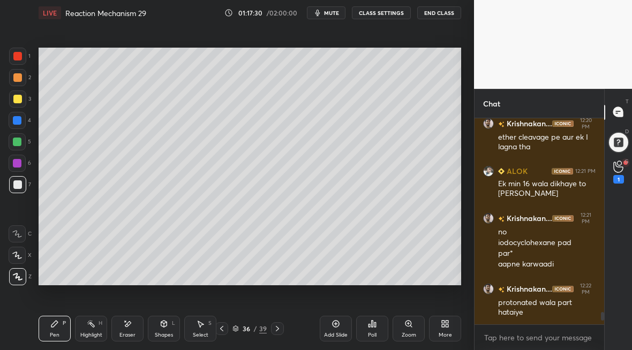
click at [611, 172] on div "1" at bounding box center [618, 172] width 21 height 19
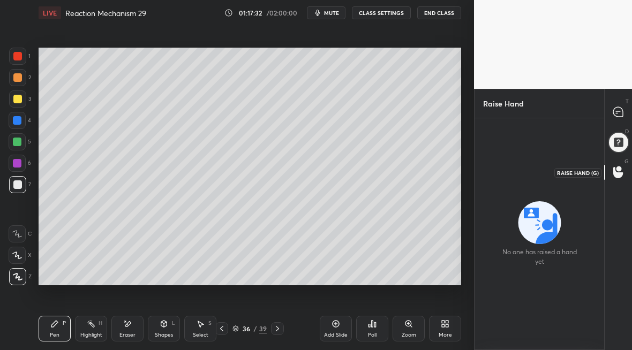
click at [612, 173] on div at bounding box center [618, 172] width 21 height 19
click at [616, 177] on icon at bounding box center [618, 172] width 10 height 11
click at [617, 113] on icon at bounding box center [618, 112] width 10 height 10
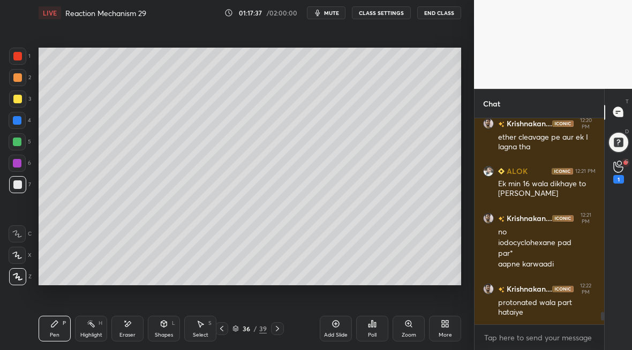
click at [617, 176] on div "1" at bounding box center [618, 179] width 11 height 9
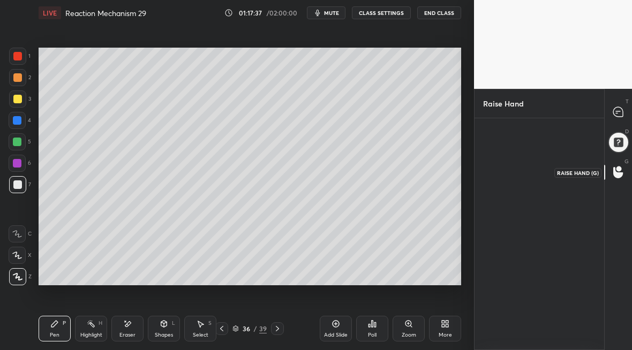
scroll to position [4, 4]
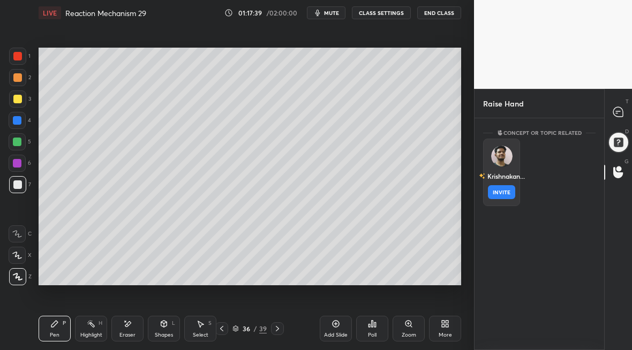
click at [509, 183] on div "Krishnakan..." at bounding box center [502, 176] width 46 height 18
click at [503, 193] on button "INVITE" at bounding box center [501, 192] width 27 height 14
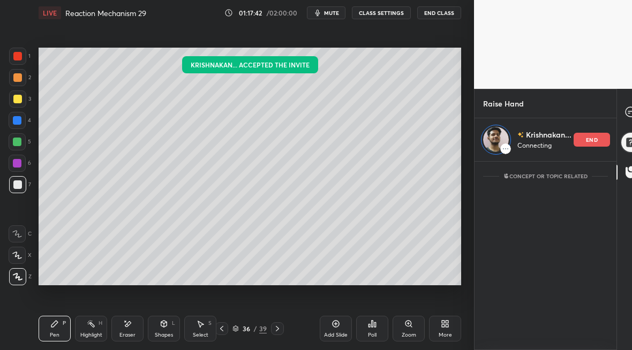
scroll to position [185, 154]
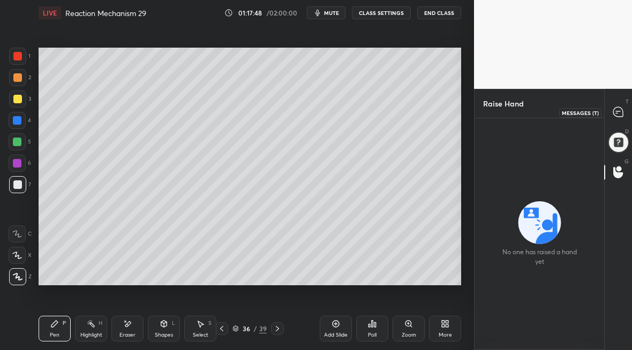
click at [621, 114] on div at bounding box center [618, 112] width 21 height 19
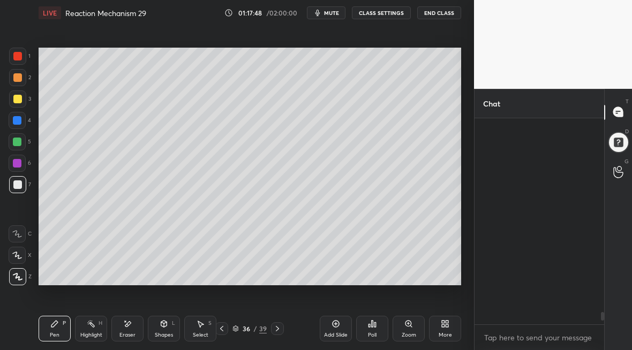
scroll to position [203, 126]
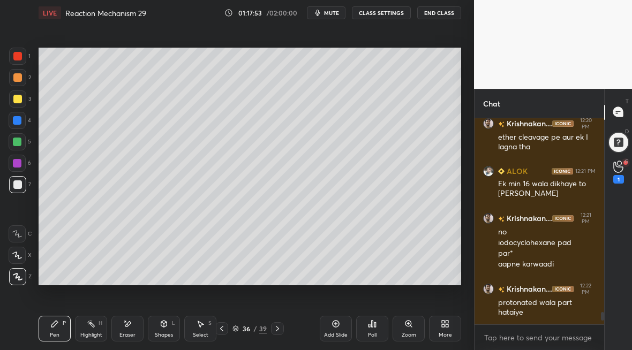
click at [126, 332] on div "Eraser" at bounding box center [127, 334] width 16 height 5
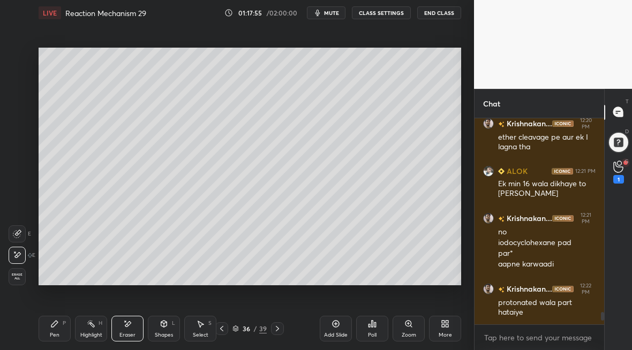
click at [620, 172] on icon at bounding box center [618, 167] width 10 height 12
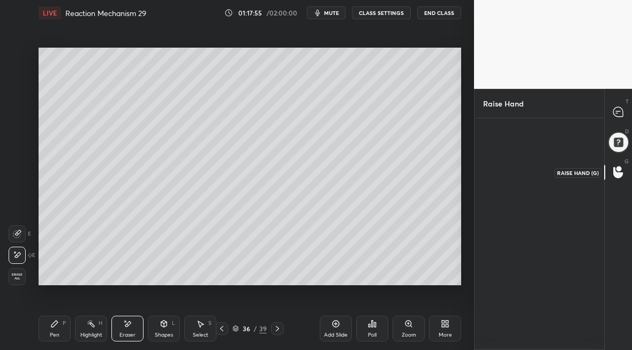
scroll to position [4, 4]
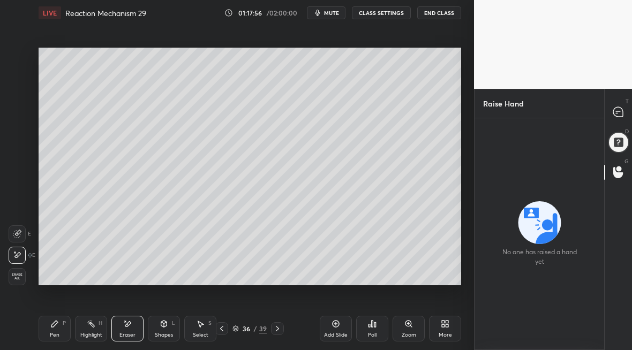
click at [496, 156] on div "No one has raised a hand yet" at bounding box center [539, 234] width 130 height 232
click at [621, 171] on icon at bounding box center [618, 172] width 10 height 12
click at [616, 111] on icon at bounding box center [618, 112] width 10 height 10
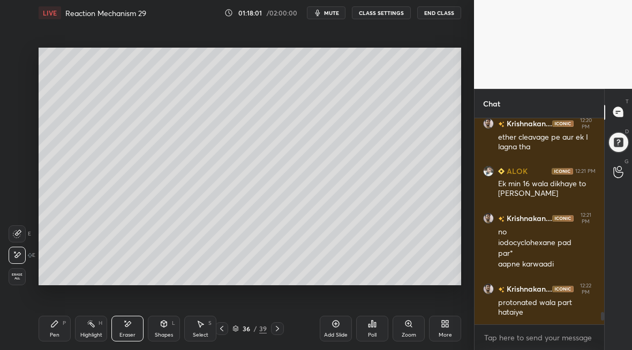
scroll to position [203, 126]
click at [124, 329] on div "Eraser" at bounding box center [127, 329] width 32 height 26
click at [619, 165] on icon at bounding box center [618, 167] width 10 height 12
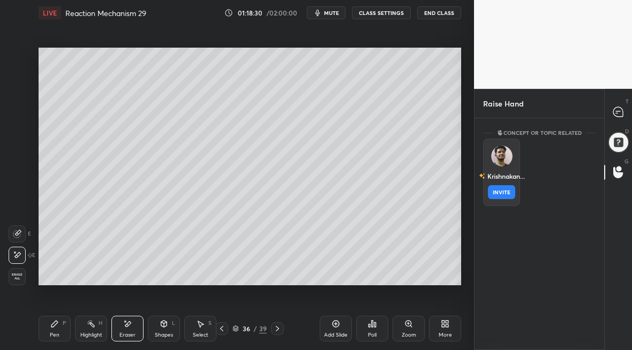
click at [501, 159] on img "grid" at bounding box center [501, 156] width 21 height 21
click at [502, 195] on button "INVITE" at bounding box center [501, 192] width 27 height 14
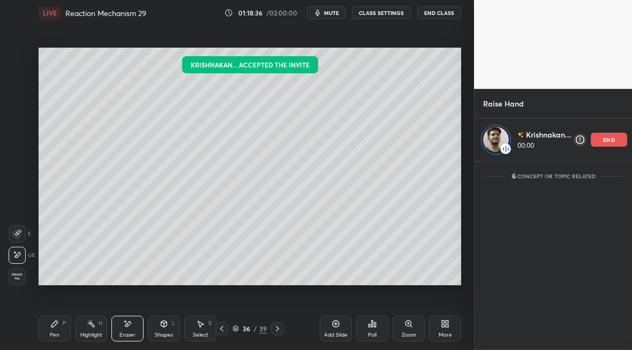
scroll to position [185, 154]
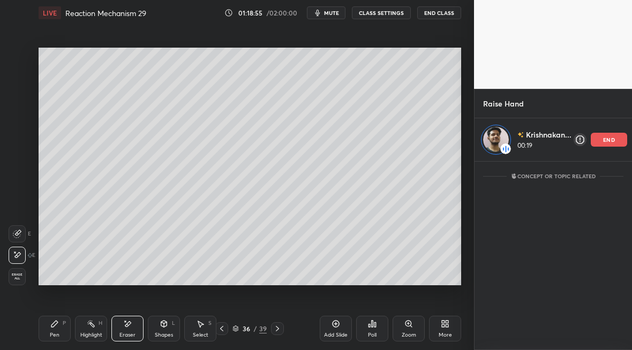
click at [90, 328] on div "Highlight H" at bounding box center [91, 329] width 32 height 26
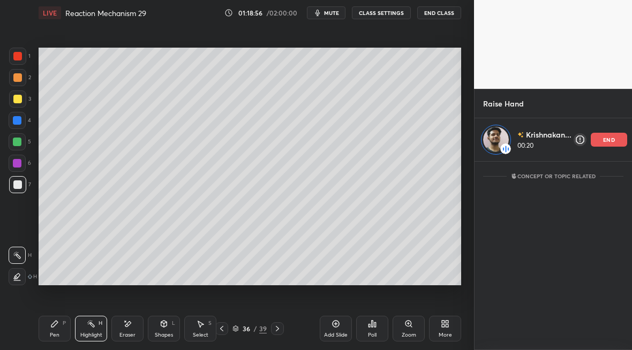
click at [130, 330] on div "Eraser" at bounding box center [127, 329] width 32 height 26
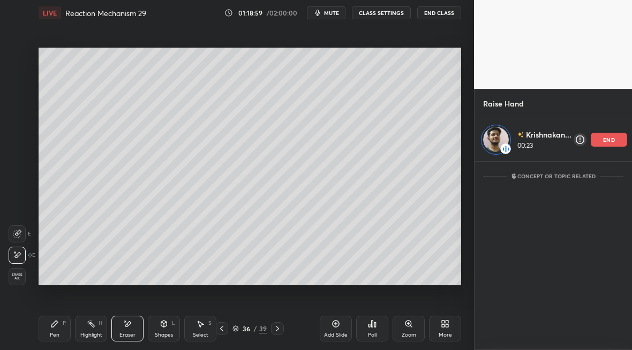
click at [51, 330] on div "Pen P" at bounding box center [55, 329] width 32 height 26
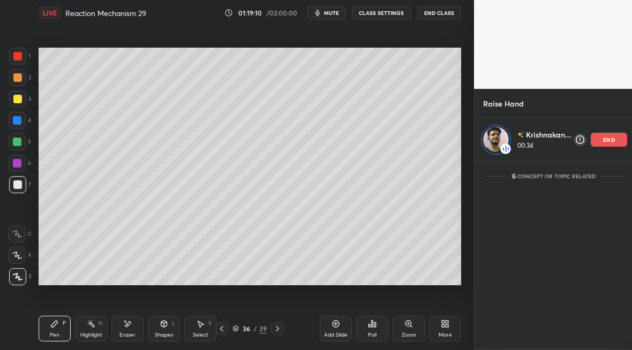
click at [55, 332] on div "Pen" at bounding box center [55, 334] width 10 height 5
click at [18, 74] on div at bounding box center [17, 77] width 17 height 17
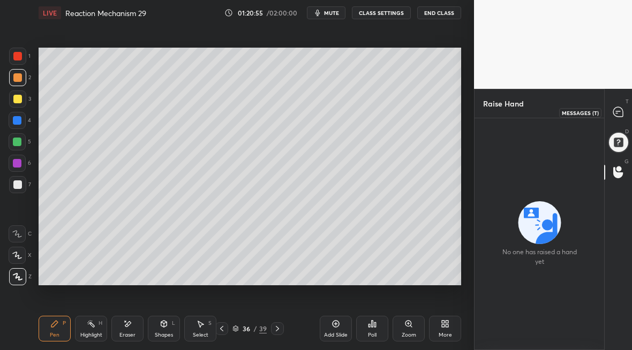
click at [615, 112] on icon at bounding box center [618, 112] width 10 height 10
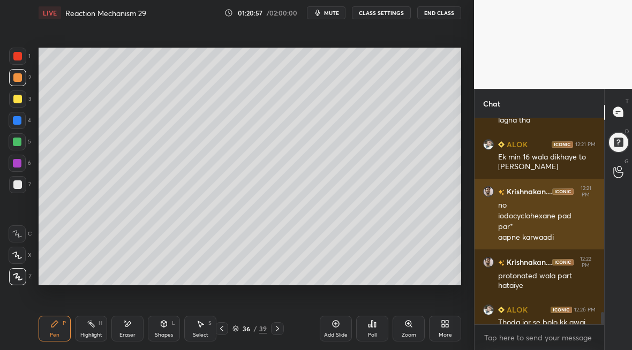
scroll to position [3293, 0]
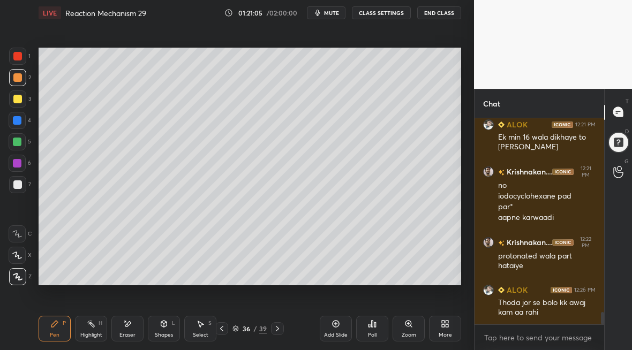
click at [273, 331] on icon at bounding box center [277, 328] width 9 height 9
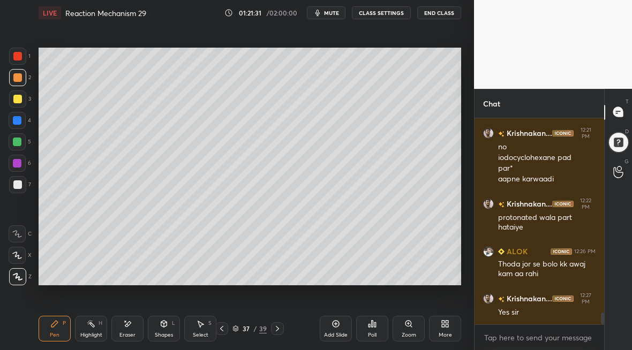
scroll to position [3369, 0]
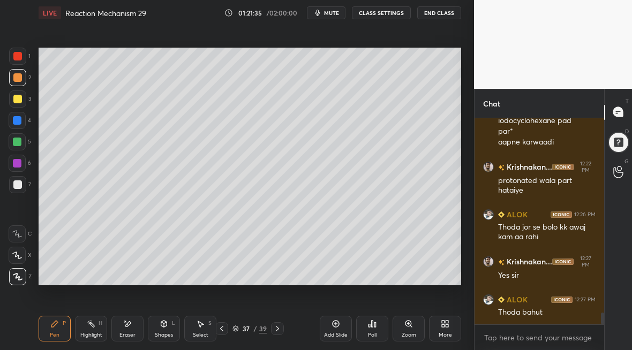
click at [223, 331] on icon at bounding box center [221, 328] width 9 height 9
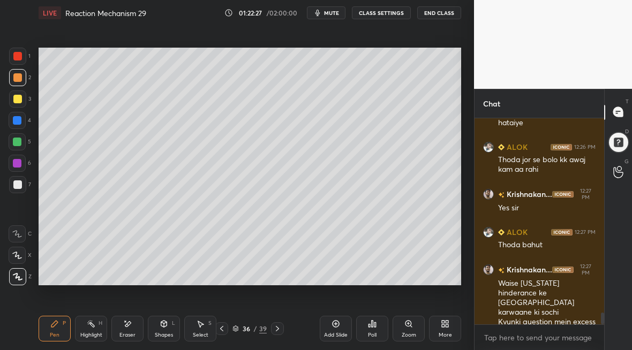
scroll to position [3475, 0]
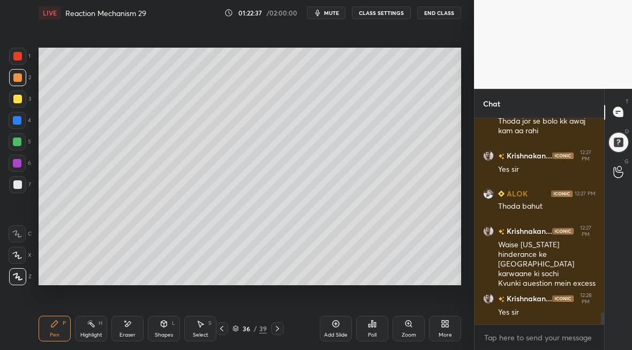
click at [281, 331] on div at bounding box center [277, 328] width 13 height 13
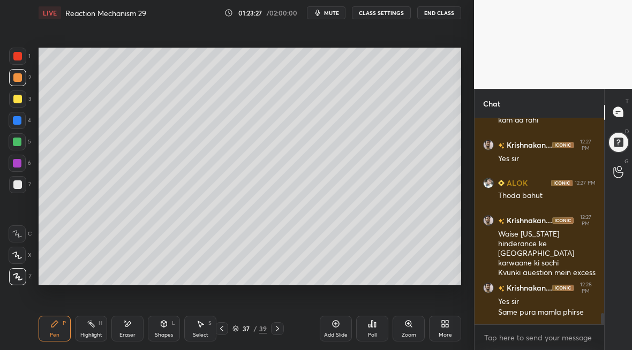
click at [134, 332] on div "Eraser" at bounding box center [127, 329] width 32 height 26
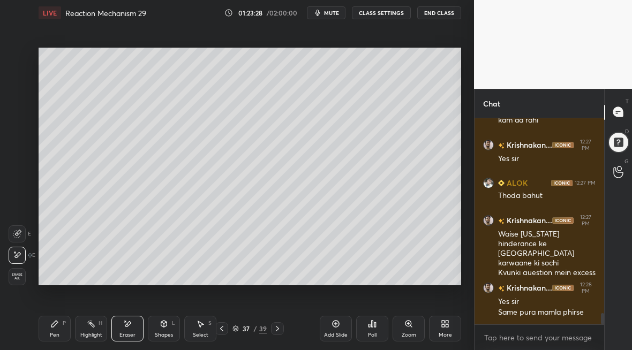
click at [54, 334] on div "Pen P" at bounding box center [55, 329] width 32 height 26
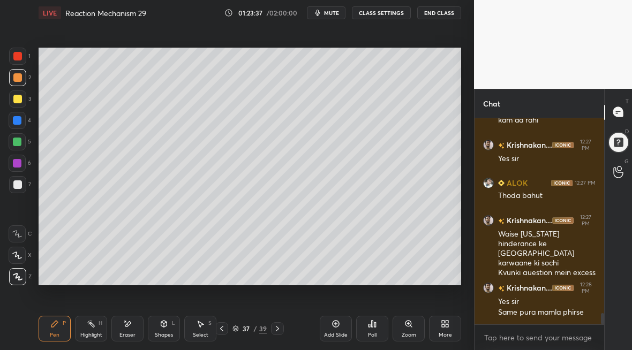
click at [276, 330] on icon at bounding box center [277, 328] width 9 height 9
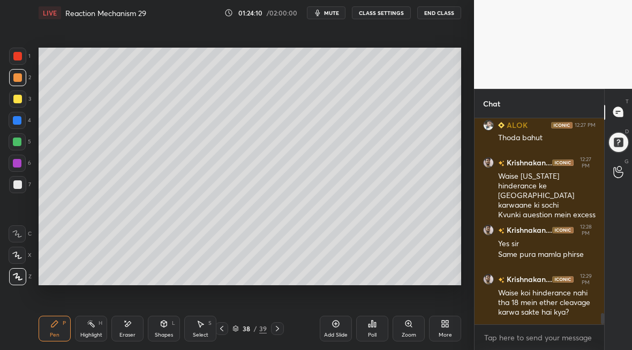
click at [222, 331] on icon at bounding box center [221, 328] width 9 height 9
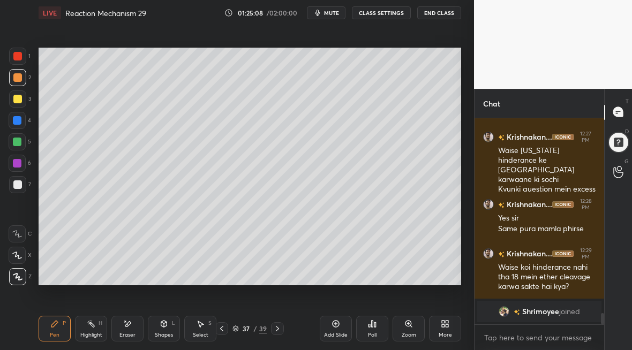
scroll to position [2562, 0]
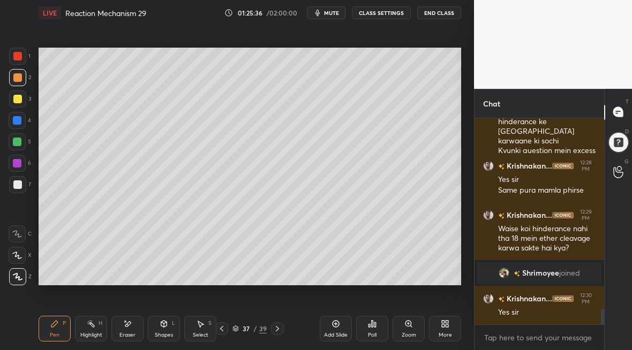
click at [274, 327] on icon at bounding box center [277, 328] width 9 height 9
click at [161, 332] on div "Shapes" at bounding box center [164, 334] width 18 height 5
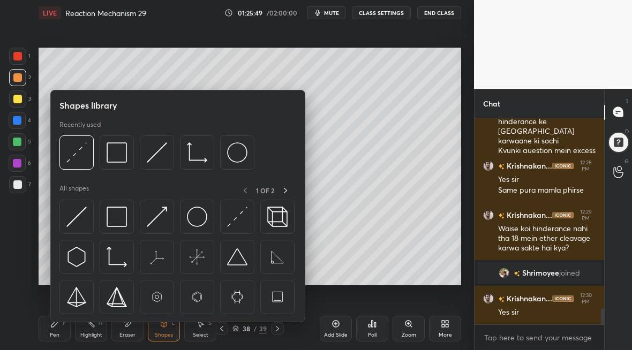
click at [126, 327] on div "Eraser" at bounding box center [127, 329] width 32 height 26
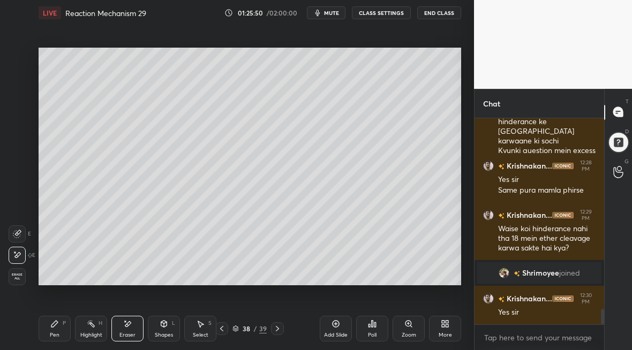
scroll to position [2600, 0]
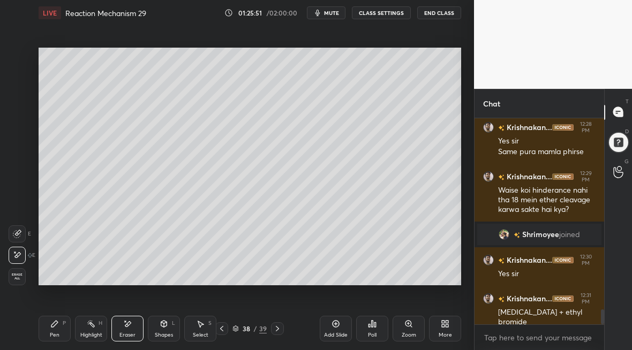
click at [56, 328] on div "Pen P" at bounding box center [55, 329] width 32 height 26
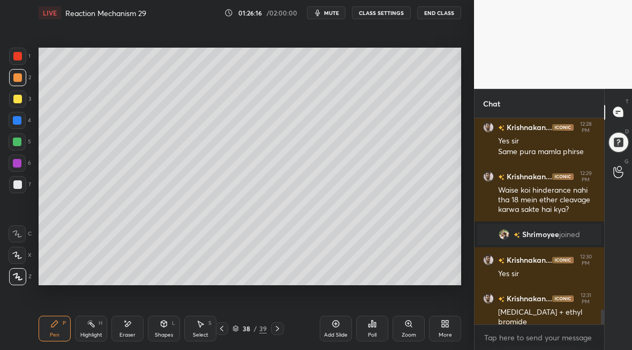
click at [124, 334] on div "Eraser" at bounding box center [127, 334] width 16 height 5
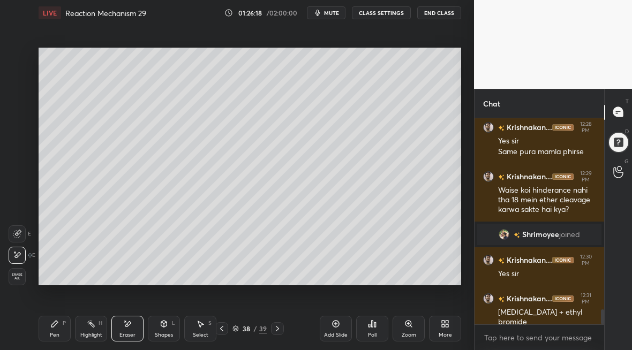
click at [55, 329] on div "Pen P" at bounding box center [55, 329] width 32 height 26
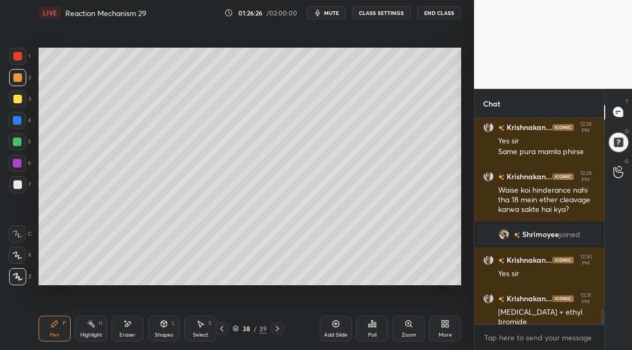
click at [275, 329] on icon at bounding box center [277, 328] width 9 height 9
click at [125, 334] on div "Eraser" at bounding box center [127, 334] width 16 height 5
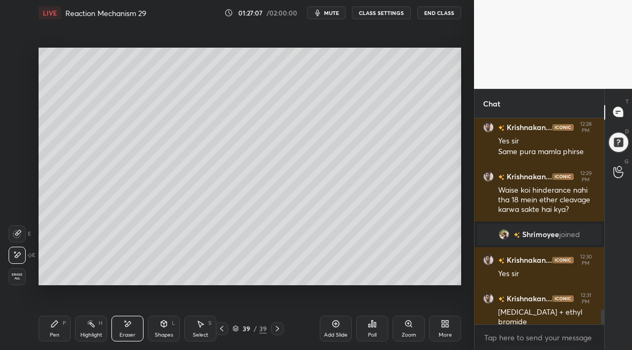
click at [57, 332] on div "Pen P" at bounding box center [55, 329] width 32 height 26
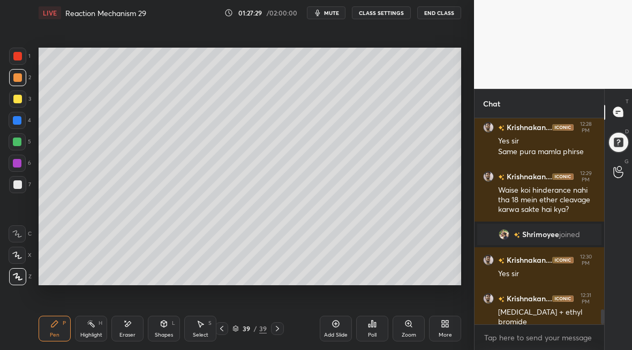
scroll to position [2639, 0]
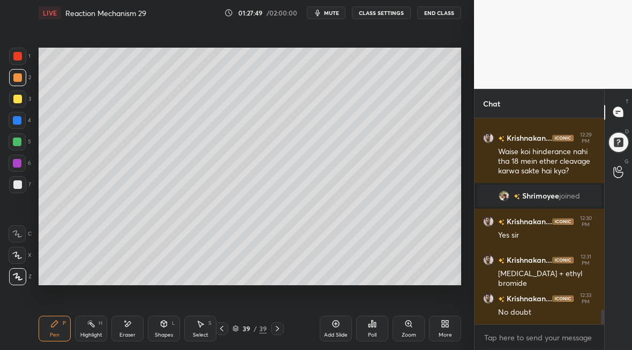
click at [341, 330] on div "Add Slide" at bounding box center [336, 329] width 32 height 26
click at [20, 182] on div at bounding box center [17, 184] width 17 height 17
click at [19, 99] on div at bounding box center [17, 99] width 9 height 9
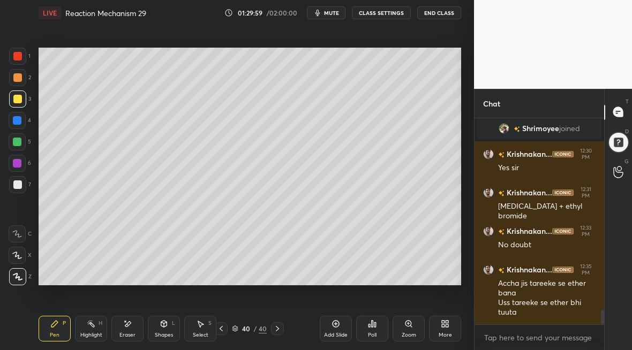
click at [125, 332] on div "Eraser" at bounding box center [127, 334] width 16 height 5
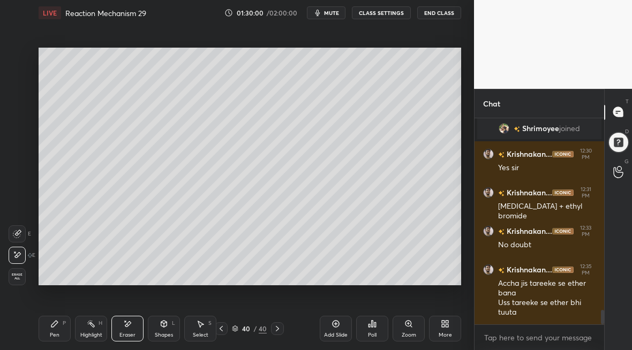
click at [57, 337] on div "Pen P" at bounding box center [55, 329] width 32 height 26
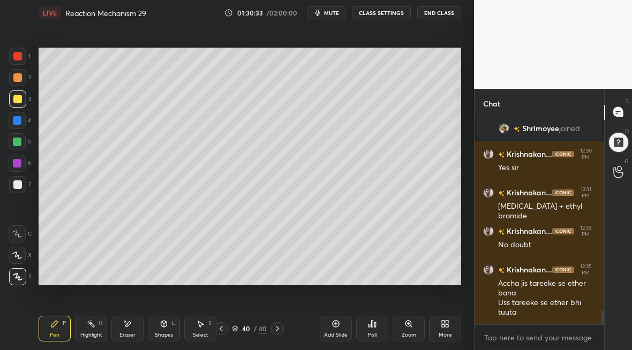
click at [339, 333] on div "Add Slide" at bounding box center [336, 334] width 24 height 5
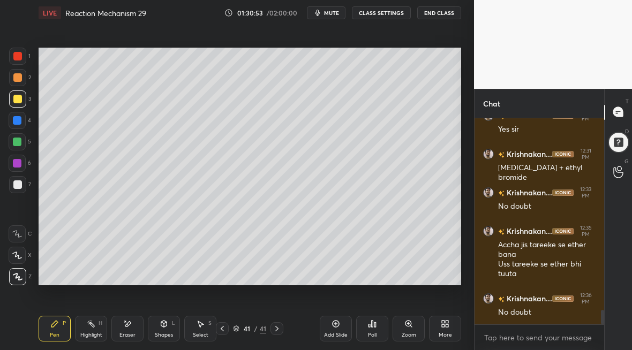
click at [17, 184] on div at bounding box center [17, 184] width 9 height 9
click at [19, 57] on div at bounding box center [17, 56] width 9 height 9
click at [19, 186] on div at bounding box center [17, 184] width 9 height 9
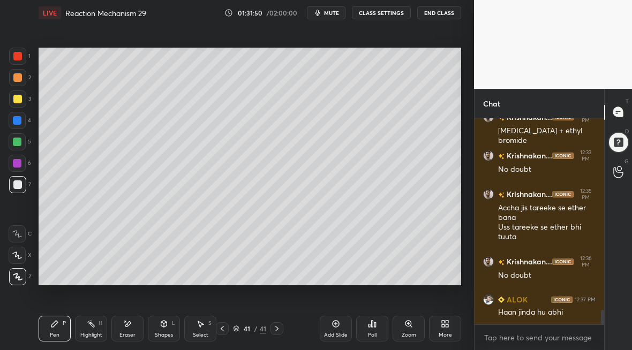
click at [21, 57] on div at bounding box center [17, 56] width 9 height 9
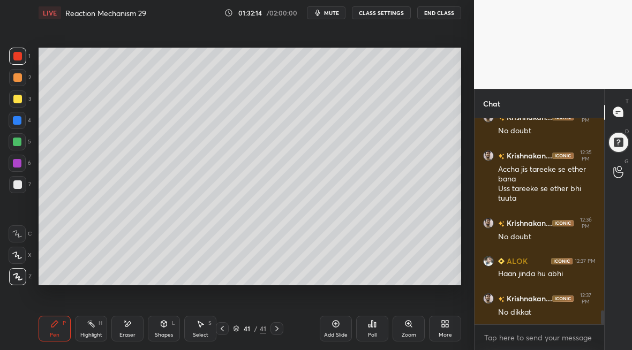
click at [331, 334] on div "Add Slide" at bounding box center [336, 334] width 24 height 5
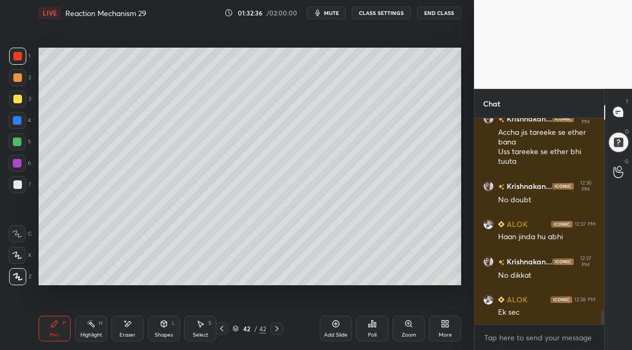
click at [223, 331] on div at bounding box center [221, 328] width 13 height 13
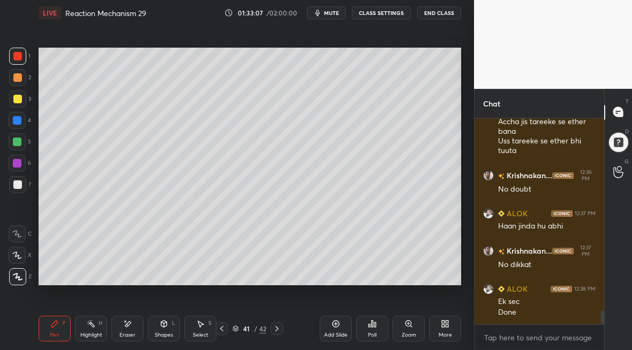
click at [276, 330] on icon at bounding box center [276, 328] width 3 height 5
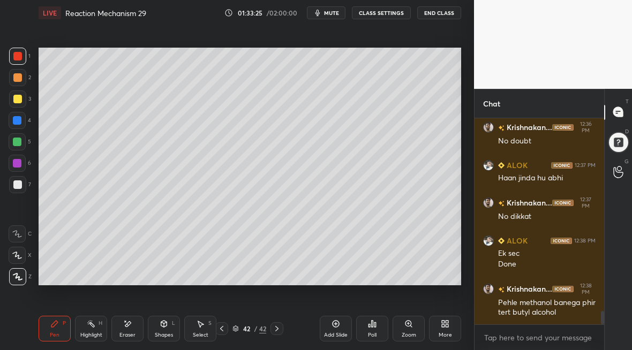
click at [19, 97] on div at bounding box center [17, 98] width 17 height 17
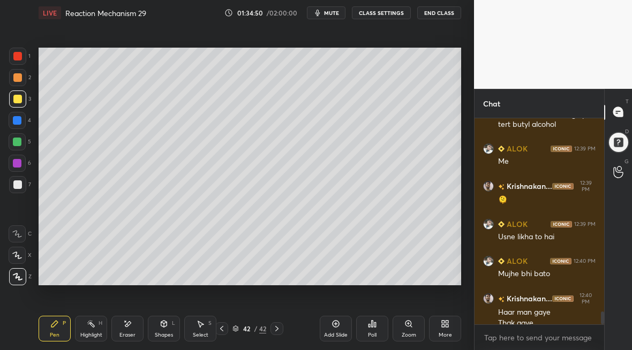
scroll to position [3115, 0]
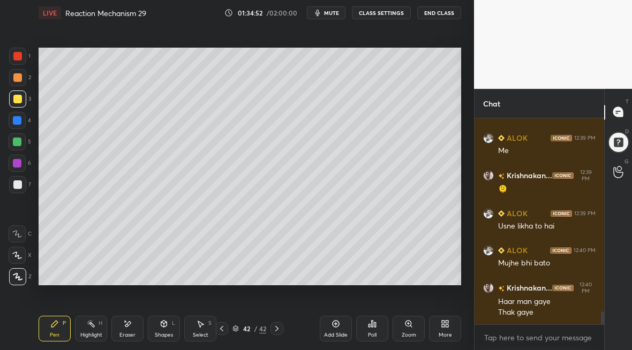
click at [337, 329] on div "Add Slide" at bounding box center [336, 329] width 32 height 26
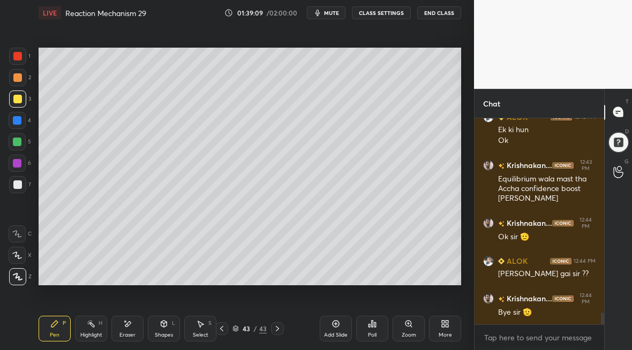
scroll to position [3440, 0]
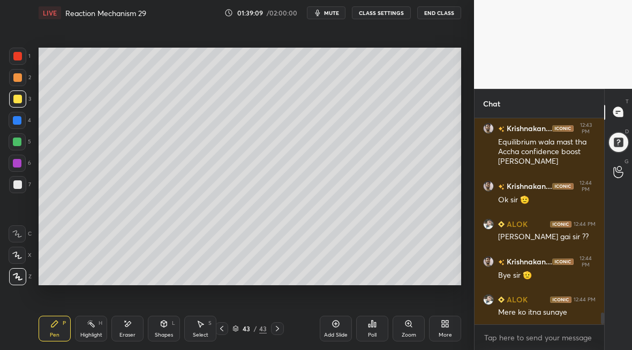
click at [329, 14] on span "mute" at bounding box center [331, 12] width 15 height 7
click at [329, 14] on span "unmute" at bounding box center [330, 12] width 23 height 7
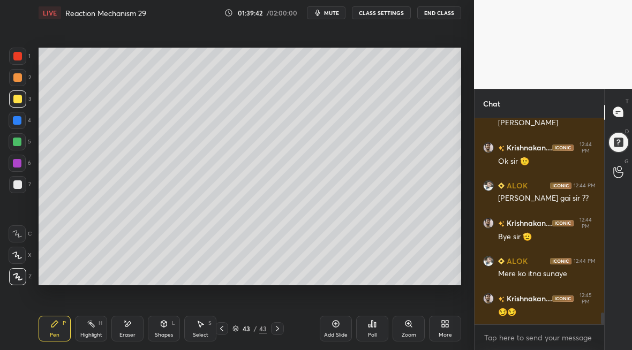
scroll to position [3515, 0]
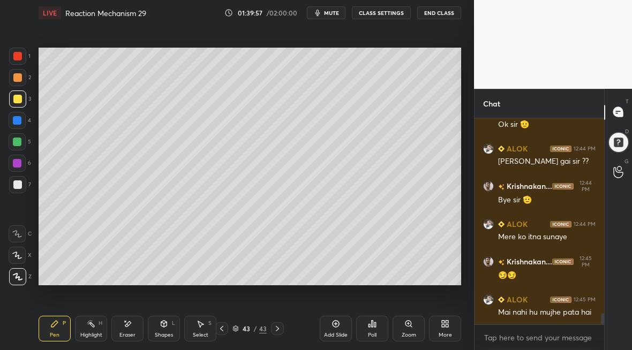
click at [335, 14] on span "mute" at bounding box center [331, 12] width 15 height 7
click at [330, 11] on span "unmute" at bounding box center [330, 12] width 23 height 7
click at [443, 14] on button "End Class" at bounding box center [439, 12] width 44 height 13
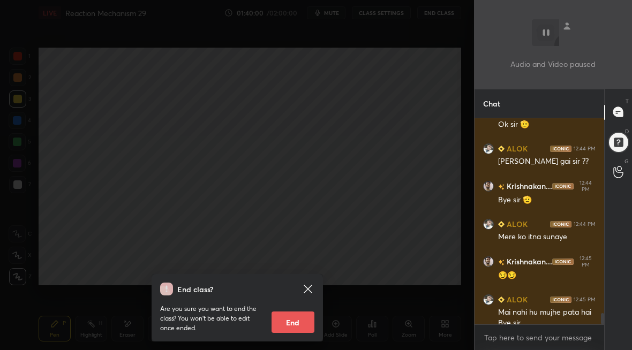
scroll to position [3526, 0]
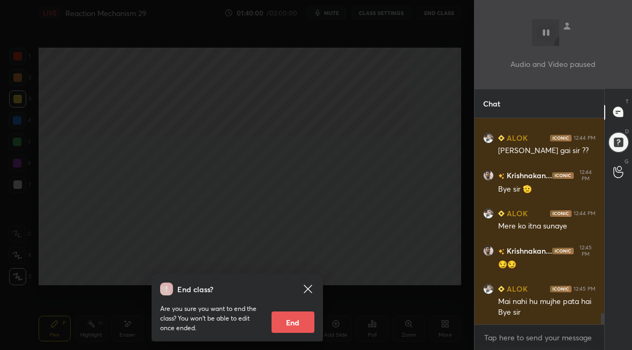
click at [291, 329] on button "End" at bounding box center [292, 322] width 43 height 21
type textarea "x"
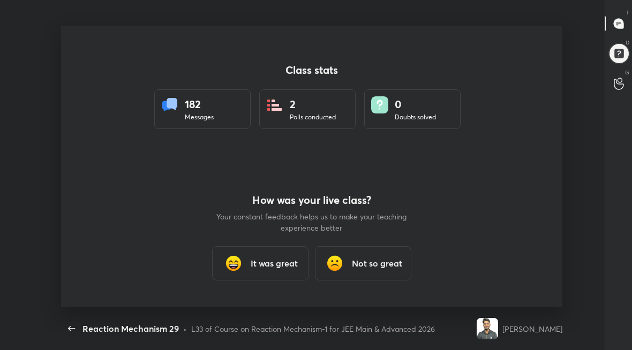
scroll to position [282, 571]
